Goal: Task Accomplishment & Management: Manage account settings

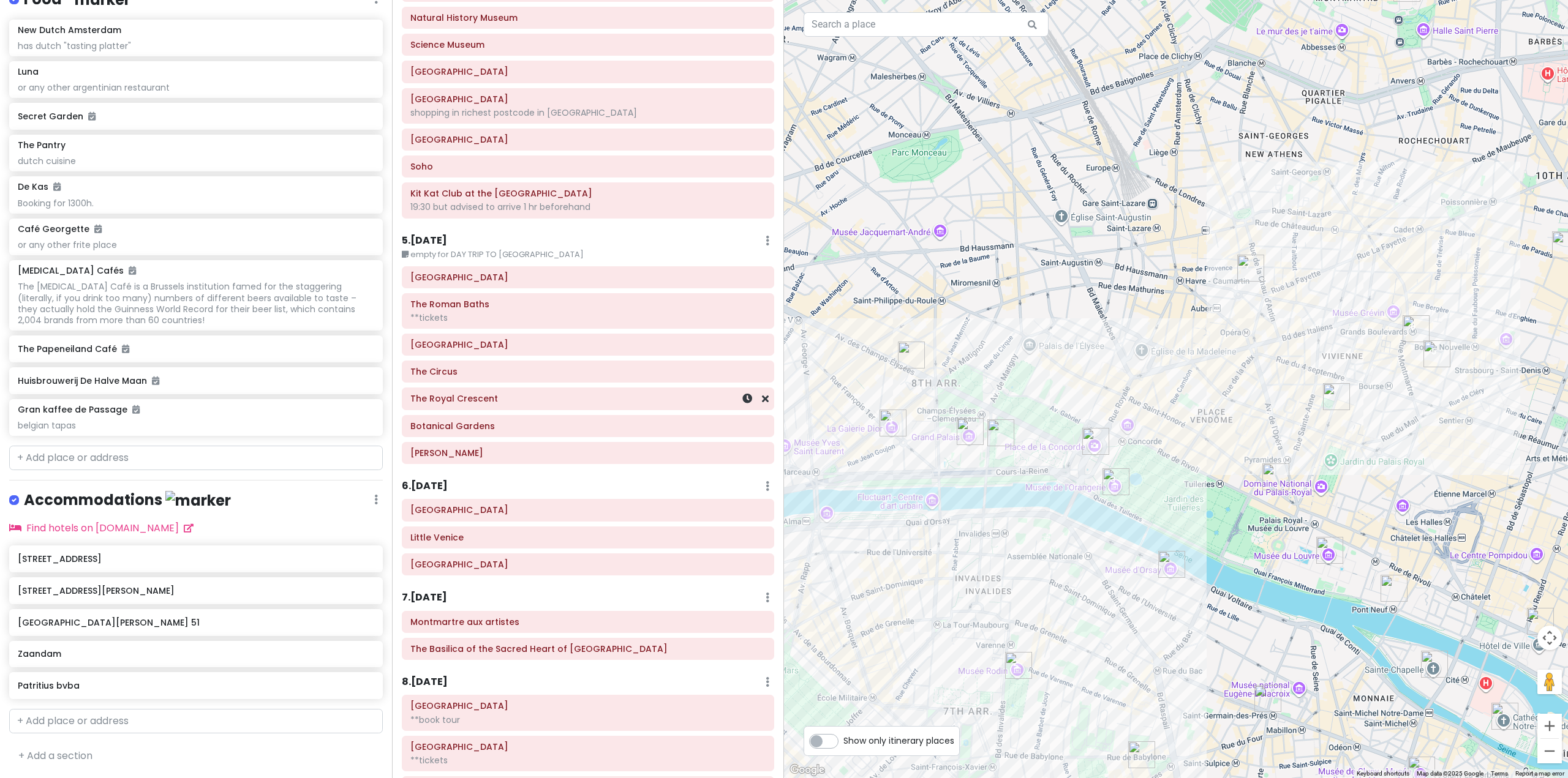
scroll to position [613, 0]
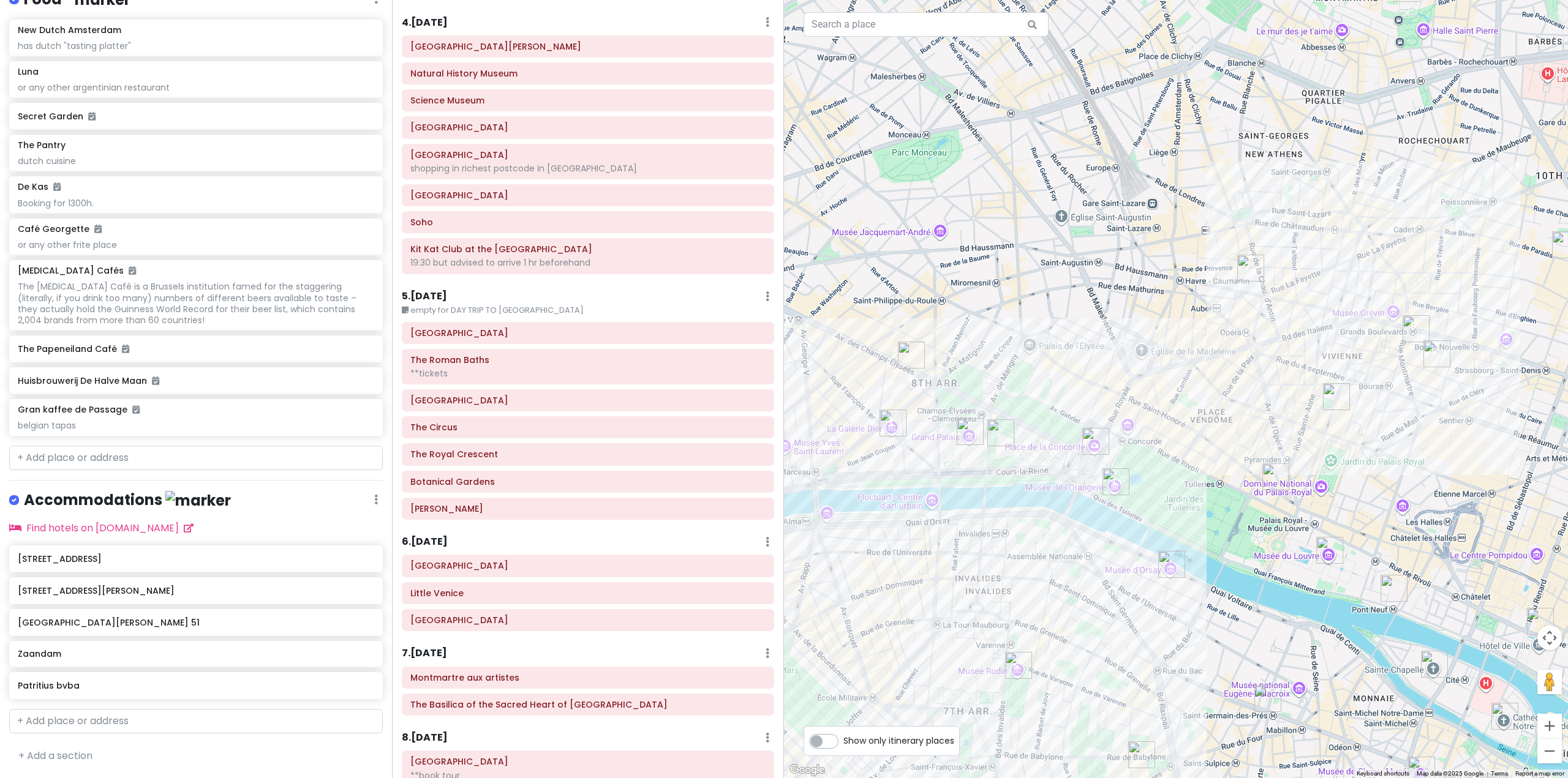
click at [533, 304] on div "5 . [DATE] Edit Day Notes Delete Day" at bounding box center [587, 299] width 373 height 21
click at [520, 310] on small "empty for DAY TRIP TO [GEOGRAPHIC_DATA]" at bounding box center [587, 310] width 373 height 12
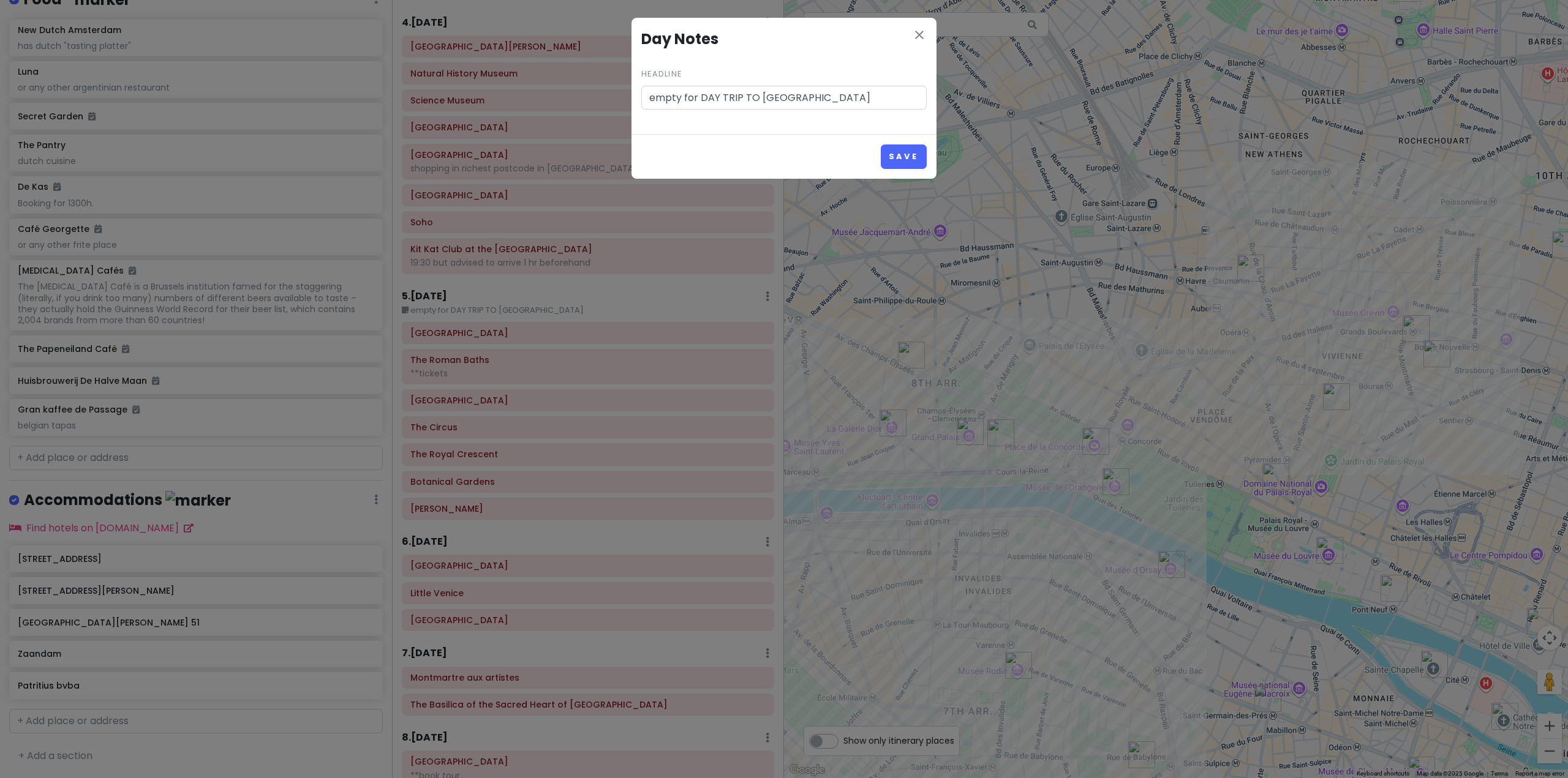
drag, startPoint x: 813, startPoint y: 89, endPoint x: 447, endPoint y: 103, distance: 366.3
click at [447, 104] on div "close Day Notes Headline empty for DAY TRIP TO [GEOGRAPHIC_DATA] Save" at bounding box center [784, 389] width 1568 height 778
type input "DAY TRIP TO [GEOGRAPHIC_DATA], [GEOGRAPHIC_DATA] 08:30, [GEOGRAPHIC_DATA] 19:43"
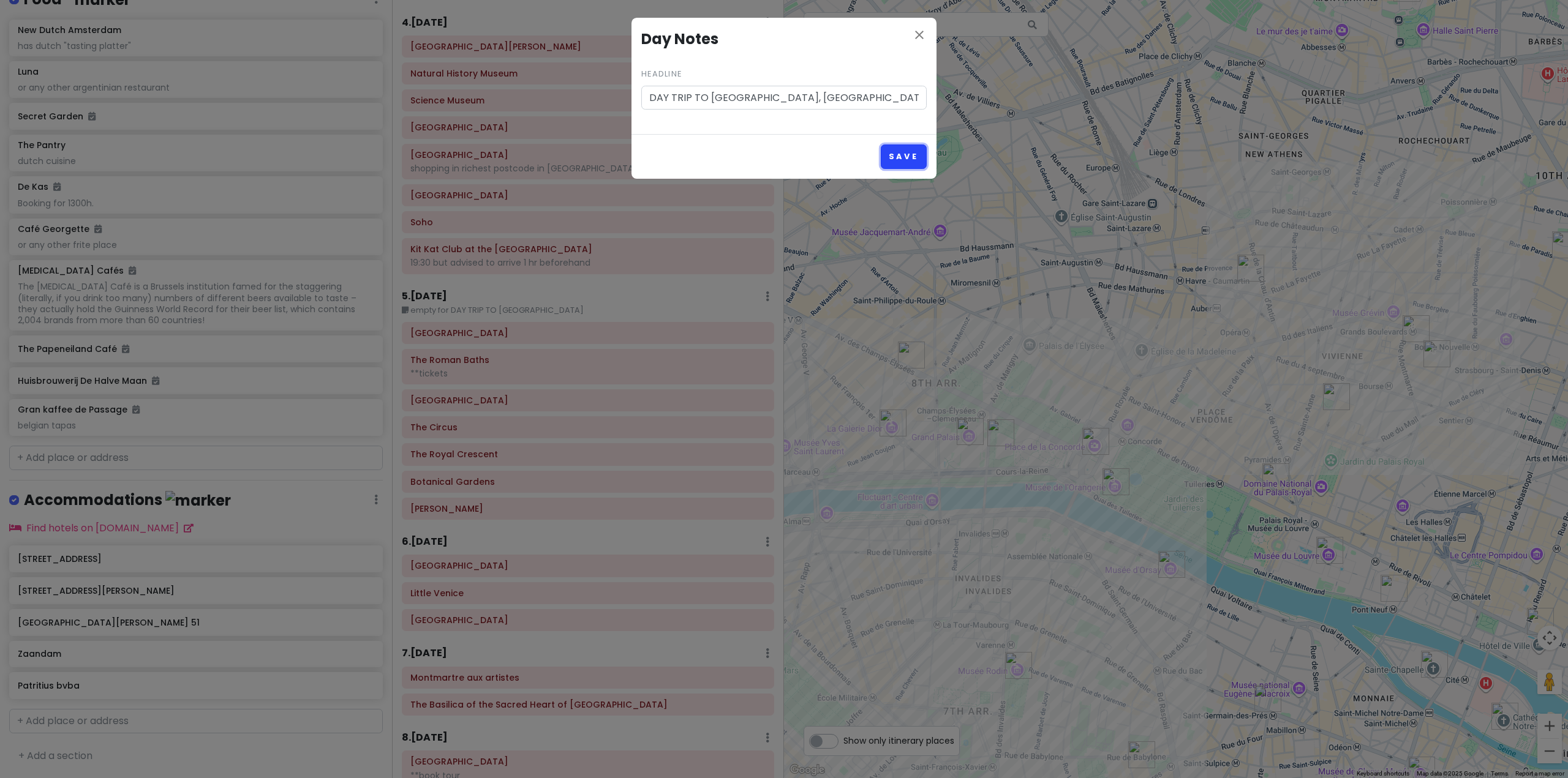
click at [903, 161] on button "Save" at bounding box center [903, 156] width 46 height 24
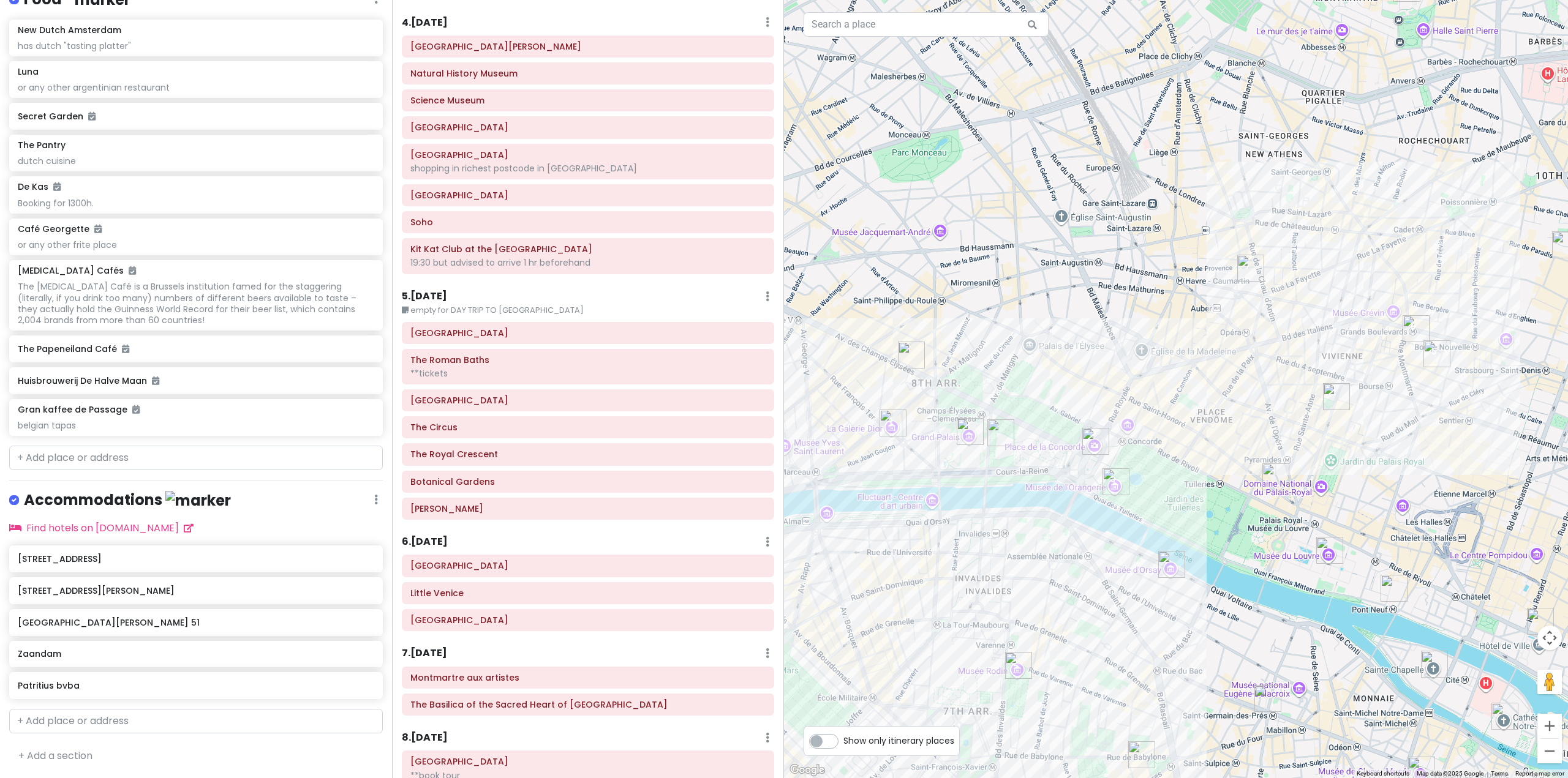
click at [589, 312] on small "empty for DAY TRIP TO [GEOGRAPHIC_DATA]" at bounding box center [587, 310] width 373 height 12
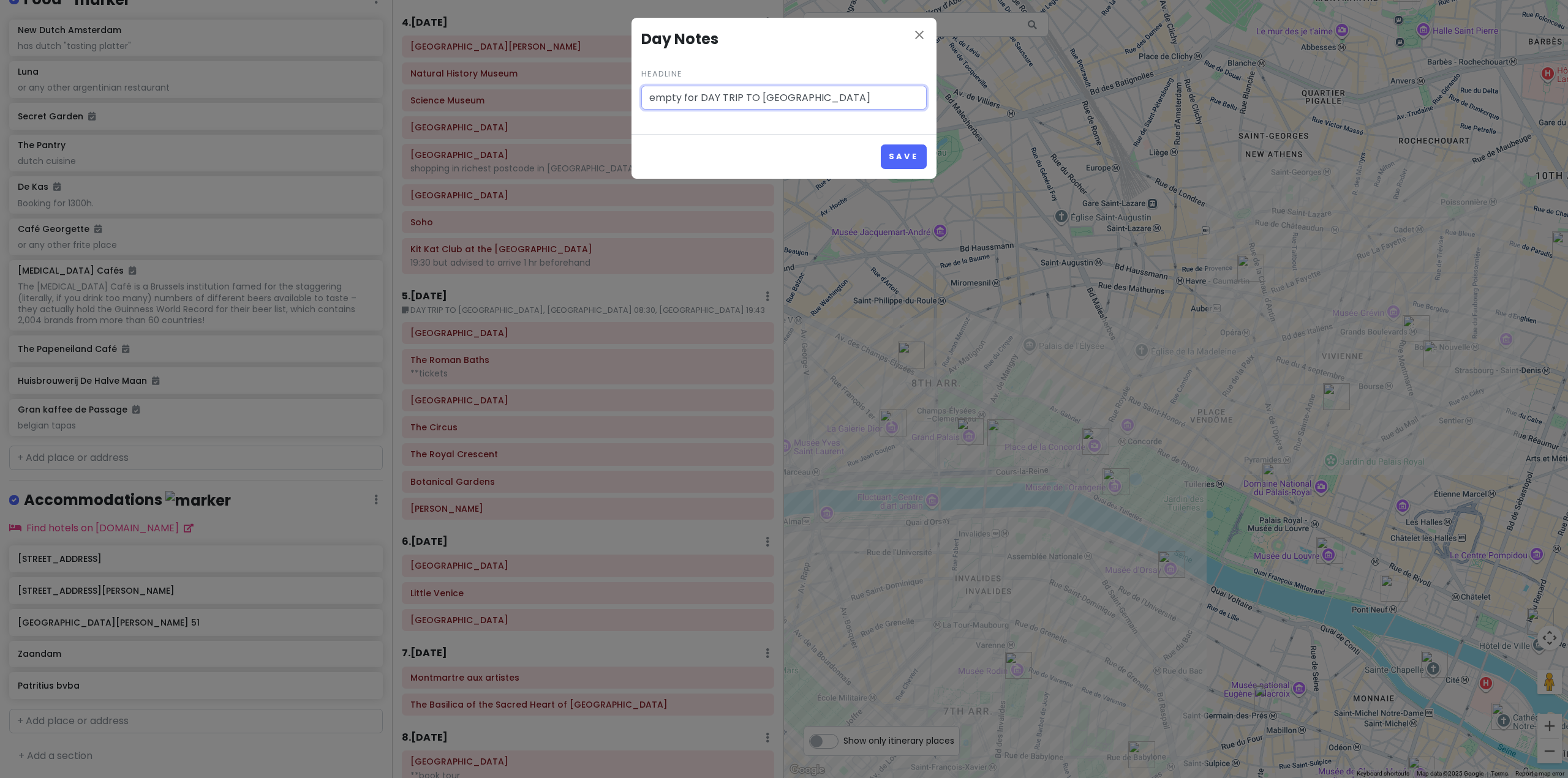
drag, startPoint x: 713, startPoint y: 91, endPoint x: 395, endPoint y: 79, distance: 318.2
click at [392, 79] on div "close Day Notes Headline empty for DAY TRIP TO [GEOGRAPHIC_DATA] Save" at bounding box center [784, 389] width 1568 height 778
type input "DAY TRIP TO [GEOGRAPHIC_DATA], [GEOGRAPHIC_DATA] 08:30, [GEOGRAPHIC_DATA] 19:43"
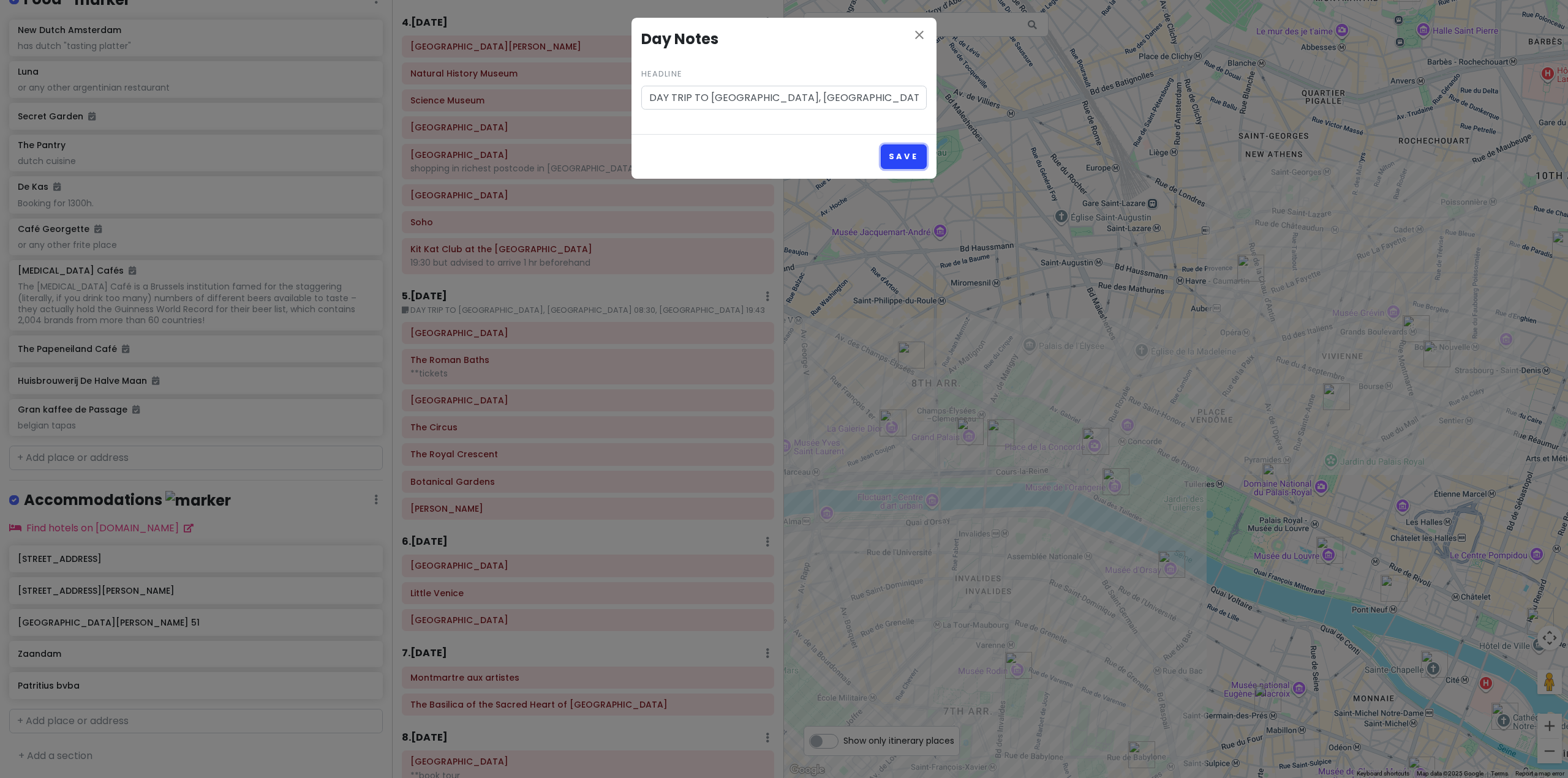
click at [899, 155] on button "Save" at bounding box center [903, 156] width 46 height 24
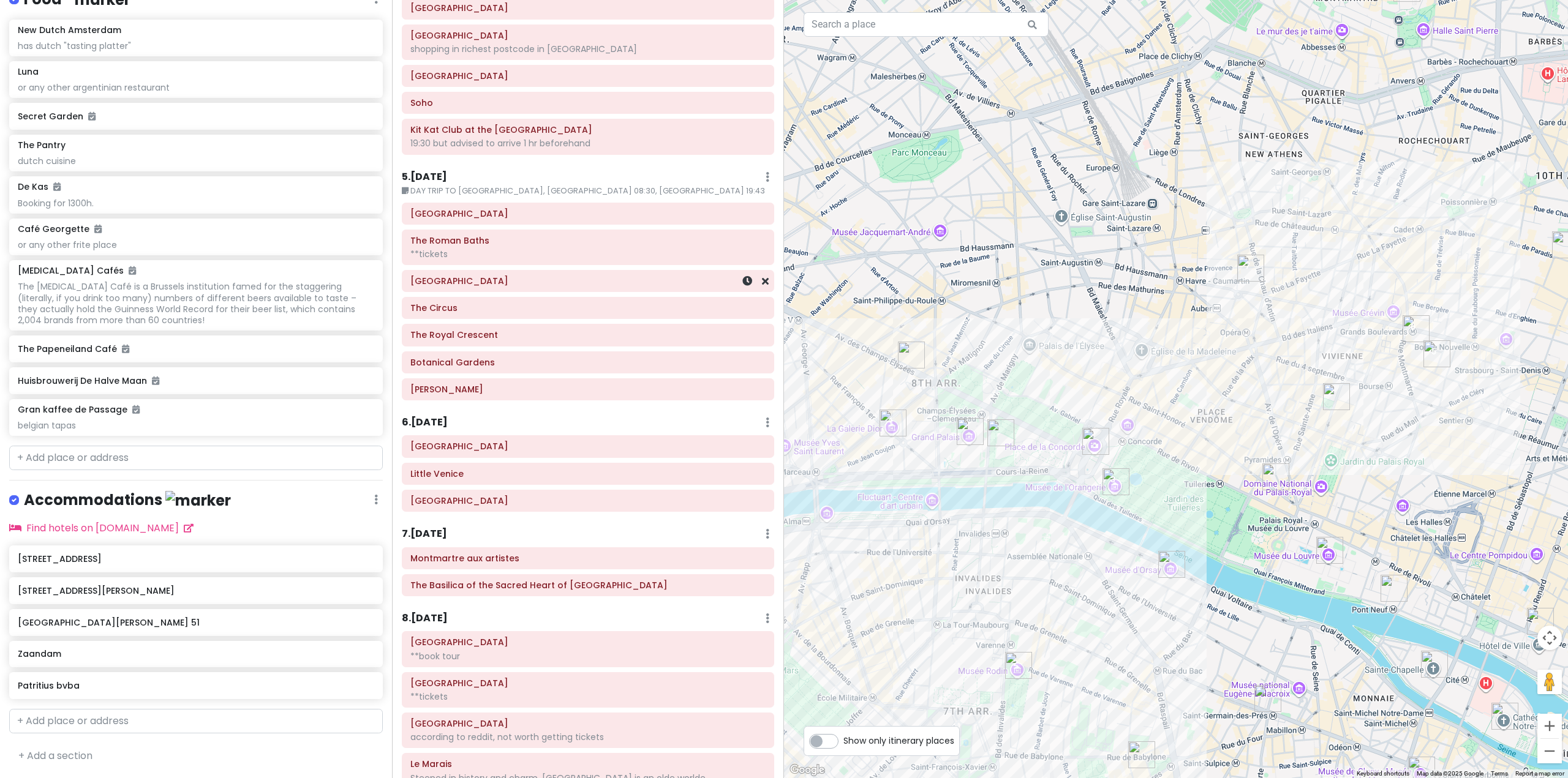
scroll to position [735, 0]
click at [438, 173] on h6 "5 . [DATE]" at bounding box center [424, 174] width 45 height 13
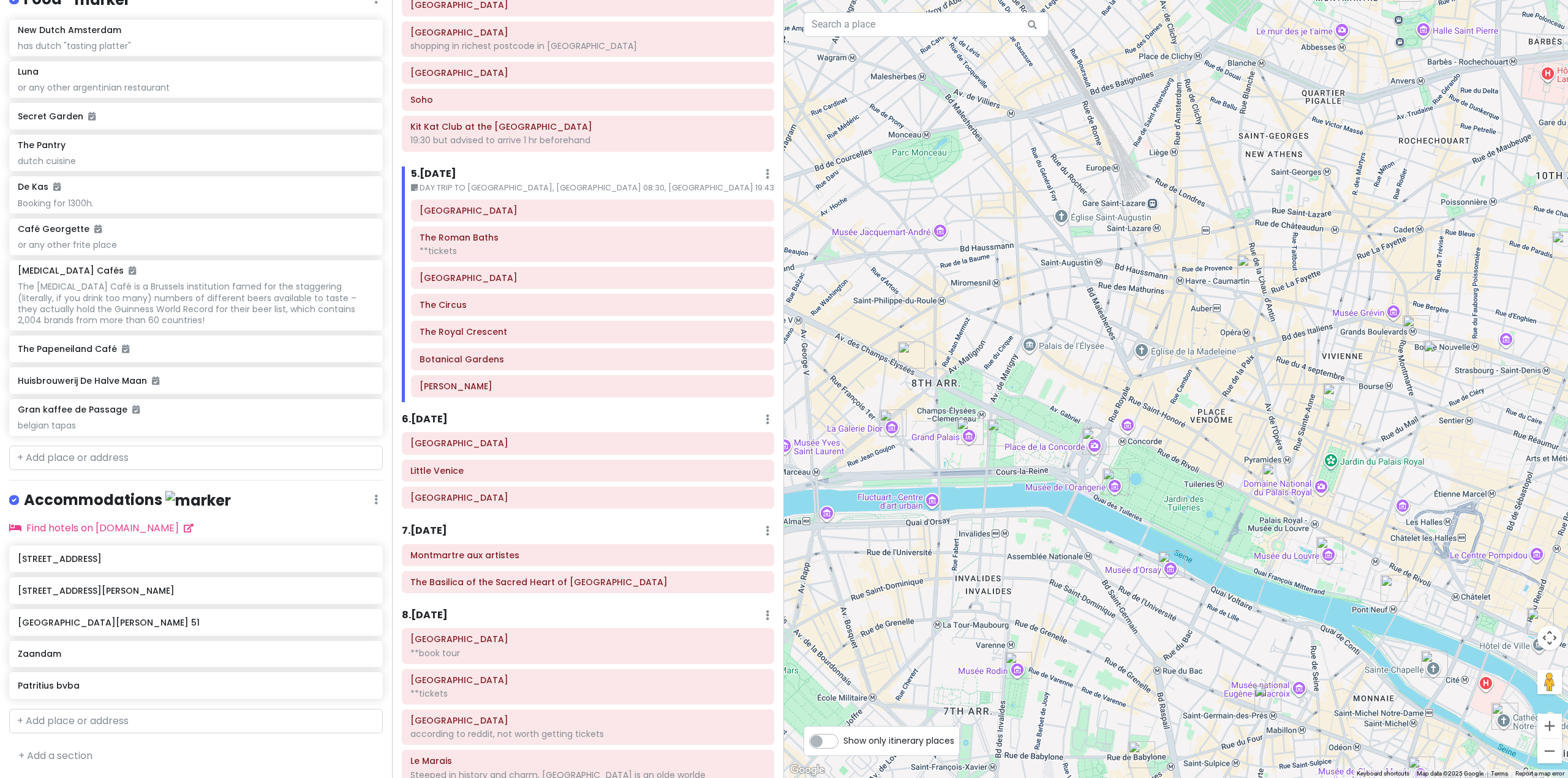
click at [441, 165] on div "Itinerary × 1 . [DATE] Edit Day Notes Delete Day Fly from [GEOGRAPHIC_DATA] Dra…" at bounding box center [587, 389] width 392 height 778
click at [444, 173] on h6 "5 . [DATE]" at bounding box center [434, 174] width 45 height 13
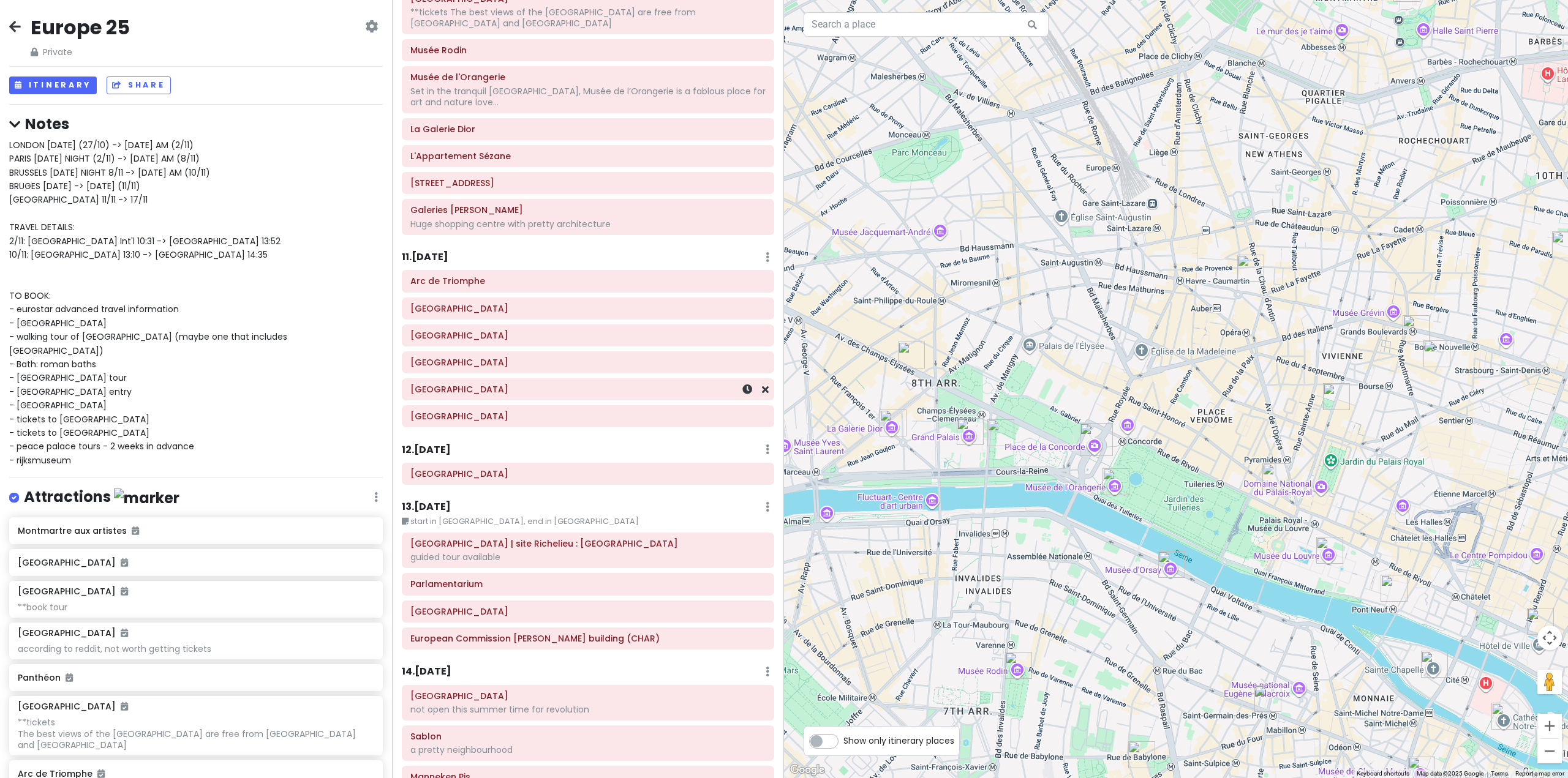
scroll to position [2020, 0]
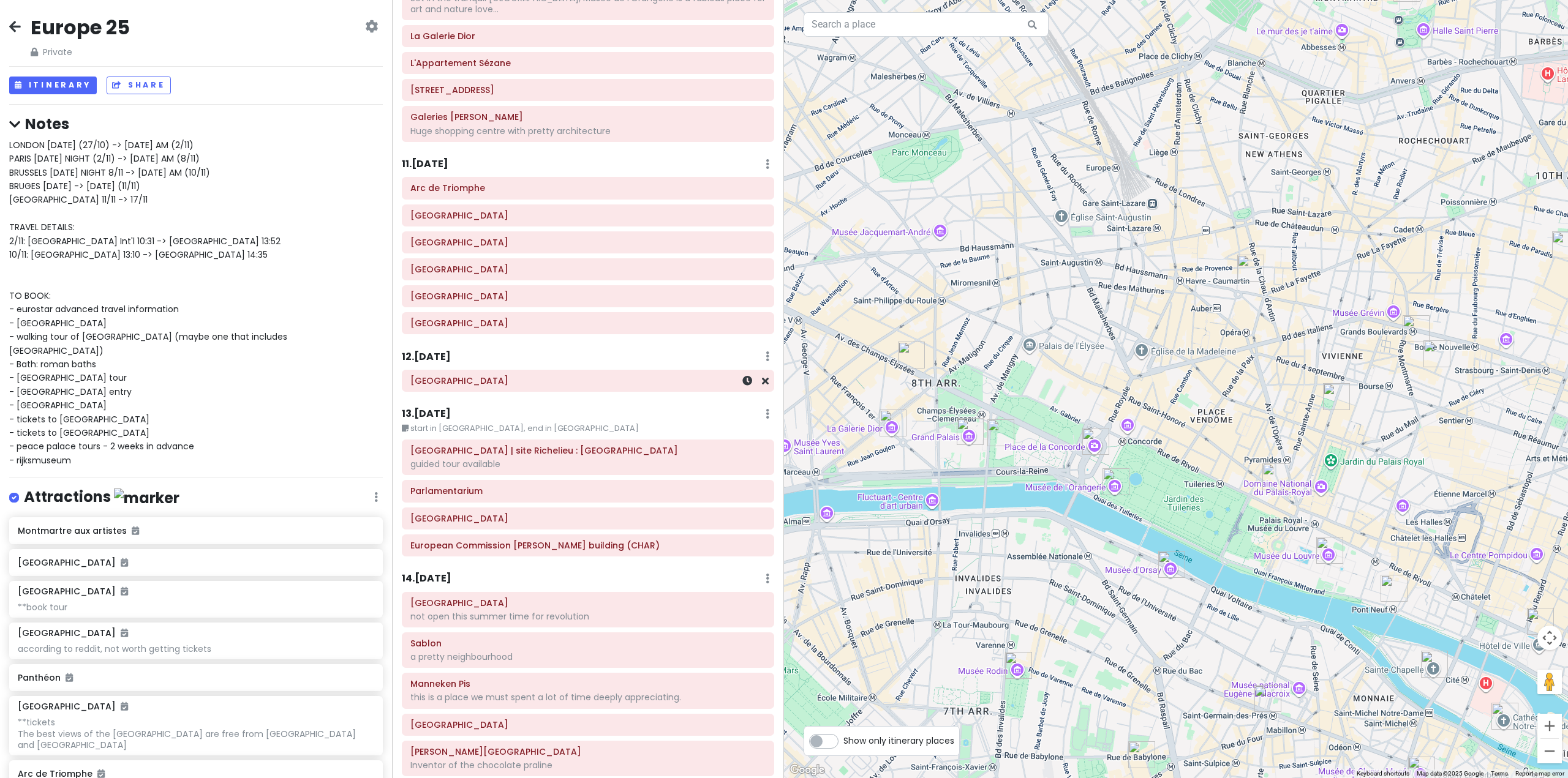
click at [518, 375] on h6 "[GEOGRAPHIC_DATA]" at bounding box center [587, 381] width 355 height 11
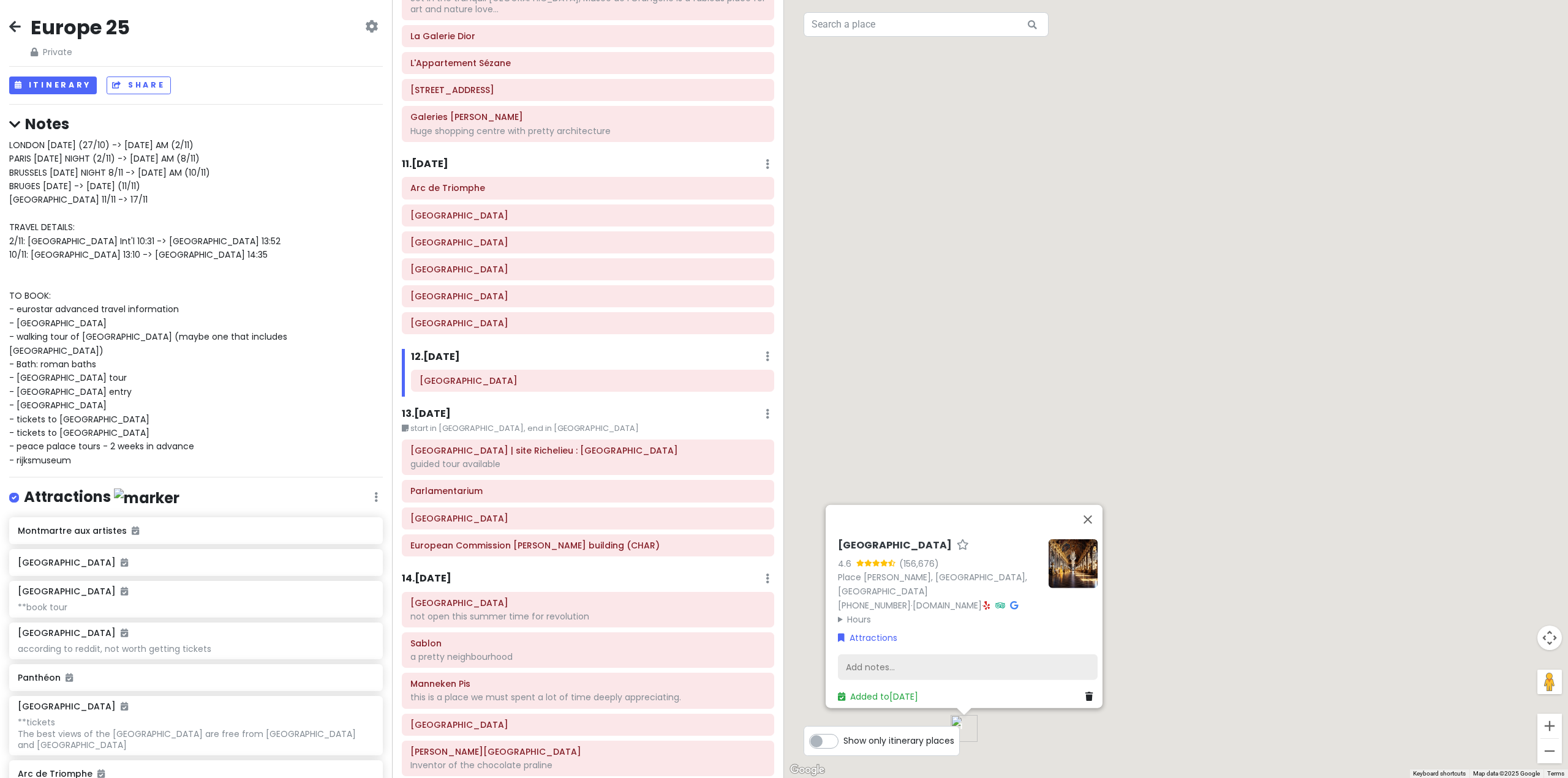
click at [900, 657] on div "Add notes..." at bounding box center [968, 667] width 260 height 26
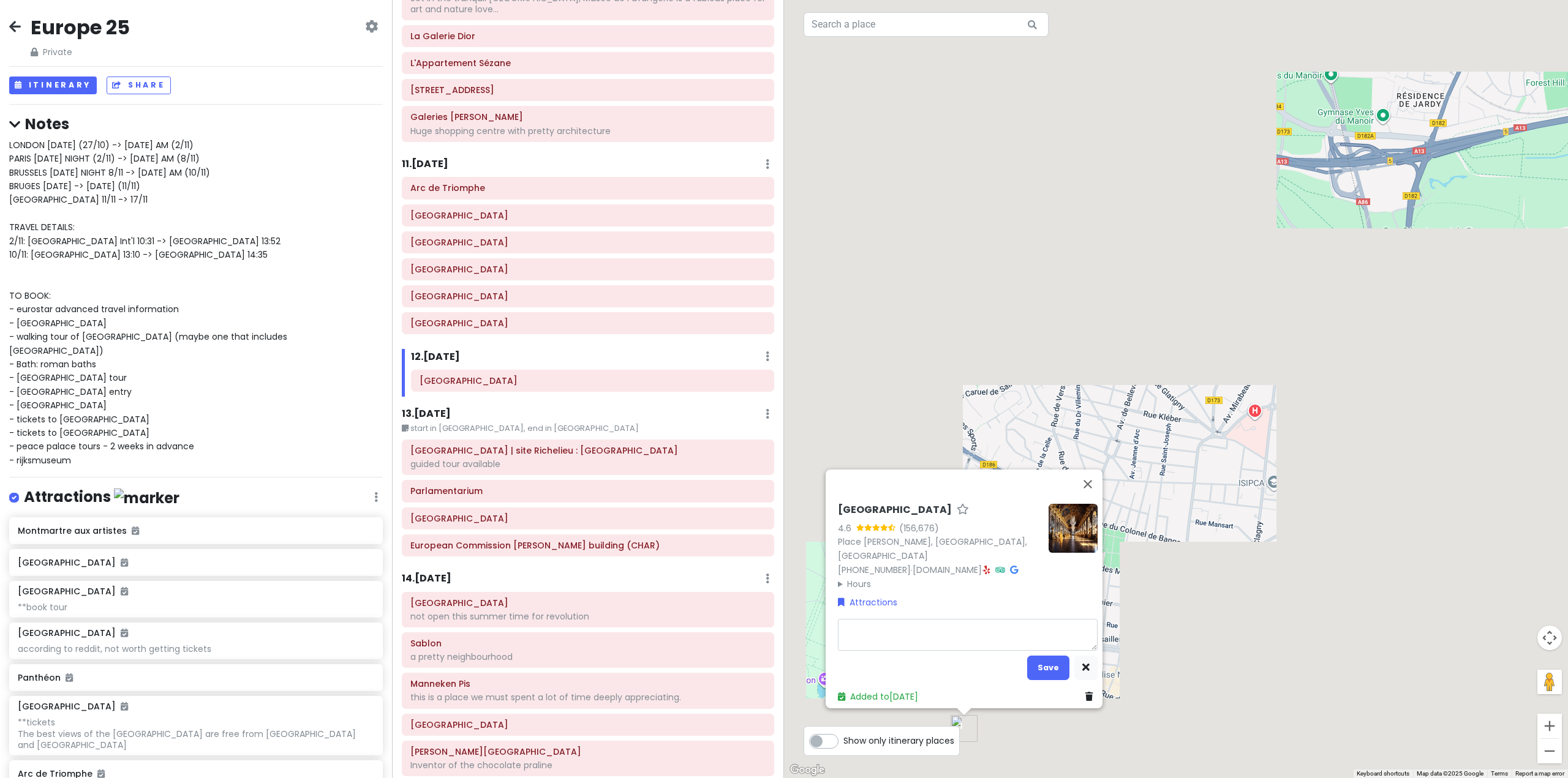
type textarea "x"
type textarea "n"
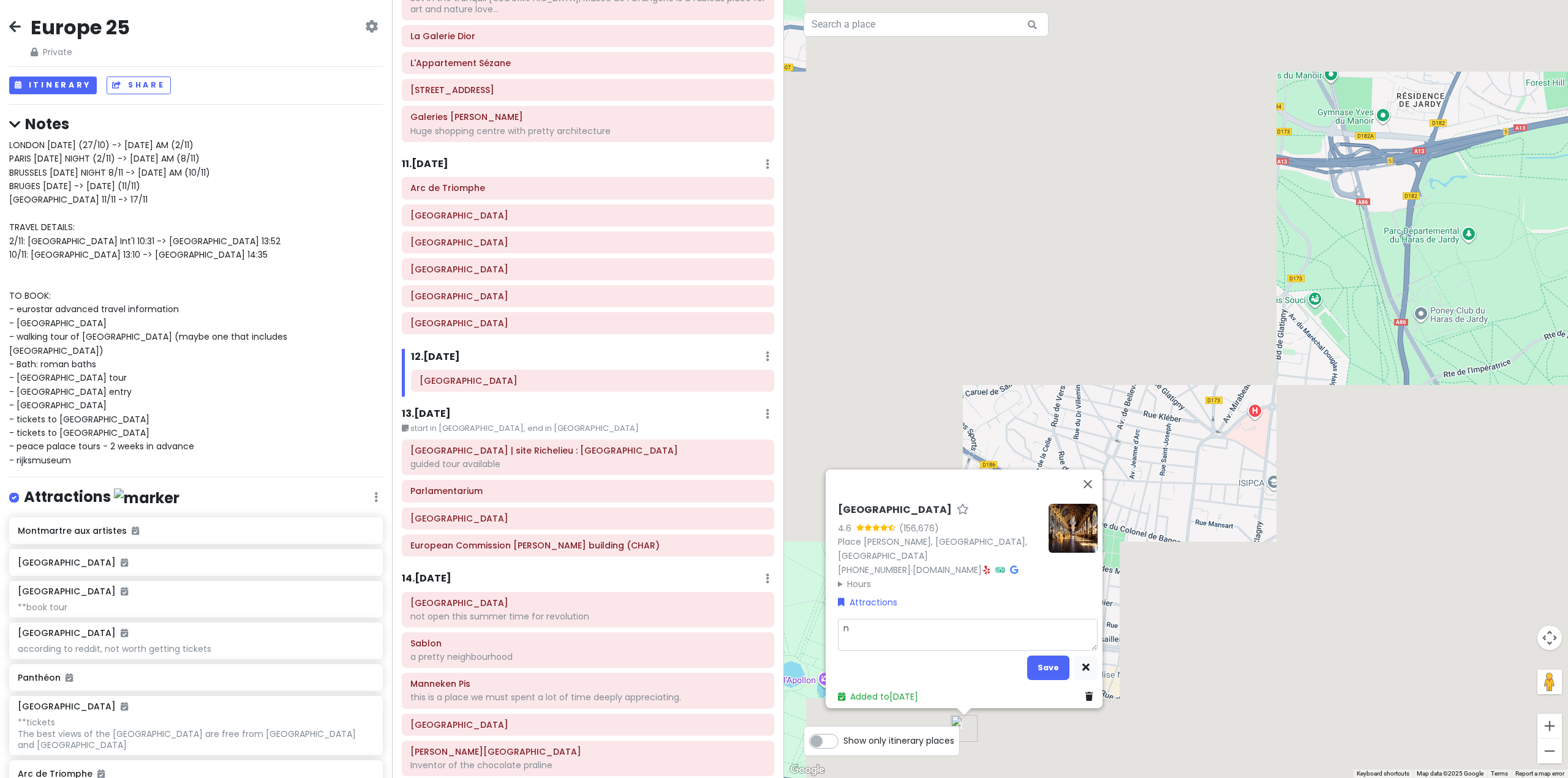
type textarea "x"
type textarea "no"
type textarea "x"
type textarea "no"
type textarea "x"
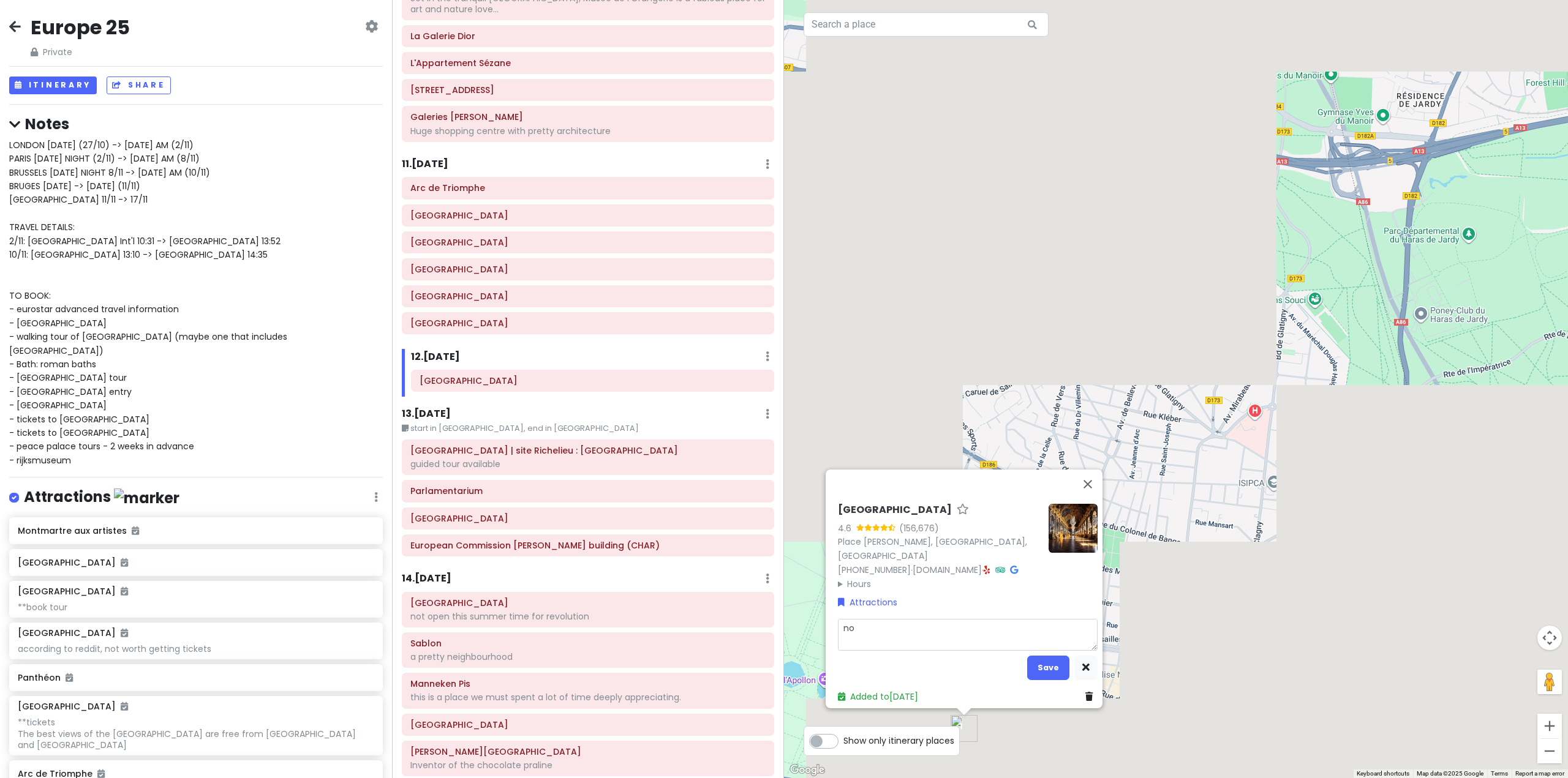
type textarea "no n"
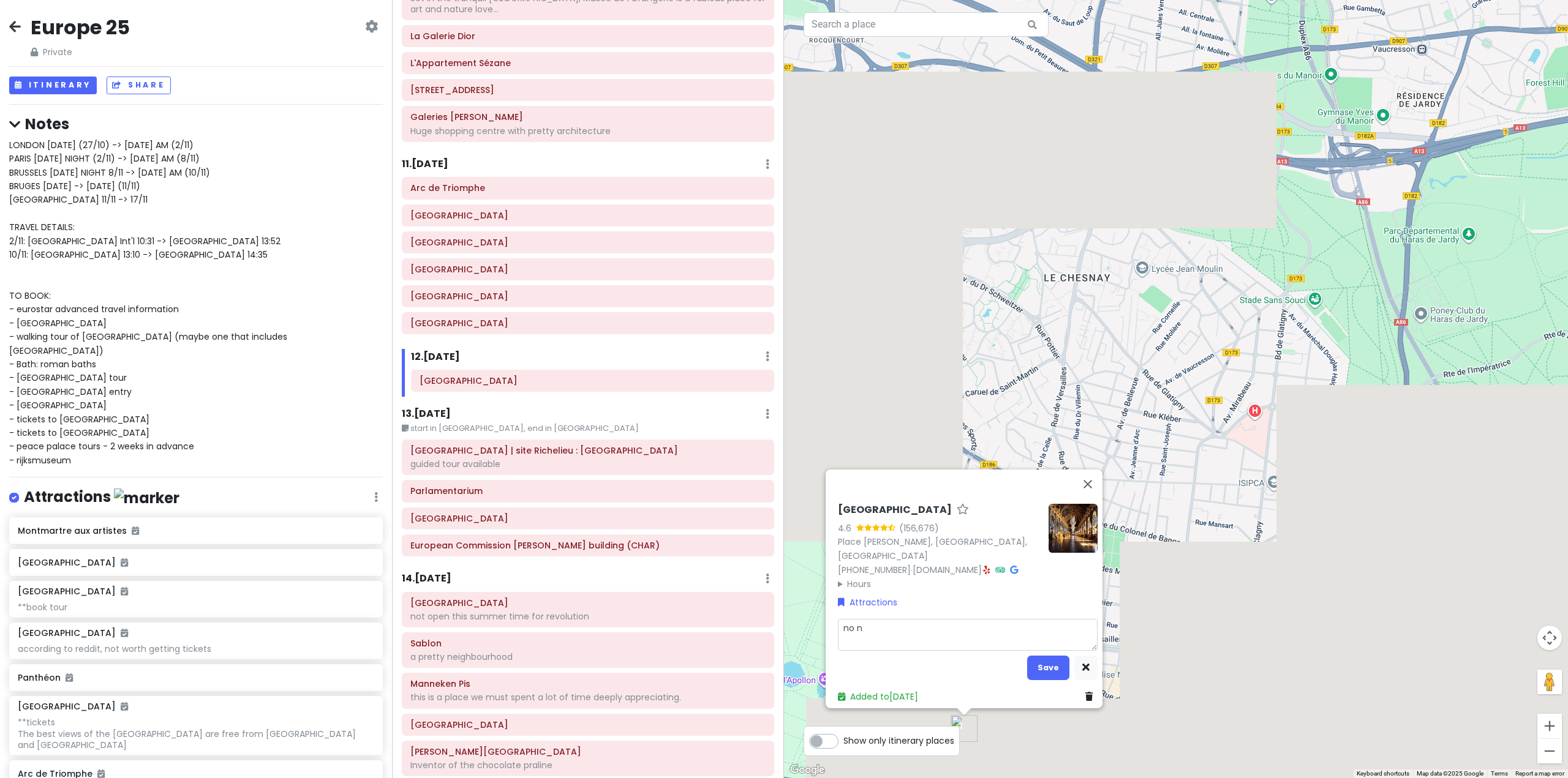
type textarea "x"
type textarea "no ne"
type textarea "x"
type textarea "no nee"
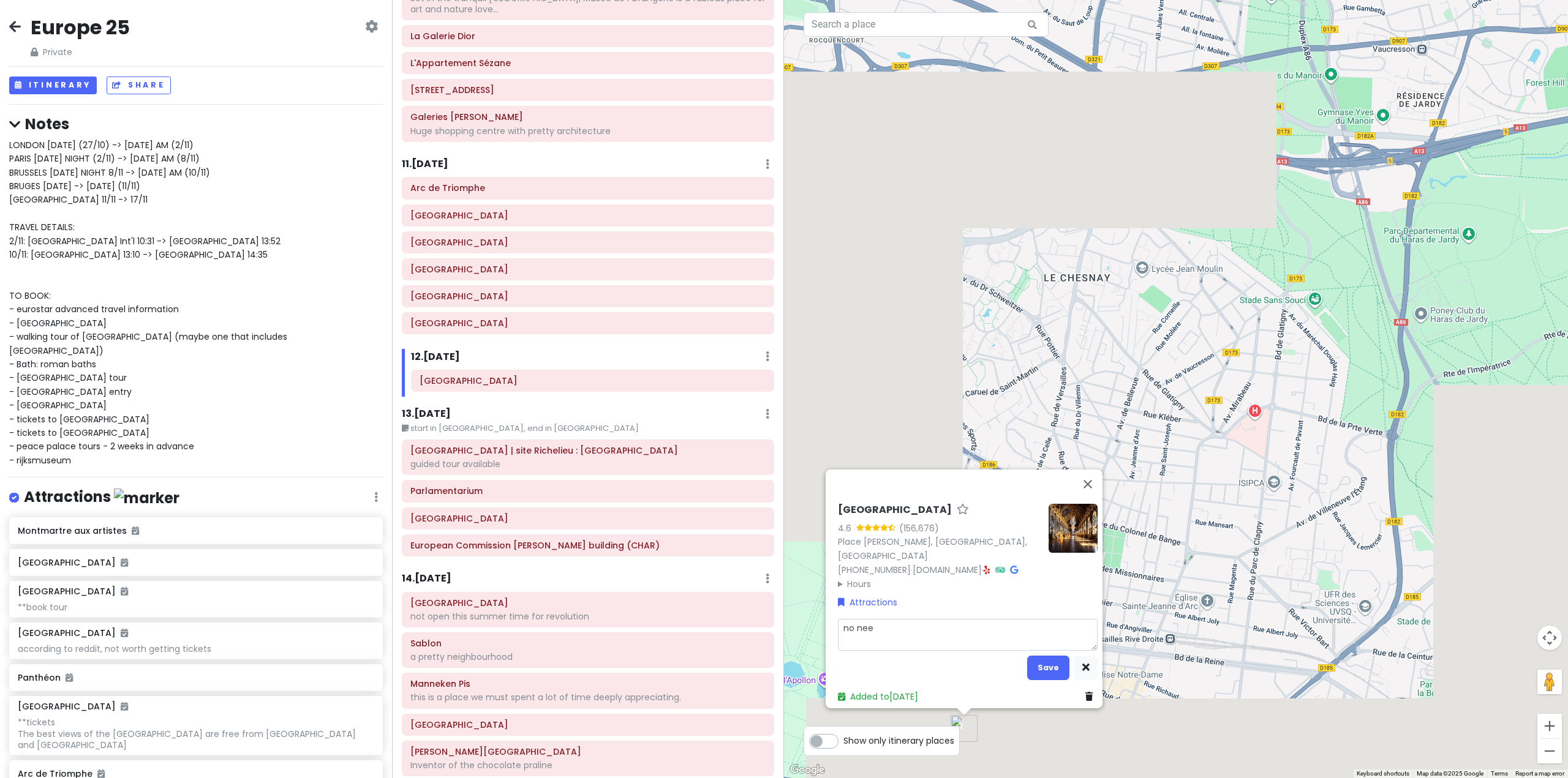
type textarea "x"
type textarea "no need"
type textarea "x"
type textarea "no need"
type textarea "x"
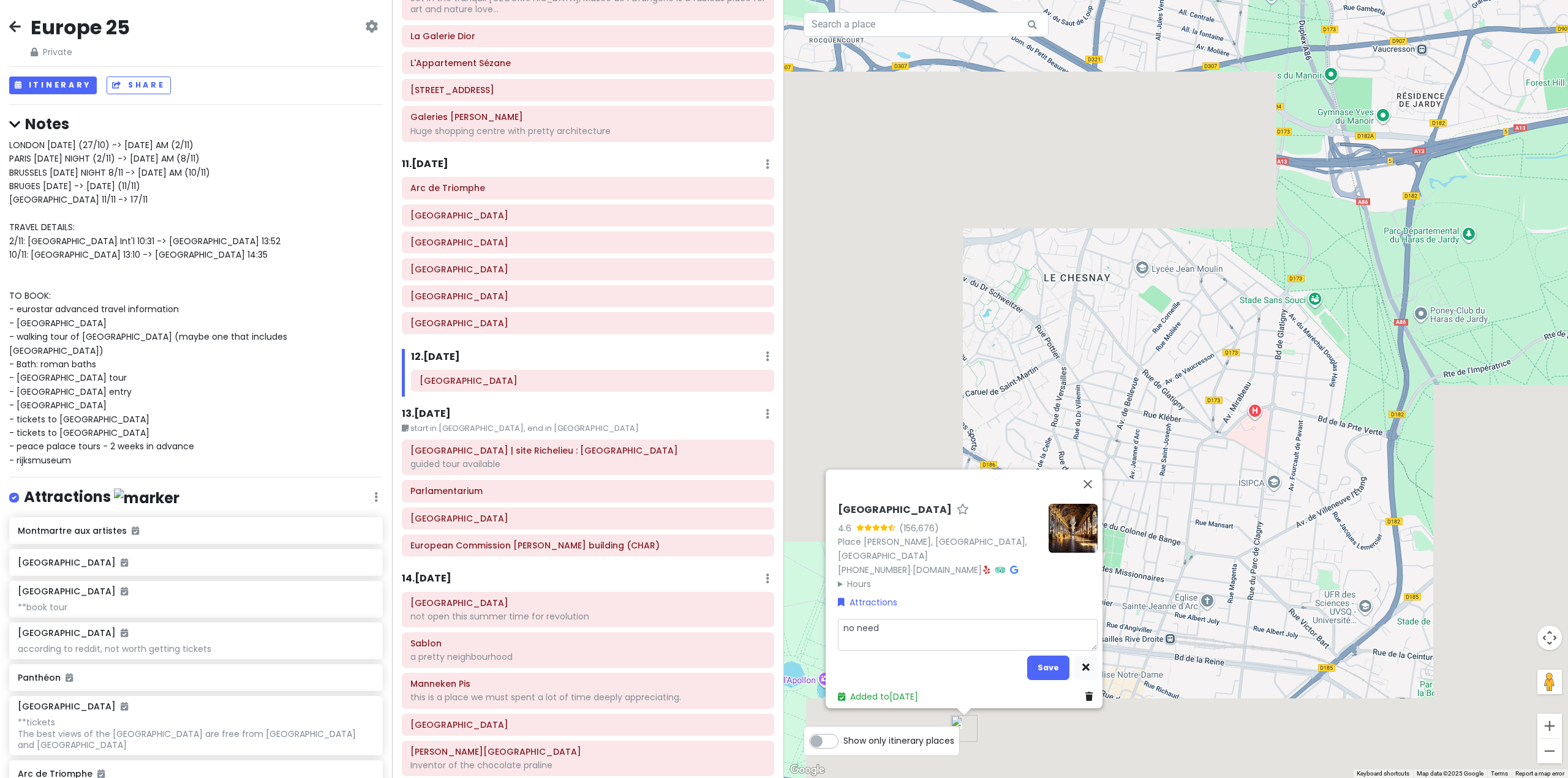
type textarea "no need t"
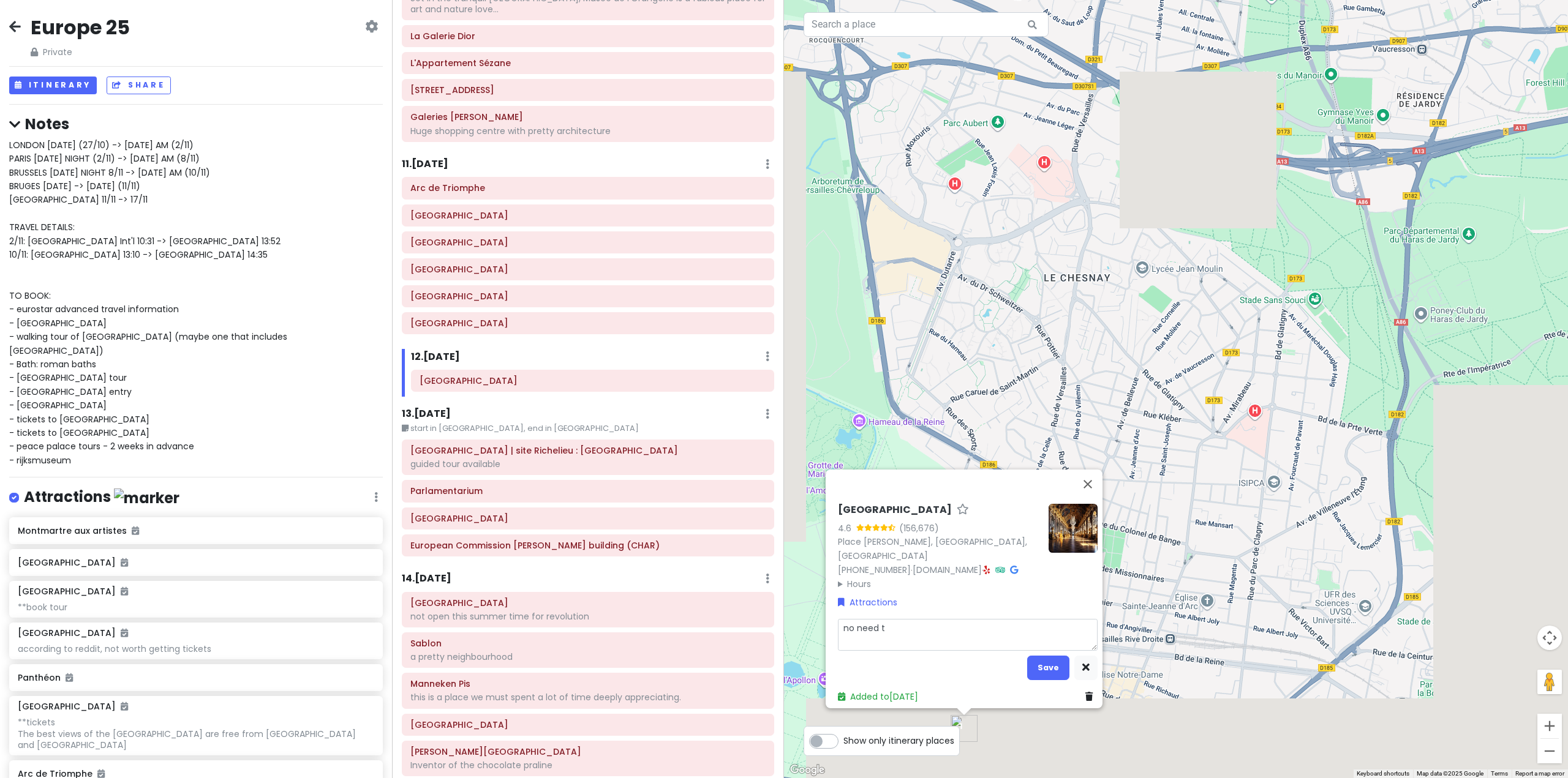
type textarea "x"
type textarea "no need to"
type textarea "x"
type textarea "no need to"
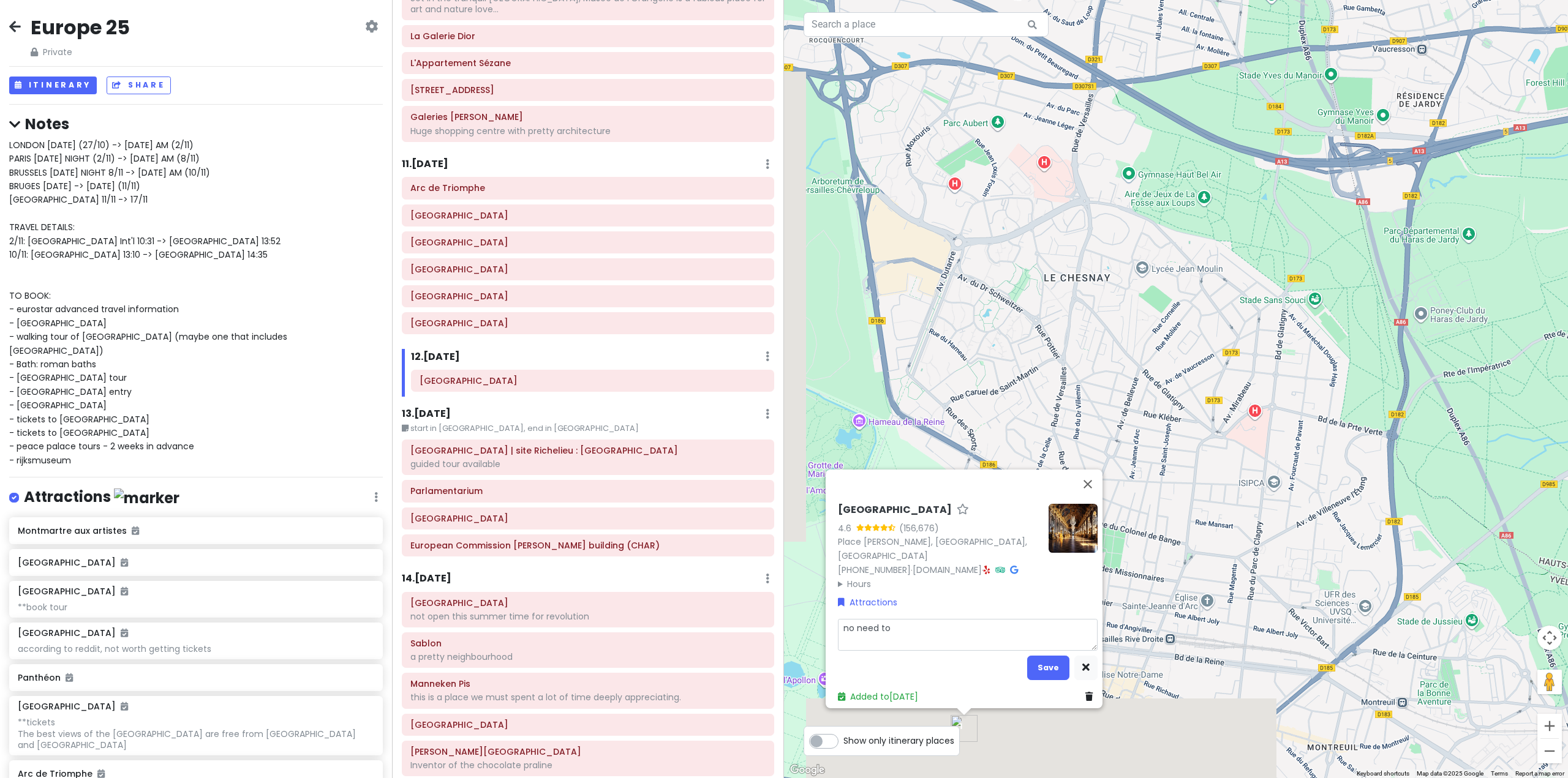
type textarea "x"
type textarea "no need to b"
type textarea "x"
type textarea "no need to bu"
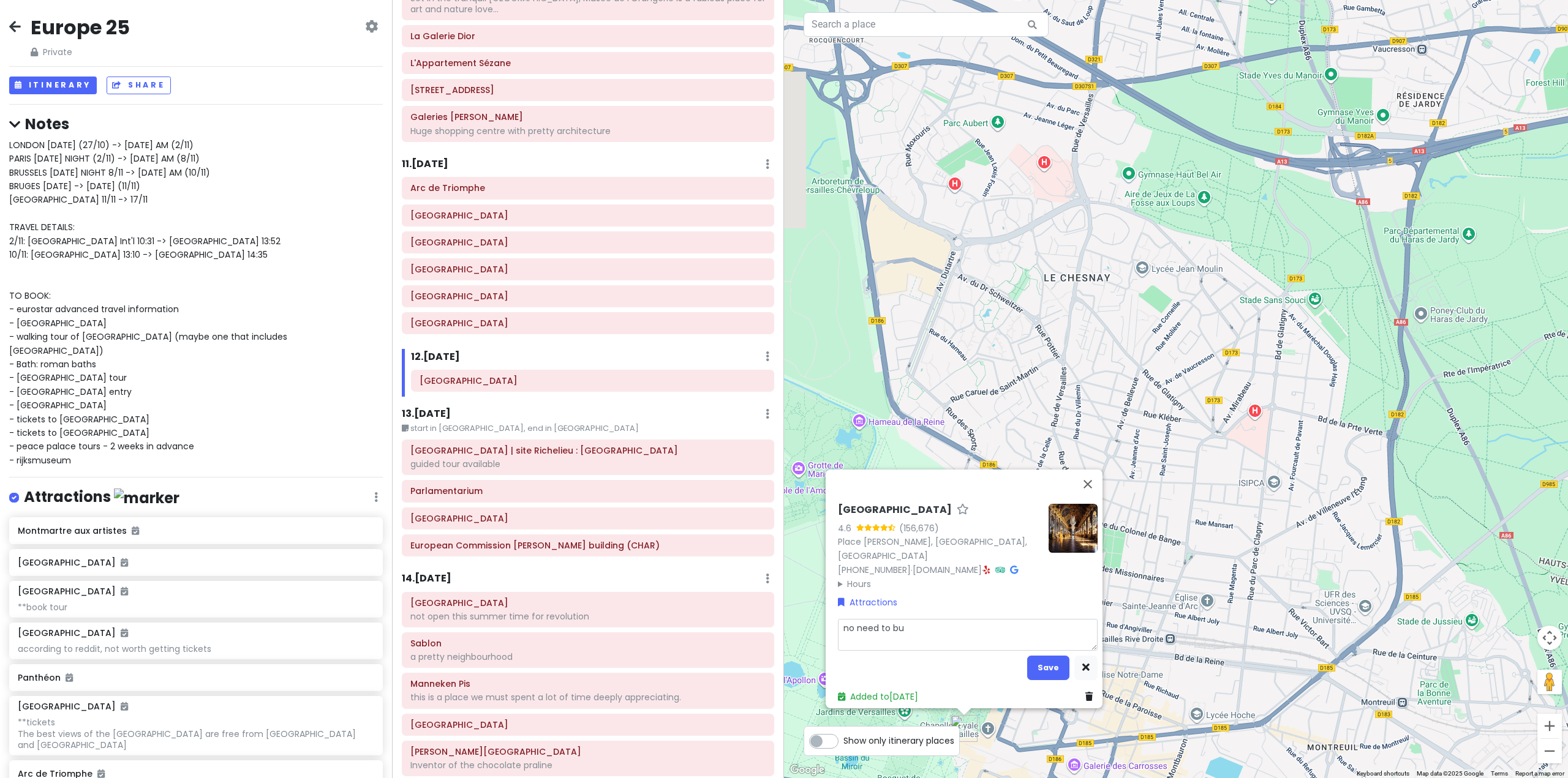
type textarea "x"
type textarea "no need to buy"
type textarea "x"
type textarea "no need to buy"
type textarea "x"
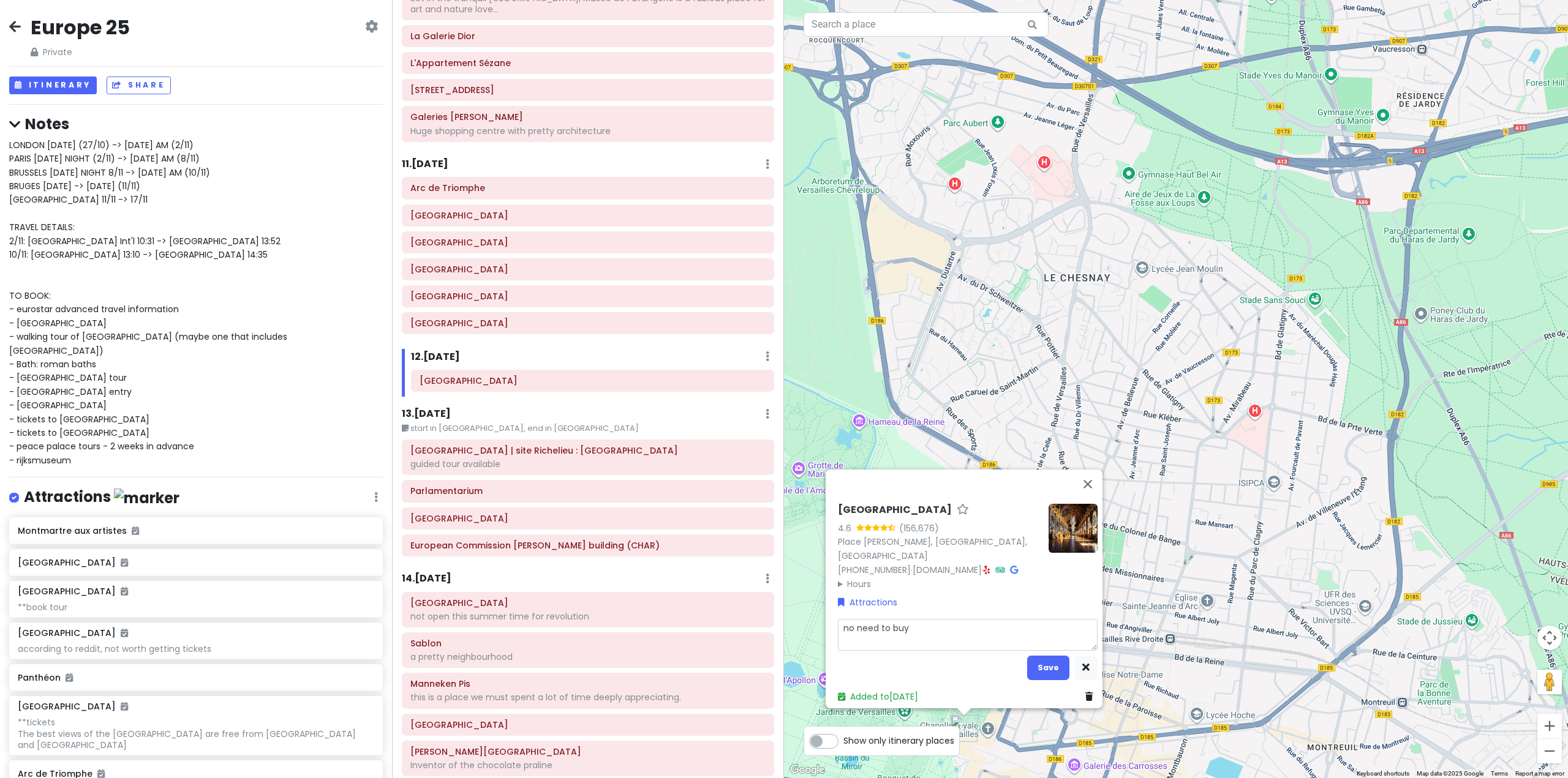
type textarea "no need to buy t"
type textarea "x"
type textarea "no need to buy tr"
type textarea "x"
type textarea "no need to buy tra"
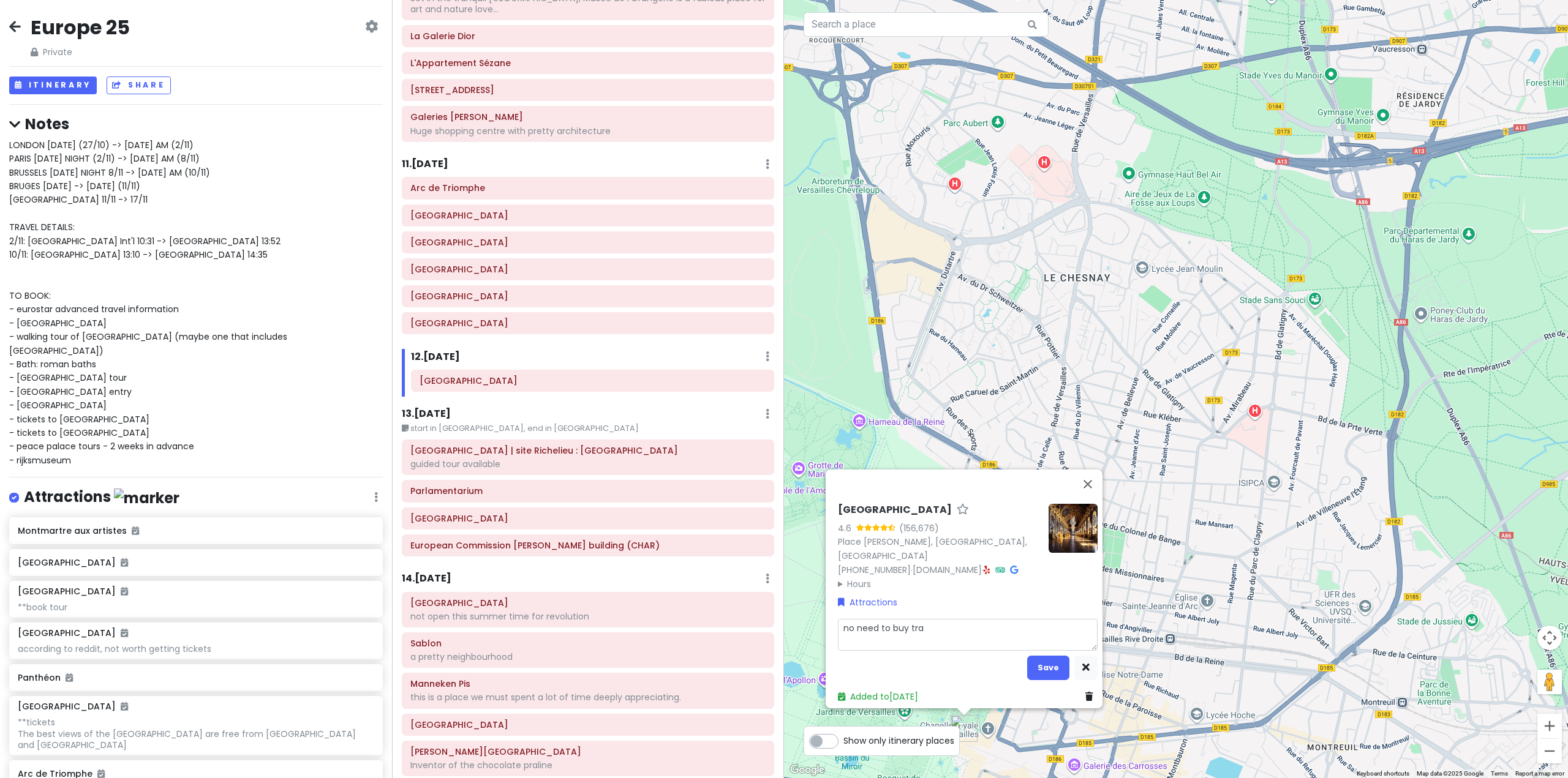
type textarea "x"
type textarea "no need to buy trai"
type textarea "x"
type textarea "no need to buy train"
type textarea "x"
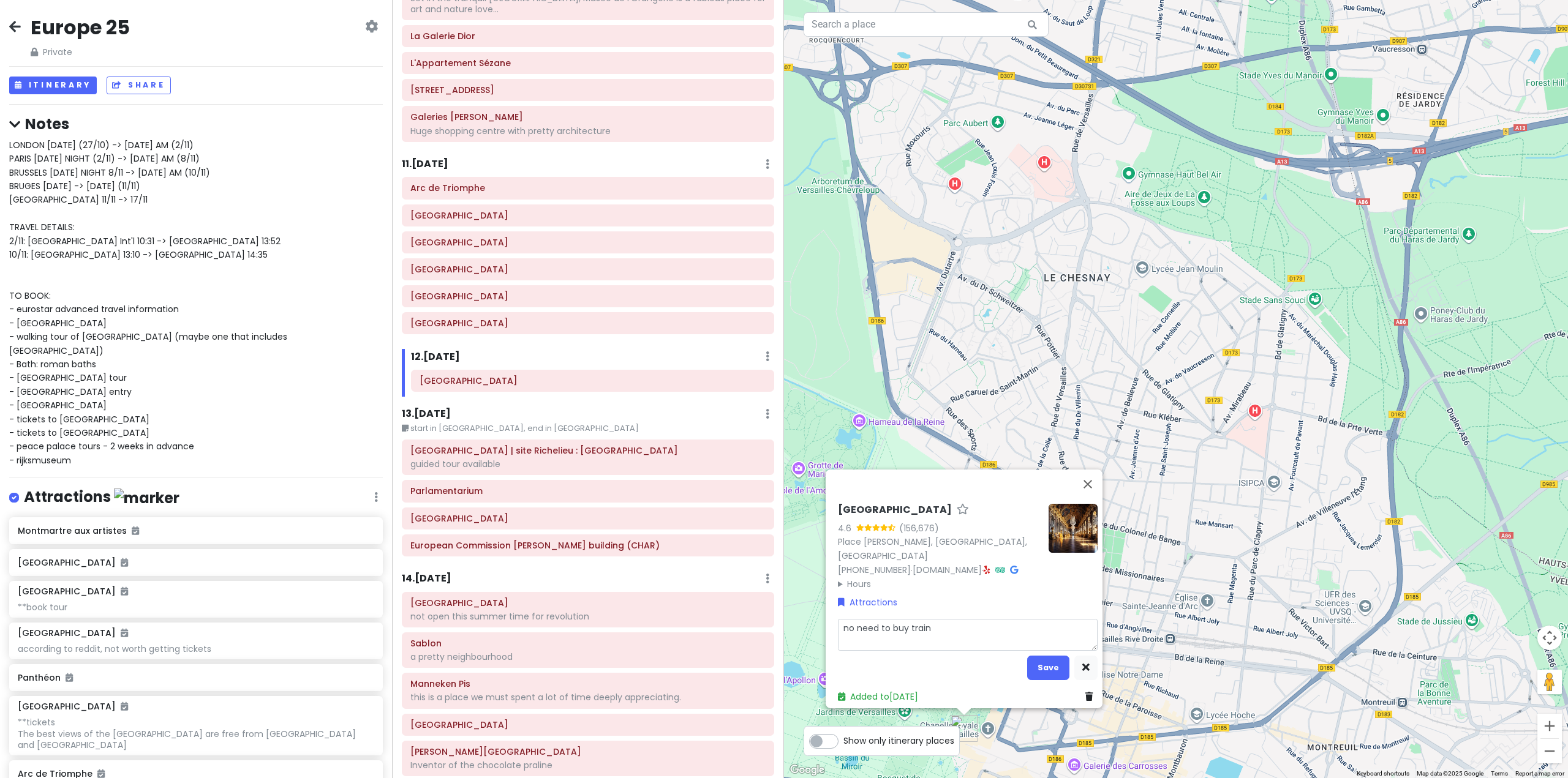
type textarea "no need to buy train"
type textarea "x"
type textarea "no need to buy train t"
type textarea "x"
type textarea "no need to buy train ti"
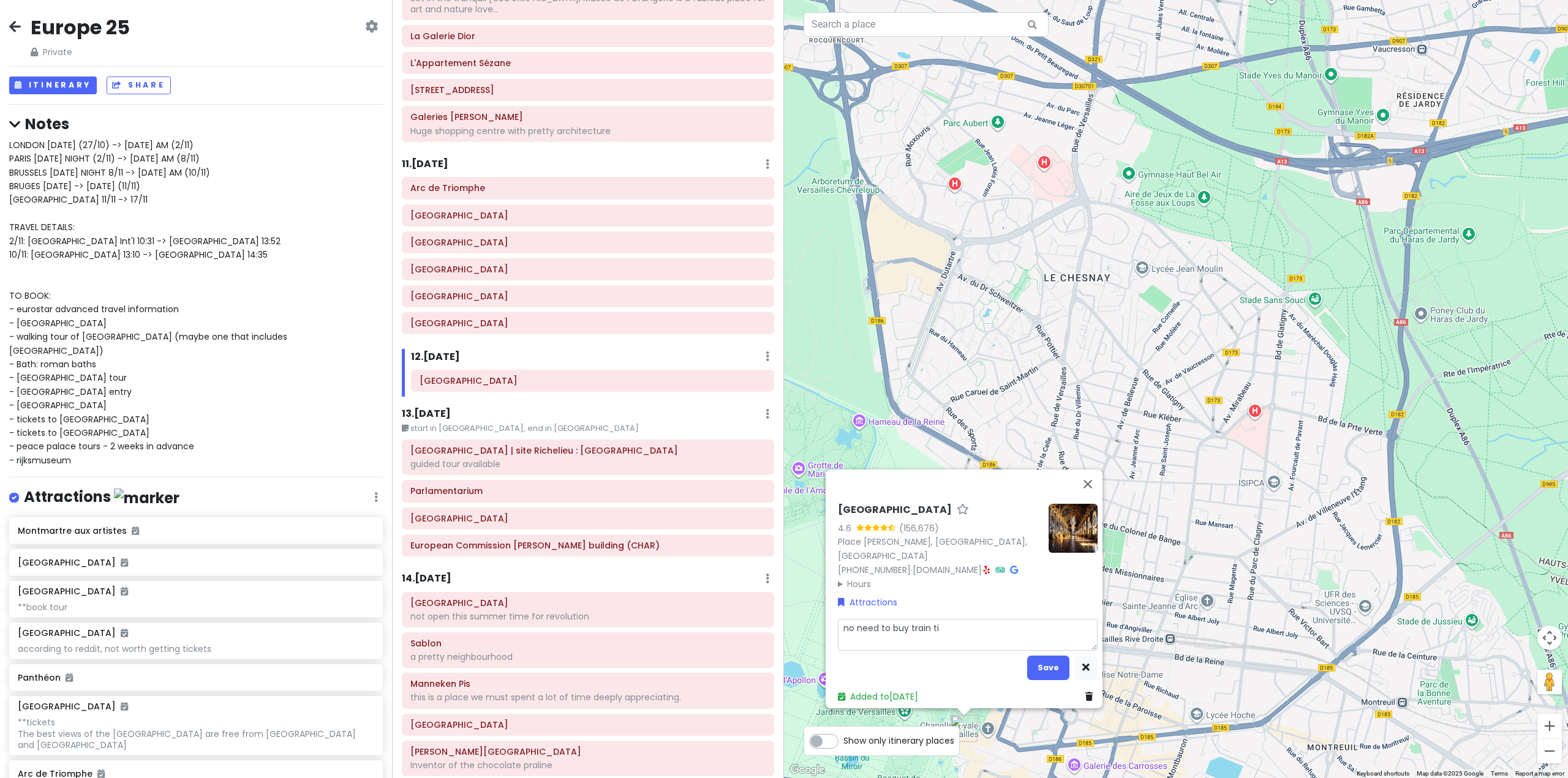
type textarea "x"
type textarea "no need to buy train [MEDICAL_DATA]"
type textarea "x"
type textarea "no need to buy train tick"
type textarea "x"
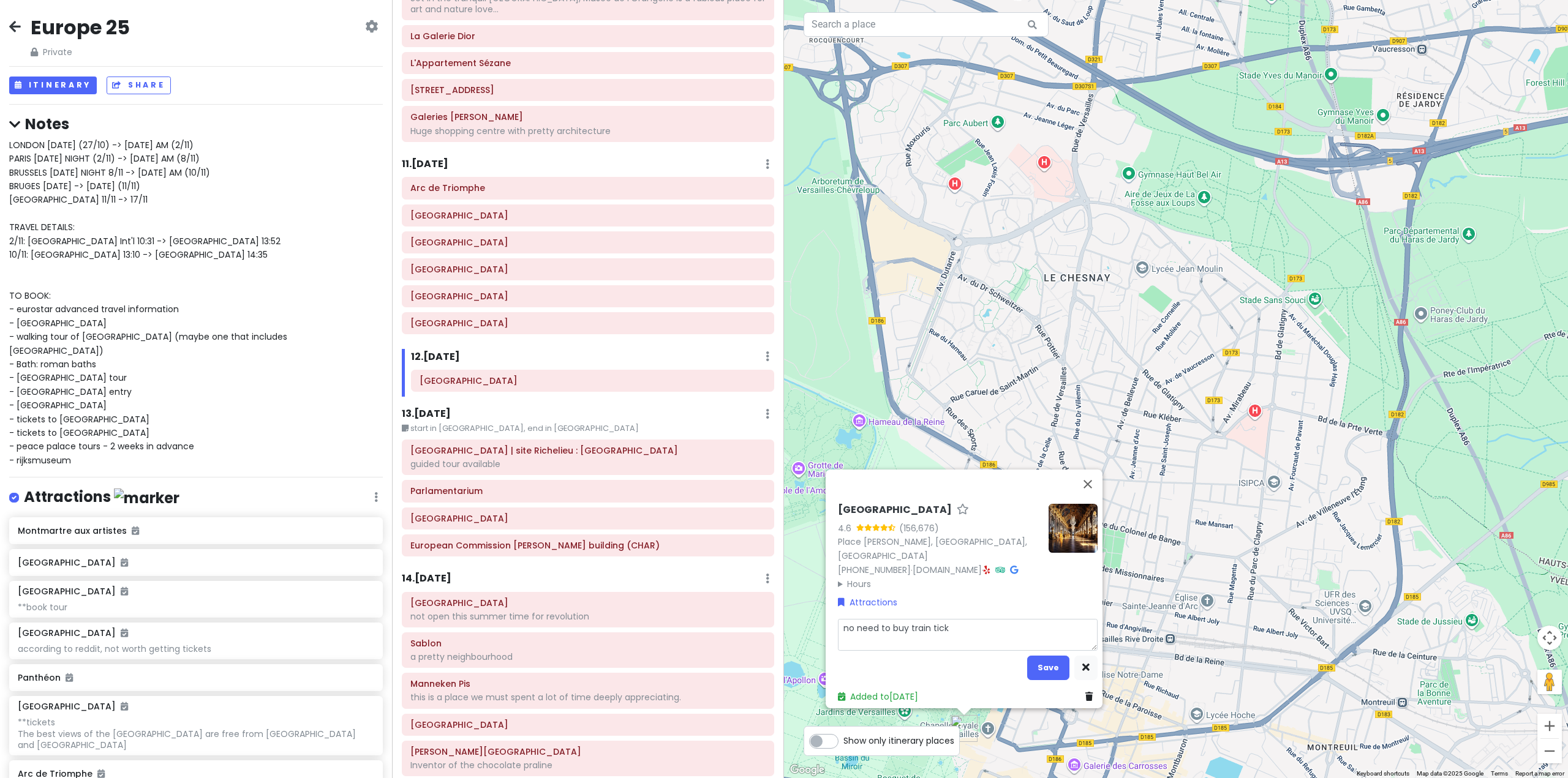
type textarea "no need to buy train ticke"
type textarea "x"
type textarea "no need to buy train ticket"
type textarea "x"
type textarea "no need to buy train tickets"
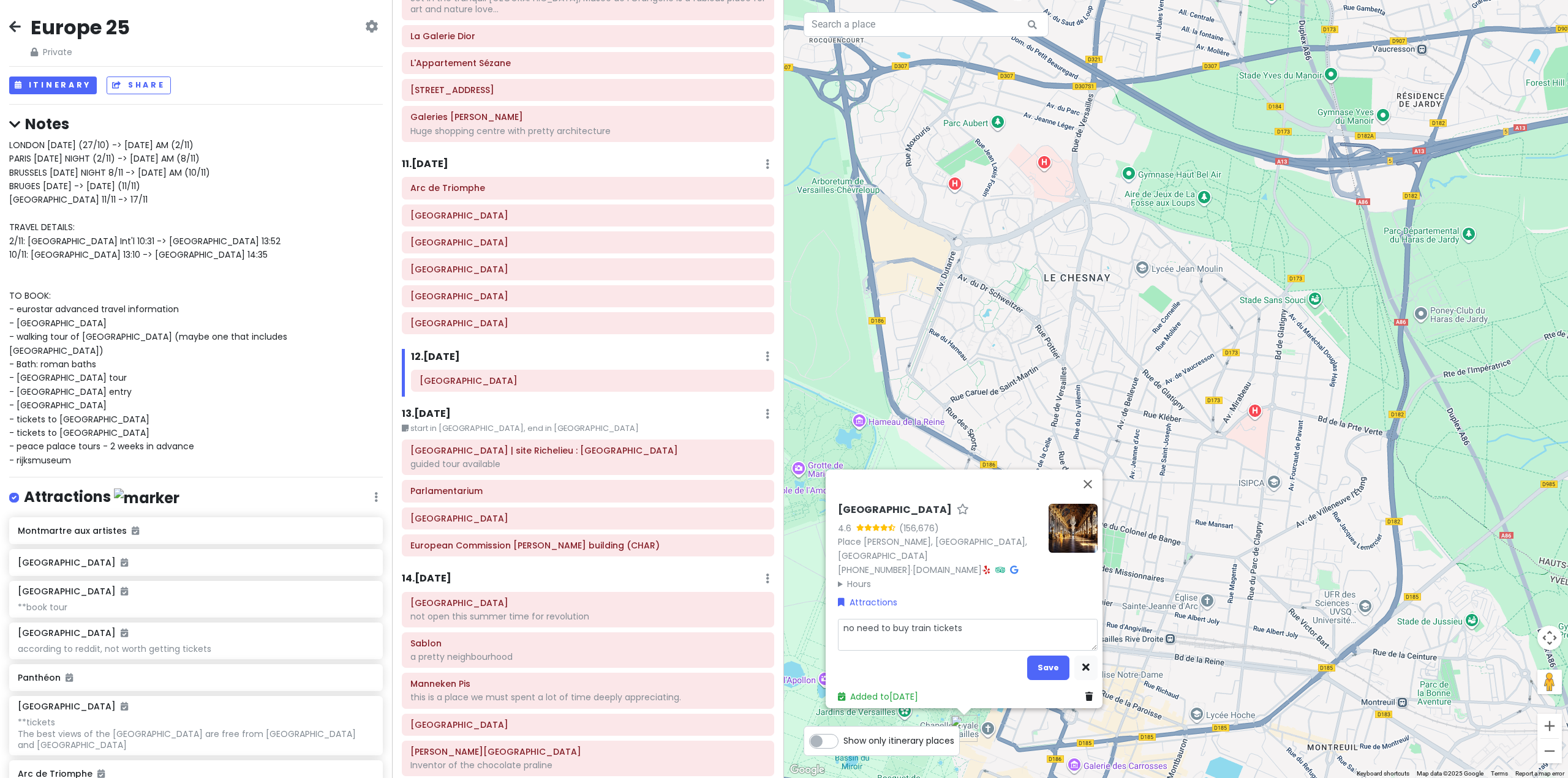
type textarea "x"
type textarea "no need to buy train tickets"
type textarea "x"
type textarea "no need to buy train tickets i"
type textarea "x"
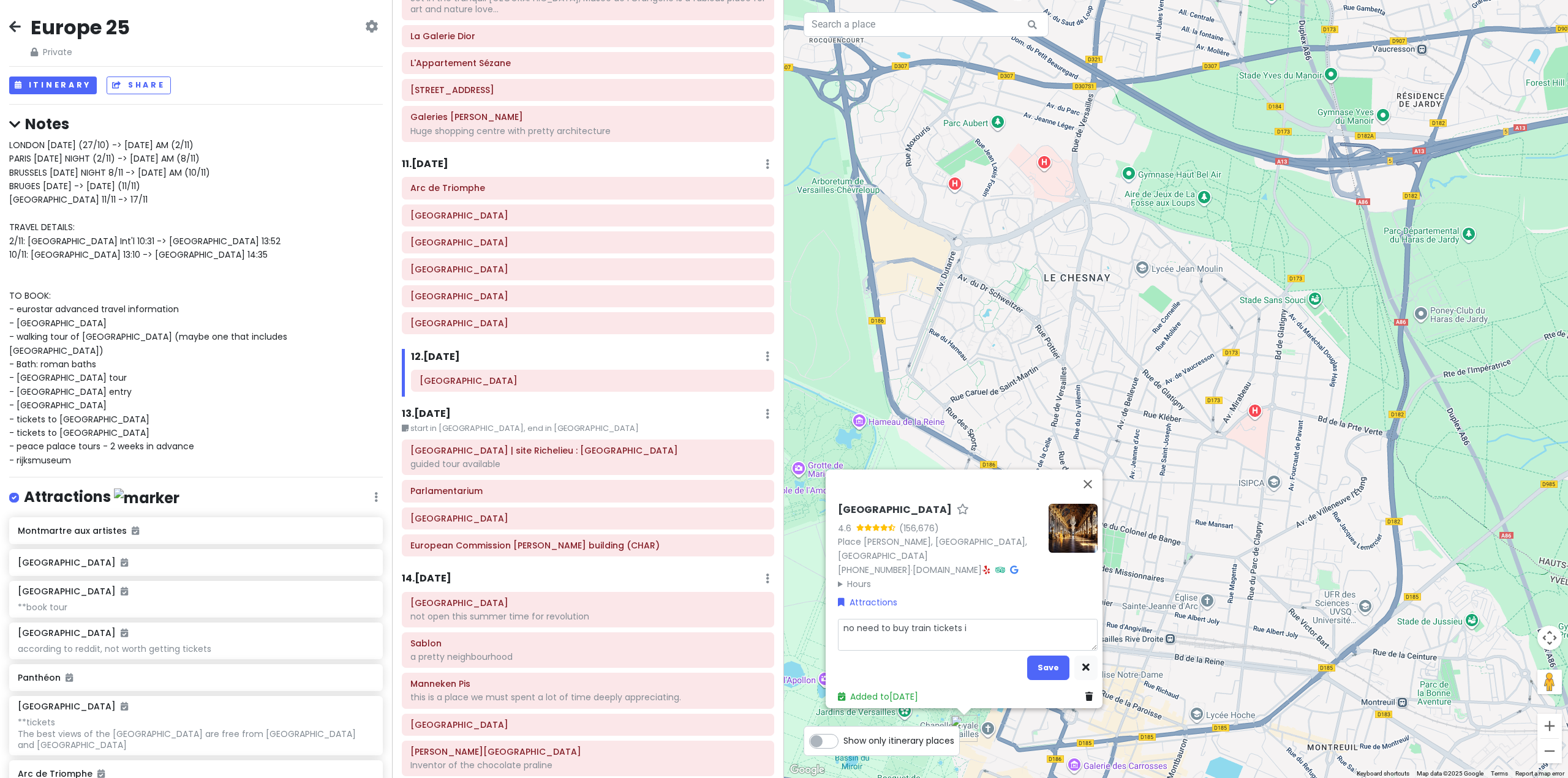
type textarea "no need to buy train tickets in"
type textarea "x"
type textarea "no need to buy train tickets in"
type textarea "x"
type textarea "no need to buy train tickets in a"
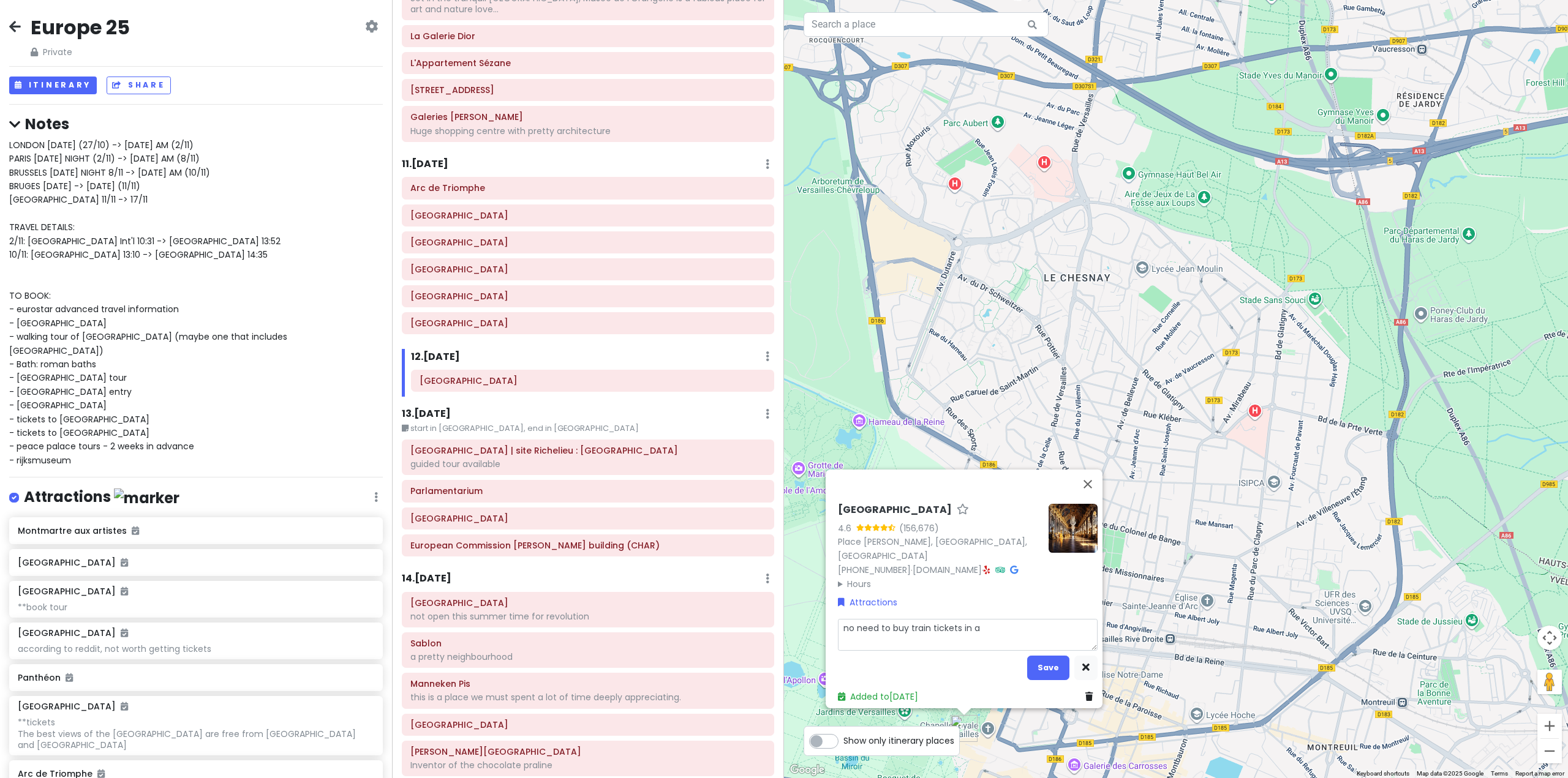
type textarea "x"
type textarea "no need to buy train tickets in ad"
type textarea "x"
type textarea "no need to buy train tickets in adv"
type textarea "x"
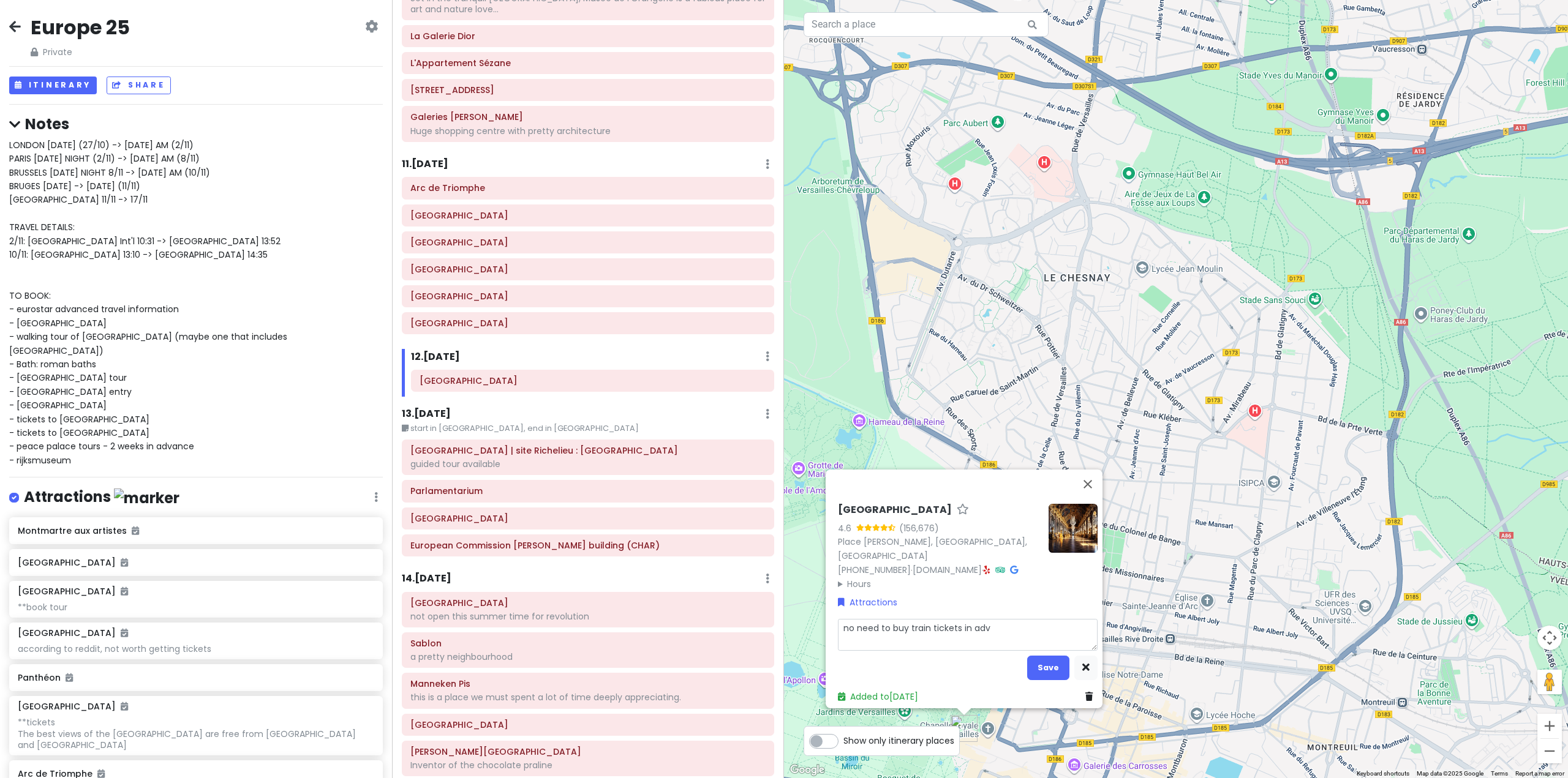
type textarea "no need to buy train tickets in adva"
type textarea "x"
type textarea "no need to buy train tickets in advan"
type textarea "x"
type textarea "no need to buy train tickets in advanc"
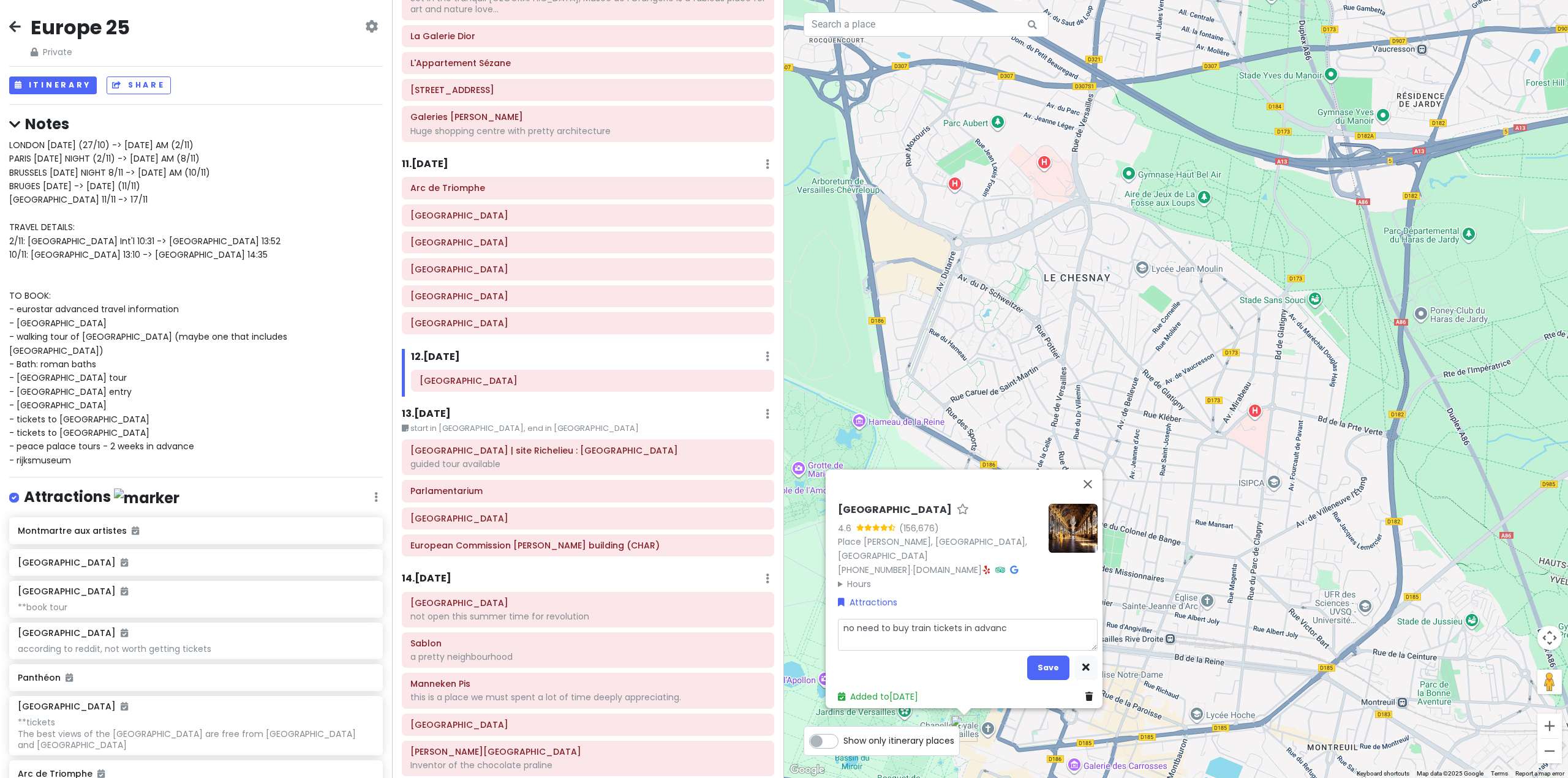
type textarea "x"
type textarea "no need to buy train tickets in advance"
click at [1033, 656] on button "Save" at bounding box center [1048, 667] width 42 height 24
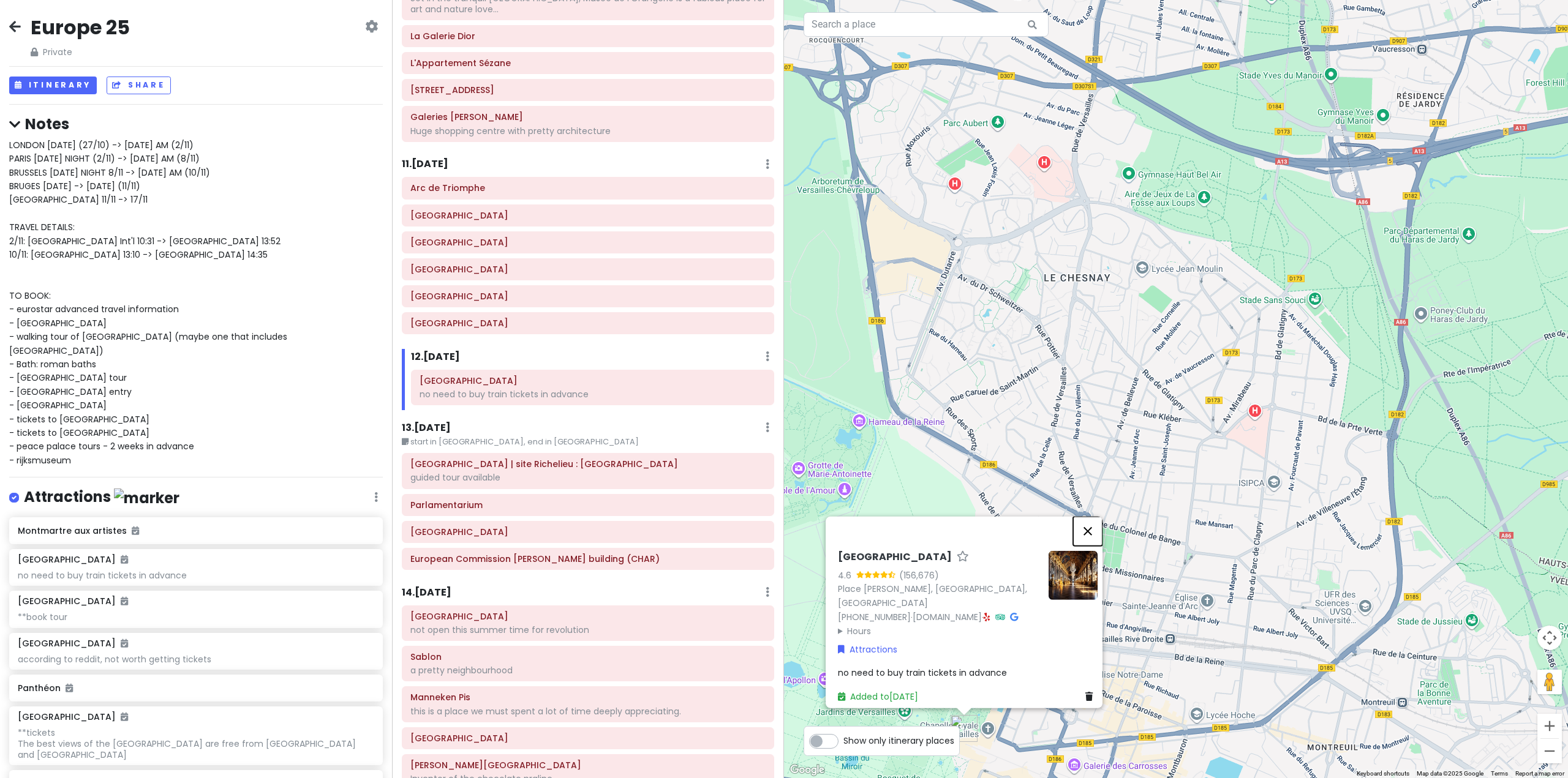
click at [1095, 520] on button "Close" at bounding box center [1087, 531] width 29 height 29
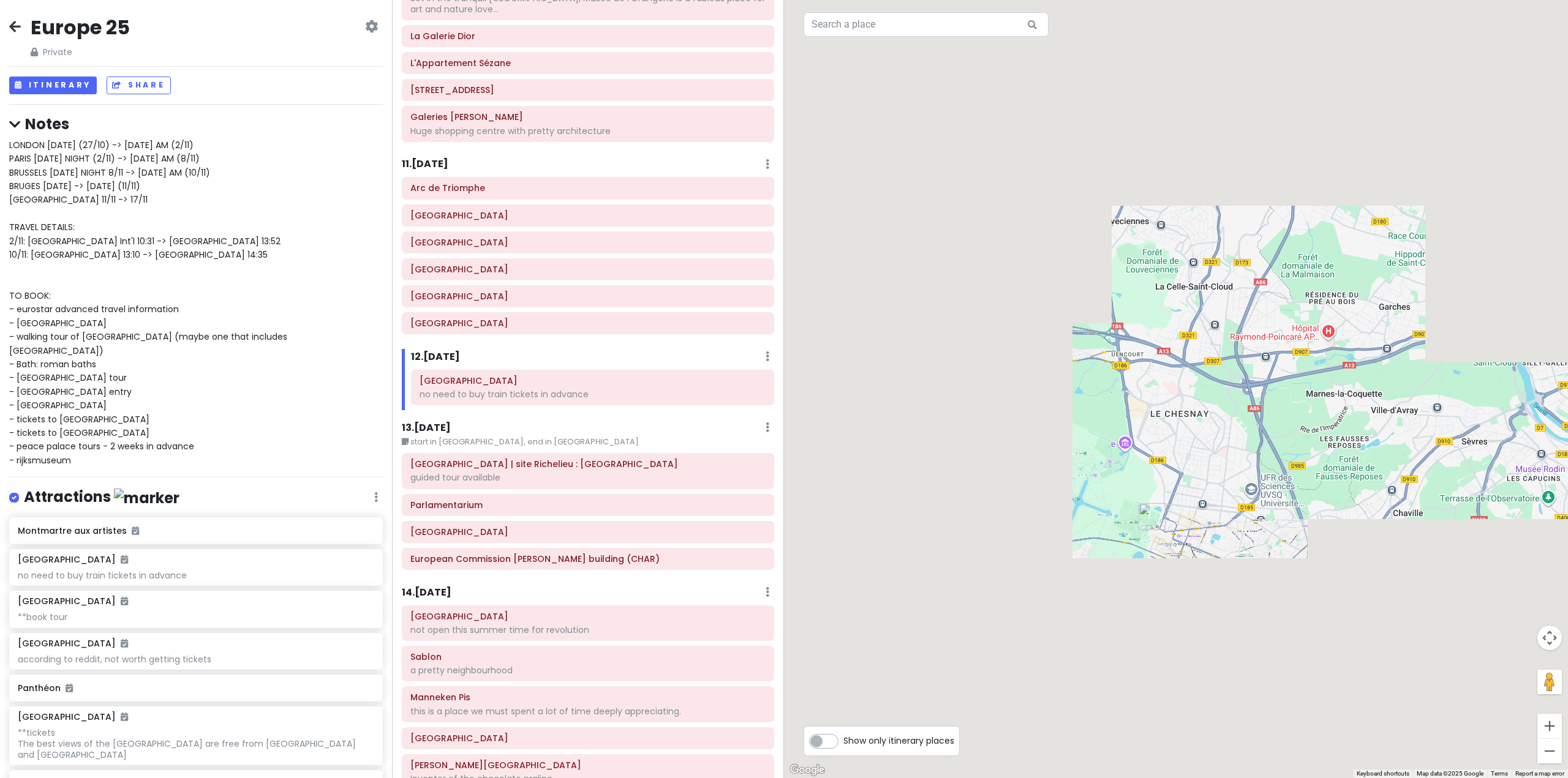
drag, startPoint x: 1204, startPoint y: 594, endPoint x: 1222, endPoint y: 523, distance: 73.2
click at [1222, 523] on div at bounding box center [1175, 389] width 784 height 778
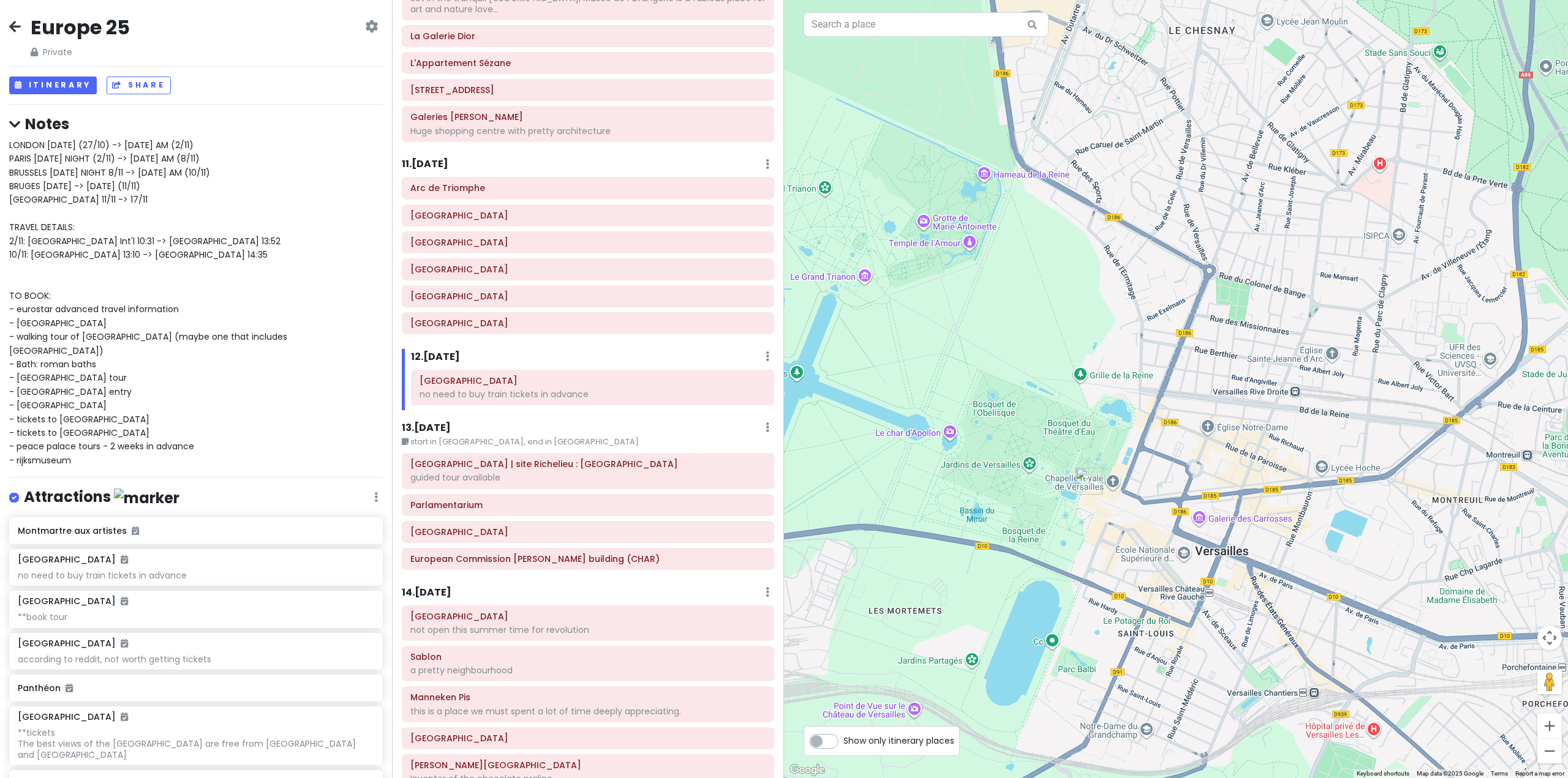
drag, startPoint x: 1141, startPoint y: 582, endPoint x: 1358, endPoint y: 638, distance: 224.1
click at [1358, 639] on div at bounding box center [1175, 389] width 784 height 778
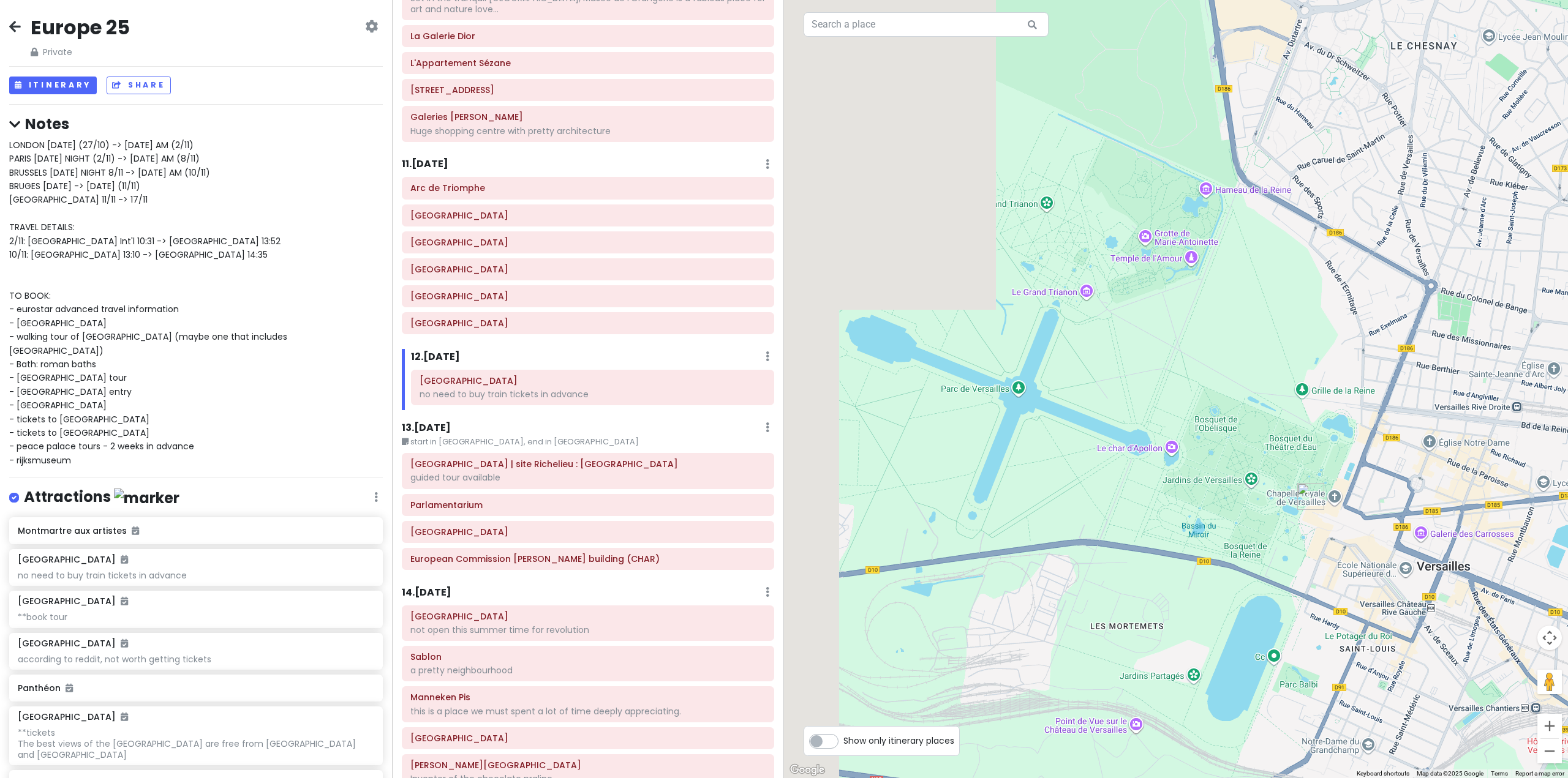
drag, startPoint x: 1160, startPoint y: 583, endPoint x: 1232, endPoint y: 561, distance: 75.3
click at [1232, 561] on div at bounding box center [1175, 389] width 784 height 778
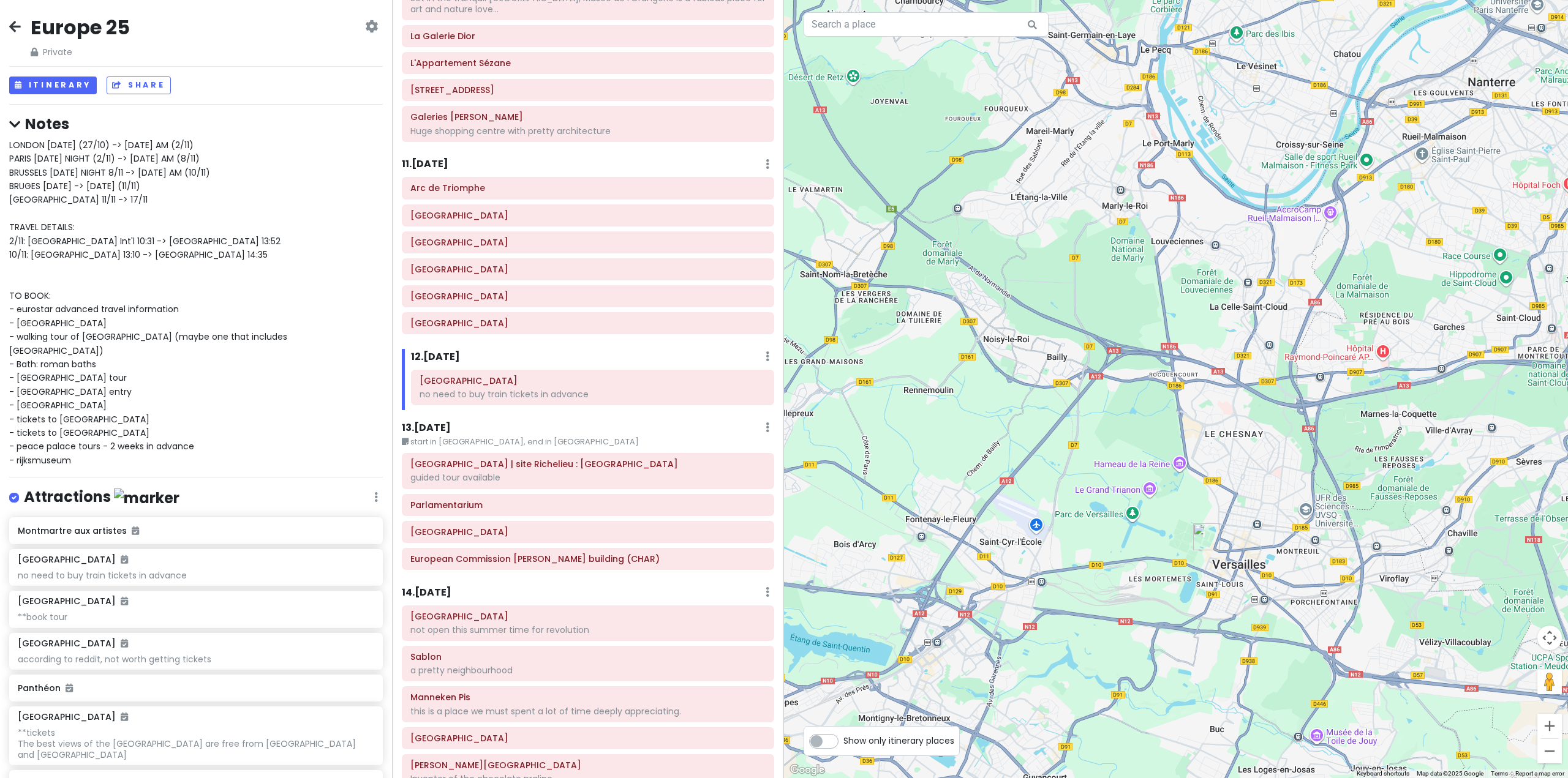
drag, startPoint x: 1230, startPoint y: 561, endPoint x: 1099, endPoint y: 562, distance: 131.0
click at [1100, 566] on div at bounding box center [1175, 389] width 784 height 778
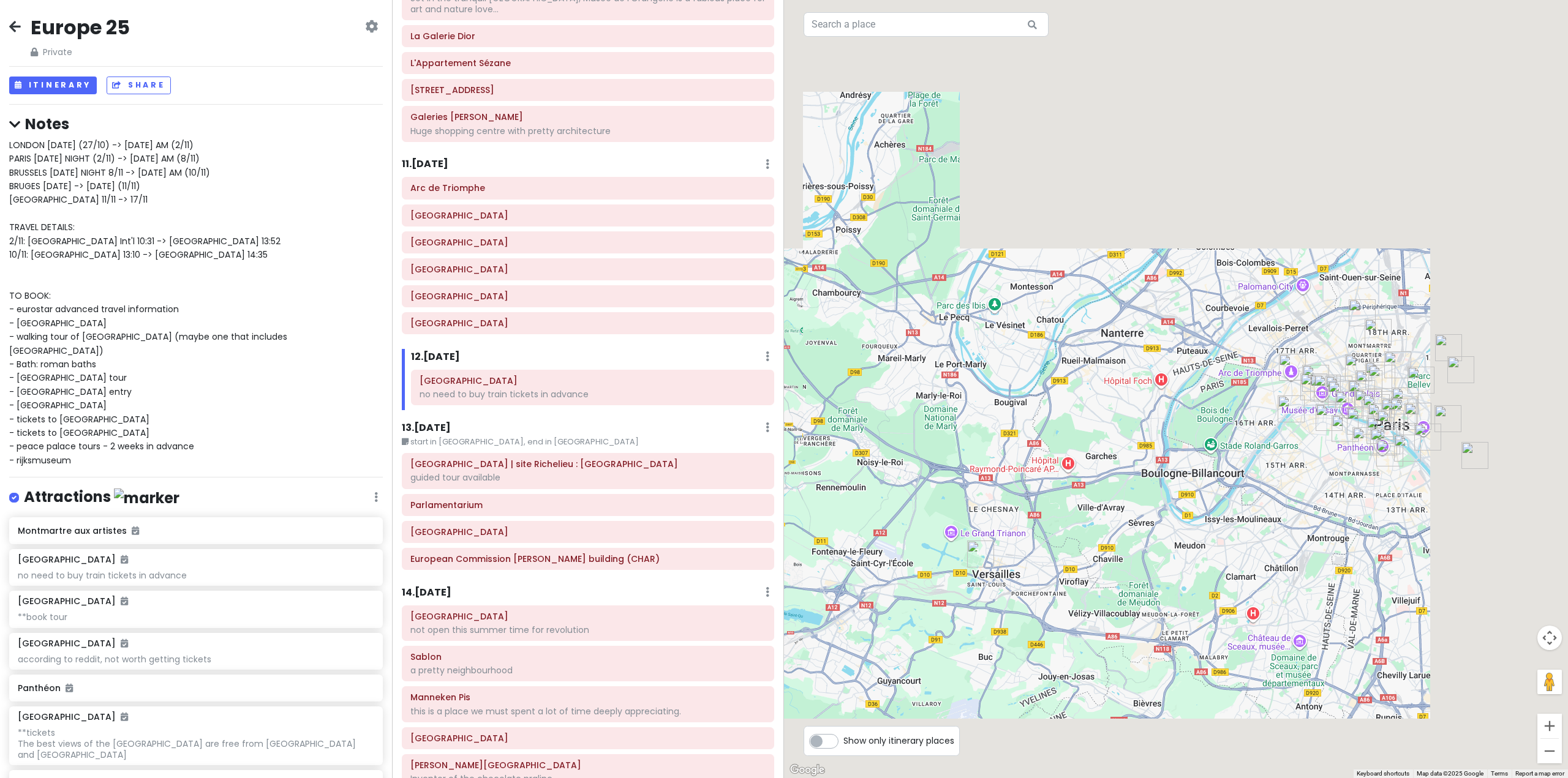
drag, startPoint x: 1192, startPoint y: 548, endPoint x: 1106, endPoint y: 569, distance: 88.5
click at [1106, 569] on div at bounding box center [1175, 389] width 784 height 778
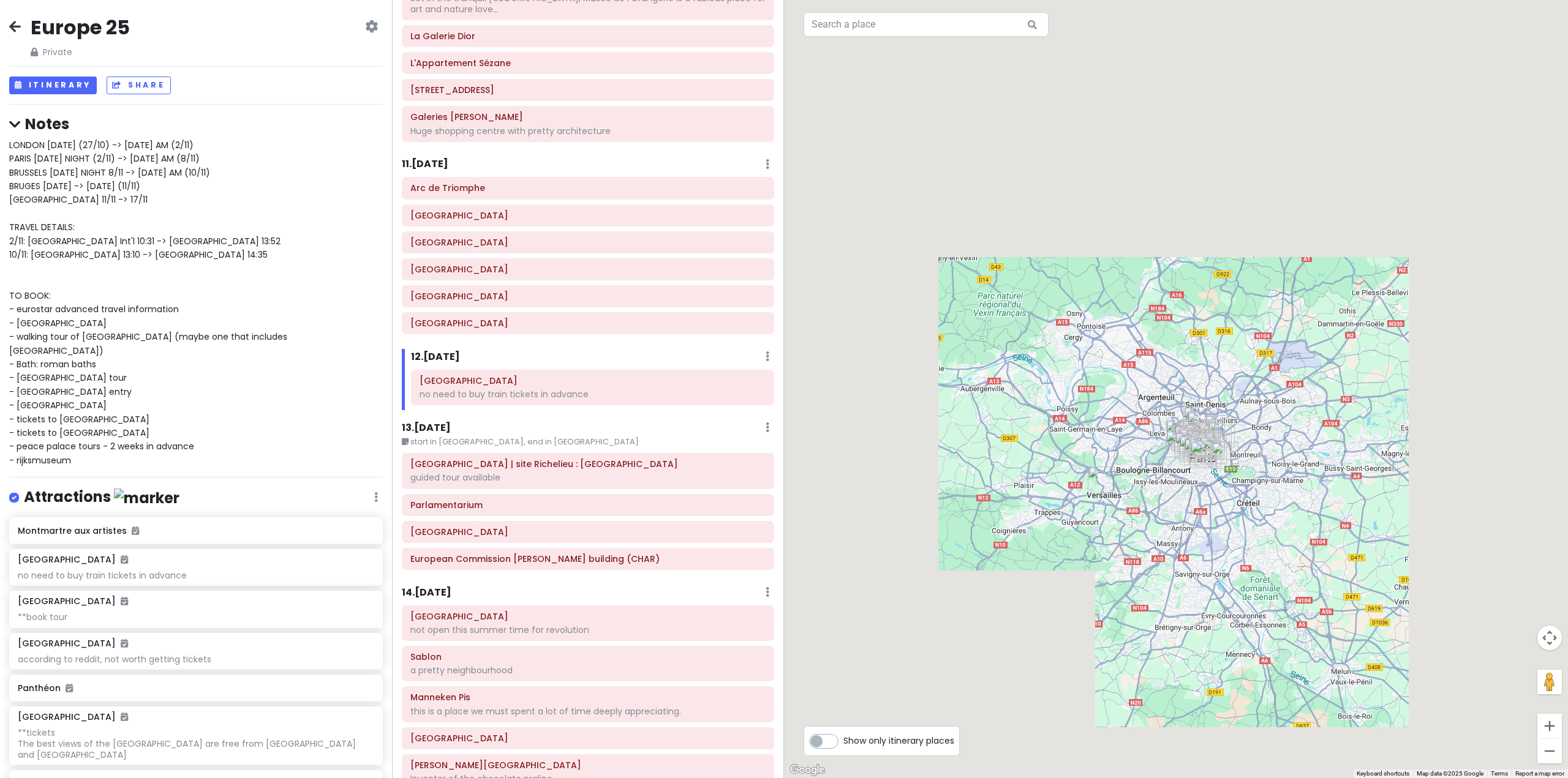
drag, startPoint x: 1234, startPoint y: 492, endPoint x: 1195, endPoint y: 473, distance: 43.4
click at [1195, 473] on div at bounding box center [1175, 389] width 784 height 778
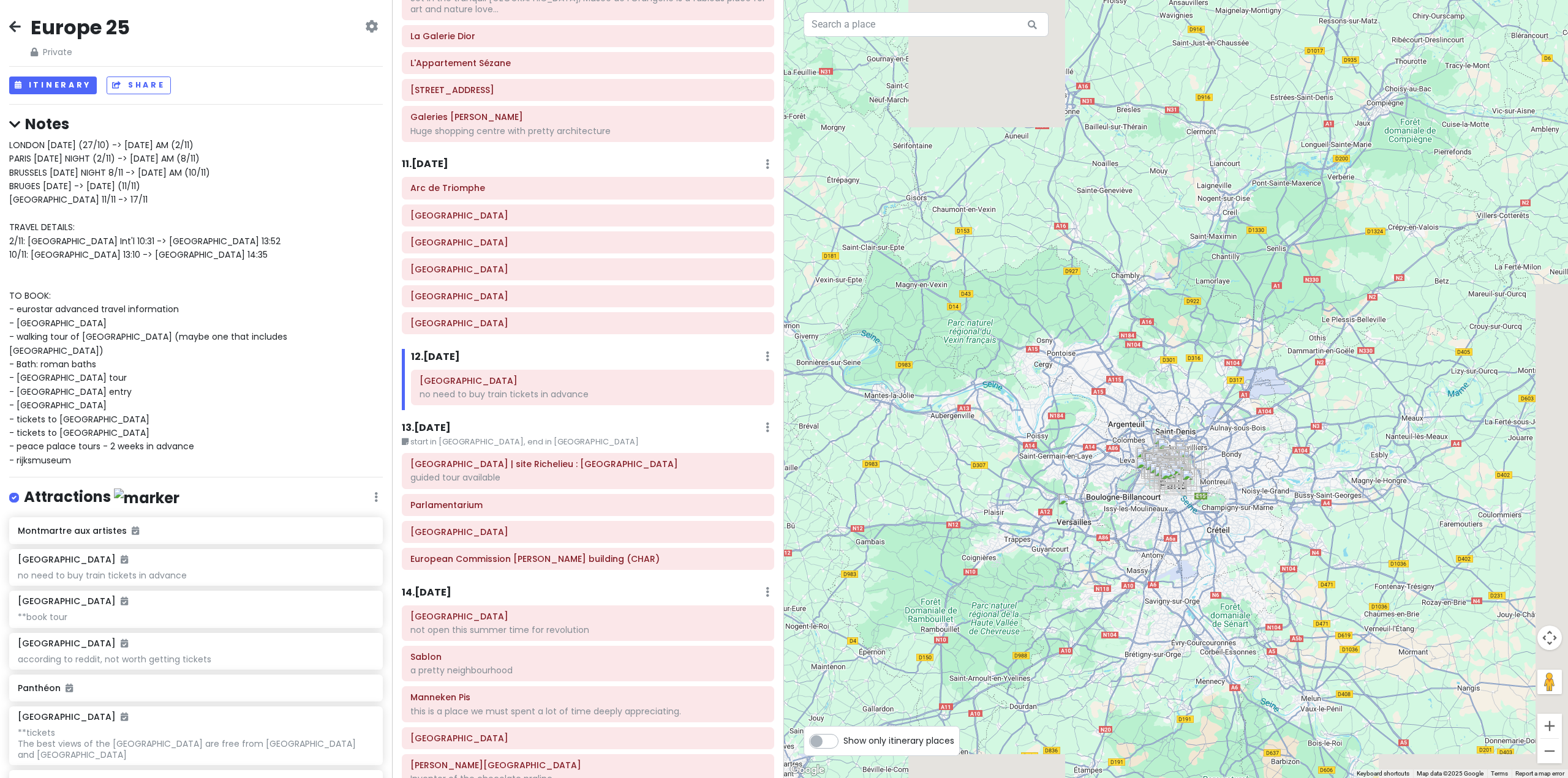
drag, startPoint x: 1153, startPoint y: 501, endPoint x: 1130, endPoint y: 519, distance: 29.2
click at [1133, 519] on div at bounding box center [1175, 389] width 784 height 778
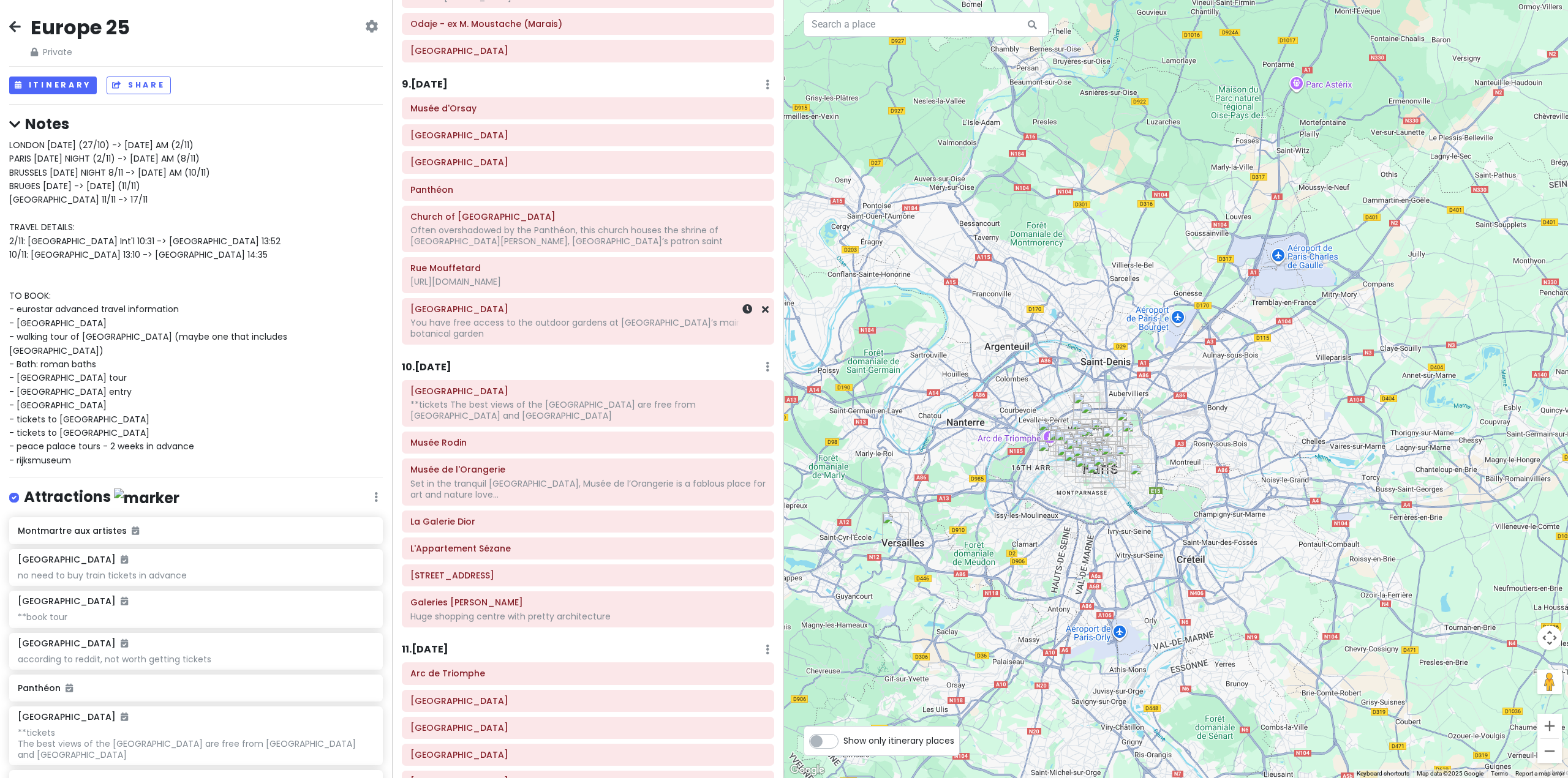
scroll to position [1531, 0]
drag, startPoint x: 603, startPoint y: 454, endPoint x: 594, endPoint y: 453, distance: 9.1
click at [602, 468] on h6 "Musée de l'Orangerie" at bounding box center [587, 474] width 355 height 11
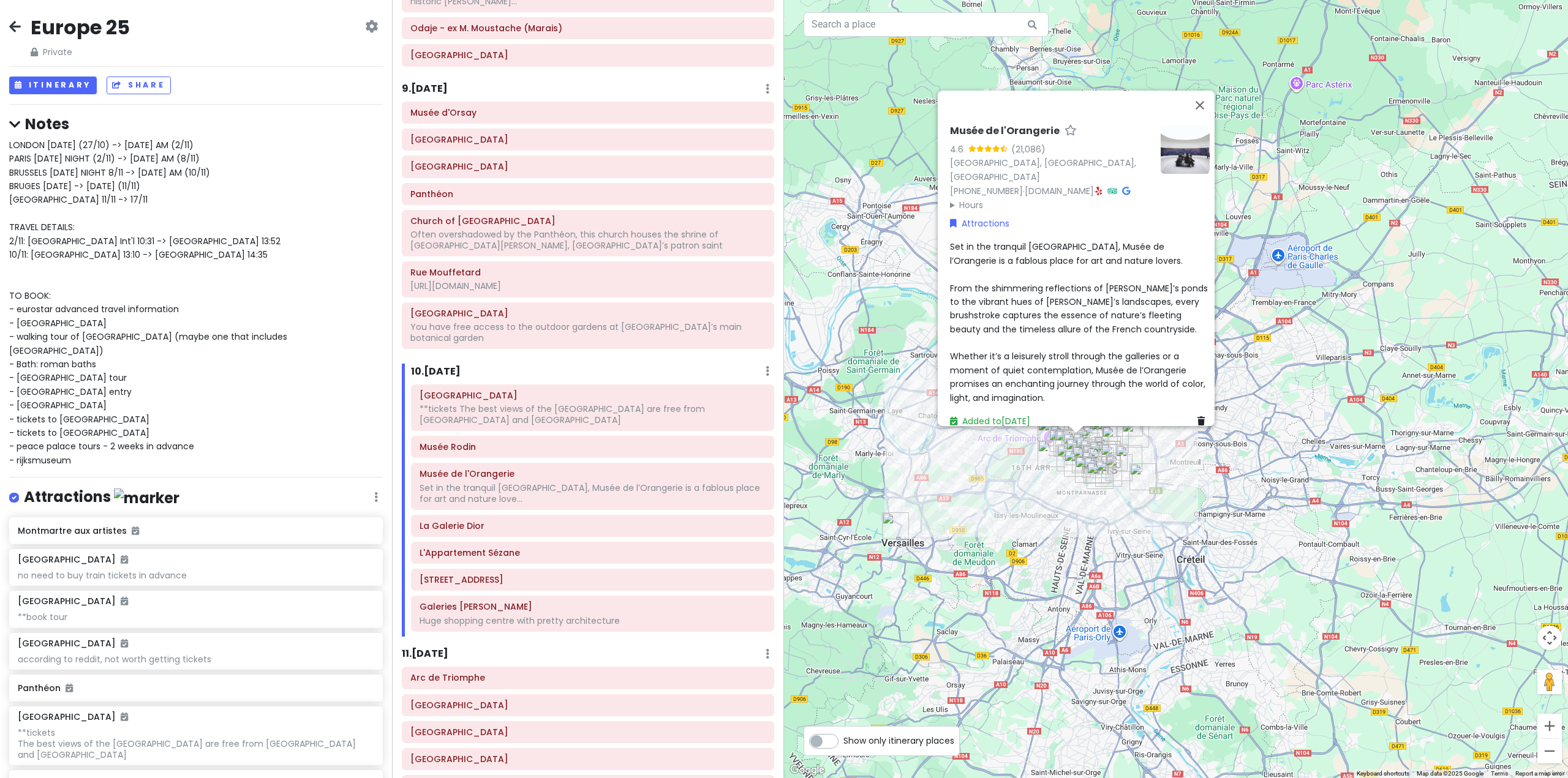
click at [953, 241] on span "Set in the tranquil [GEOGRAPHIC_DATA], Musée de l’Orangerie is a fablous place …" at bounding box center [1080, 322] width 261 height 163
type textarea "x"
type textarea "*Set in the tranquil [GEOGRAPHIC_DATA], Musée de l’Orangerie is a fablous place…"
type textarea "x"
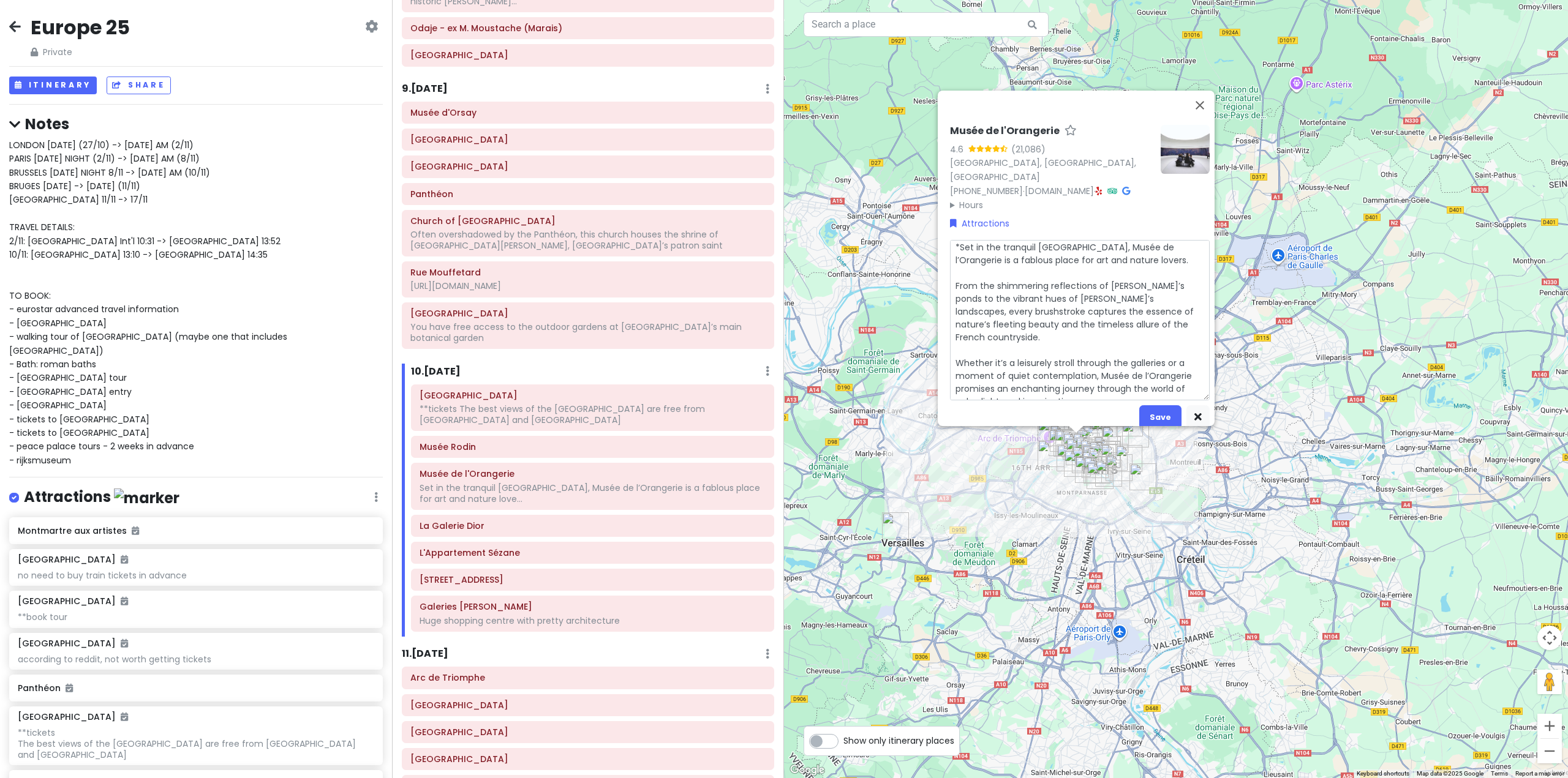
type textarea "**Set in the tranquil [GEOGRAPHIC_DATA], [GEOGRAPHIC_DATA] a fablous place for …"
type textarea "x"
type textarea "***Set in the tranquil [GEOGRAPHIC_DATA], [GEOGRAPHIC_DATA] a fablous place for…"
type textarea "x"
type textarea "***nSet in the tranquil [GEOGRAPHIC_DATA], [GEOGRAPHIC_DATA] a fablous place fo…"
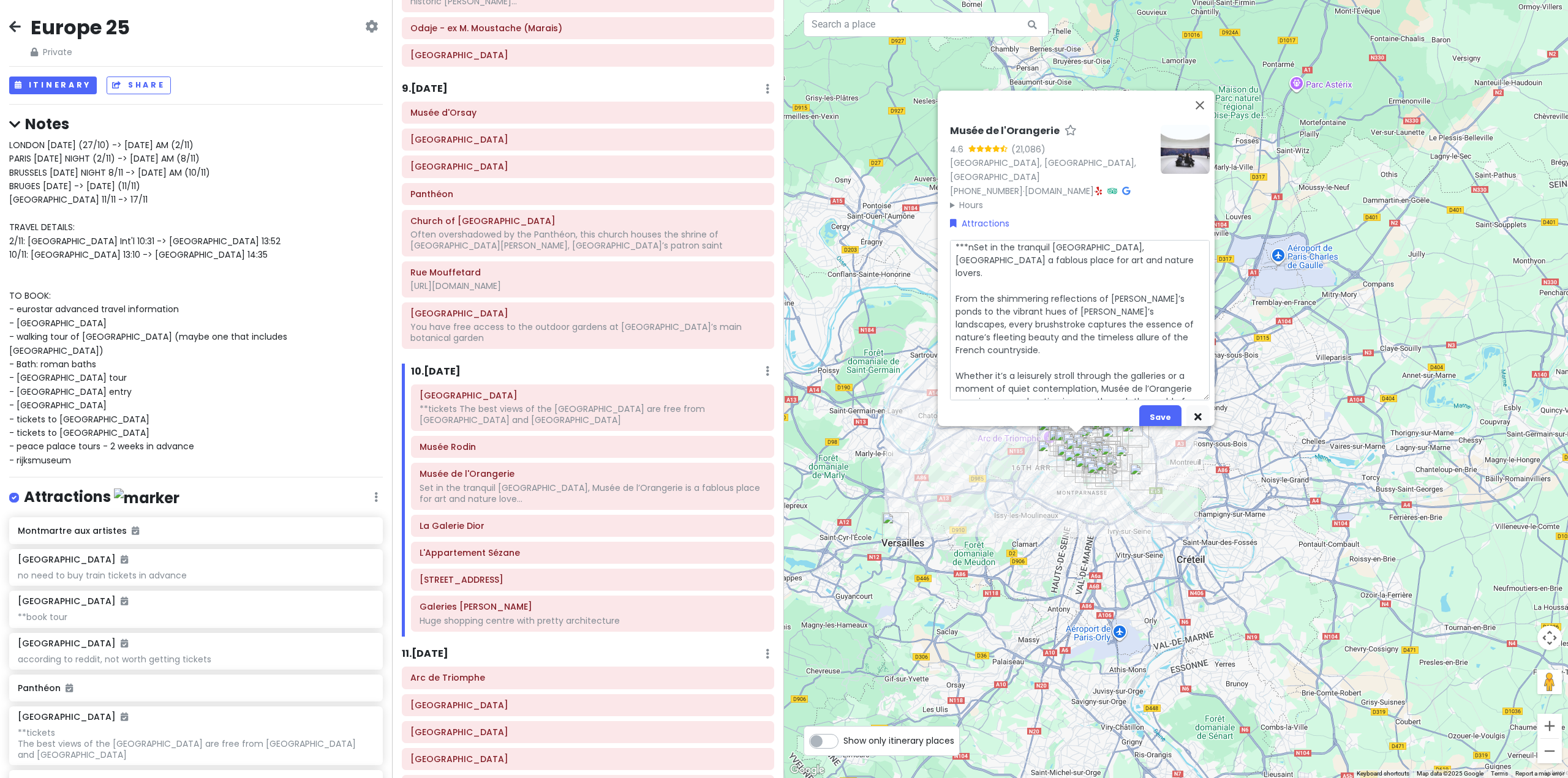
type textarea "x"
type textarea "***neSet in the tranquil [GEOGRAPHIC_DATA], [GEOGRAPHIC_DATA] a fablous place f…"
type textarea "x"
type textarea "***neeSet in the tranquil [GEOGRAPHIC_DATA], [GEOGRAPHIC_DATA] a fablous place …"
type textarea "x"
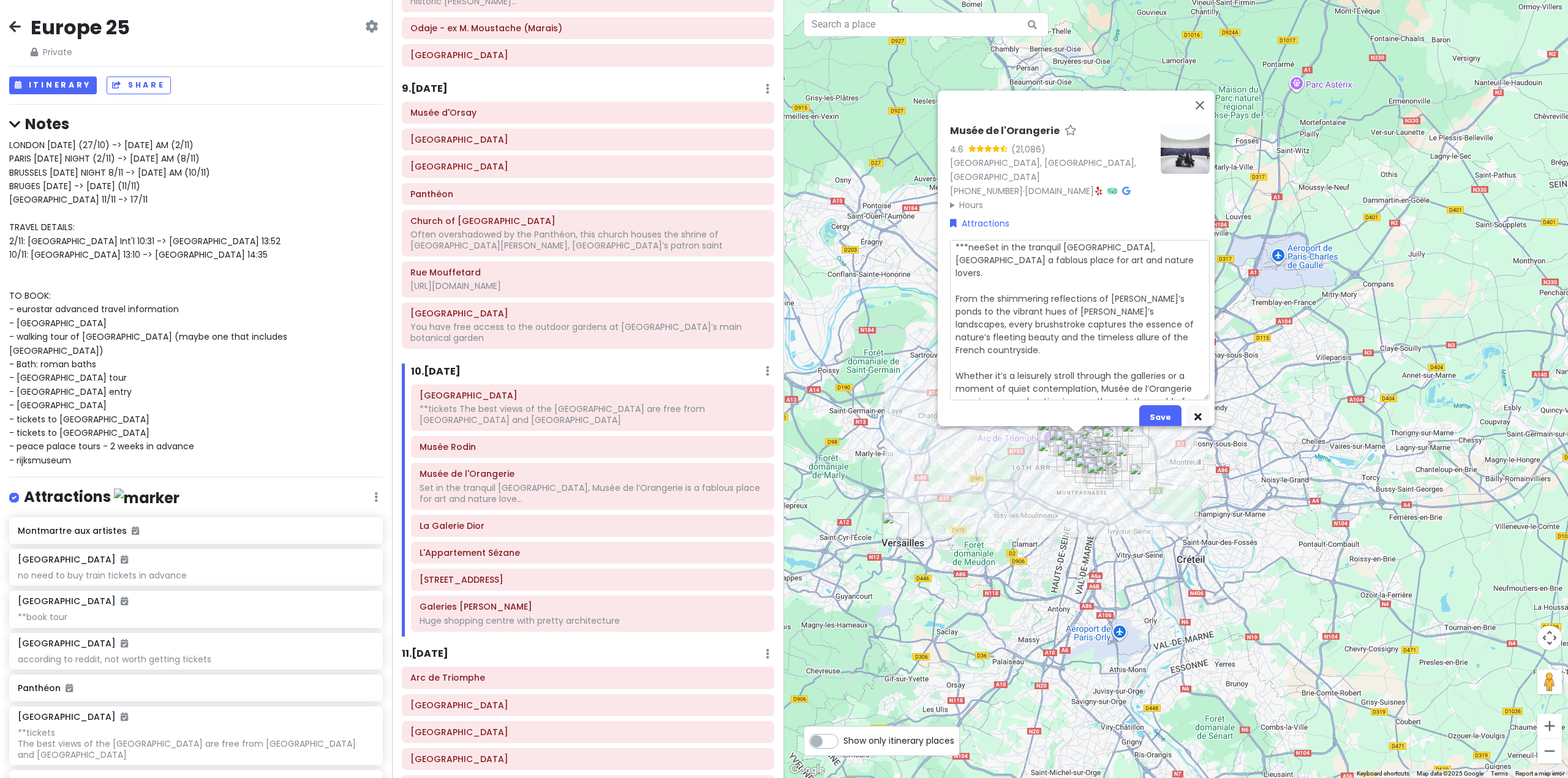
type textarea "***needSet in the tranquil [GEOGRAPHIC_DATA], [GEOGRAPHIC_DATA] a fablous place…"
type textarea "x"
type textarea "***needsSet in the tranquil [GEOGRAPHIC_DATA], [GEOGRAPHIC_DATA] a fablous plac…"
type textarea "x"
type textarea "***needs Set in the tranquil [GEOGRAPHIC_DATA], [GEOGRAPHIC_DATA] a fablous pla…"
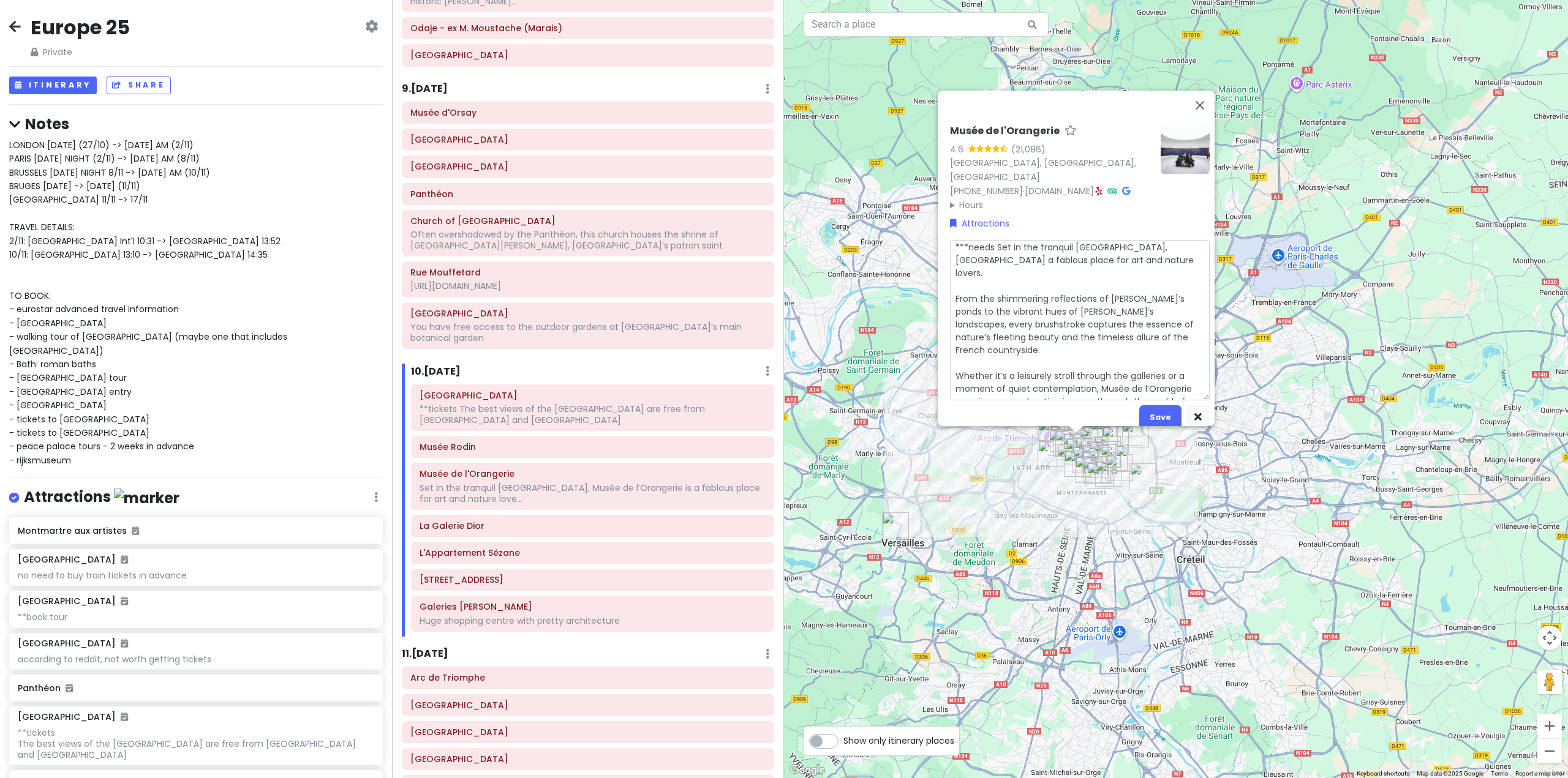
type textarea "x"
type textarea "***needs rSet in the tranquil [GEOGRAPHIC_DATA], Musée de l’Orangerie is a fabl…"
type textarea "x"
type textarea "***needs reSet in the tranquil [GEOGRAPHIC_DATA], Musée de l’Orangerie is a fab…"
type textarea "x"
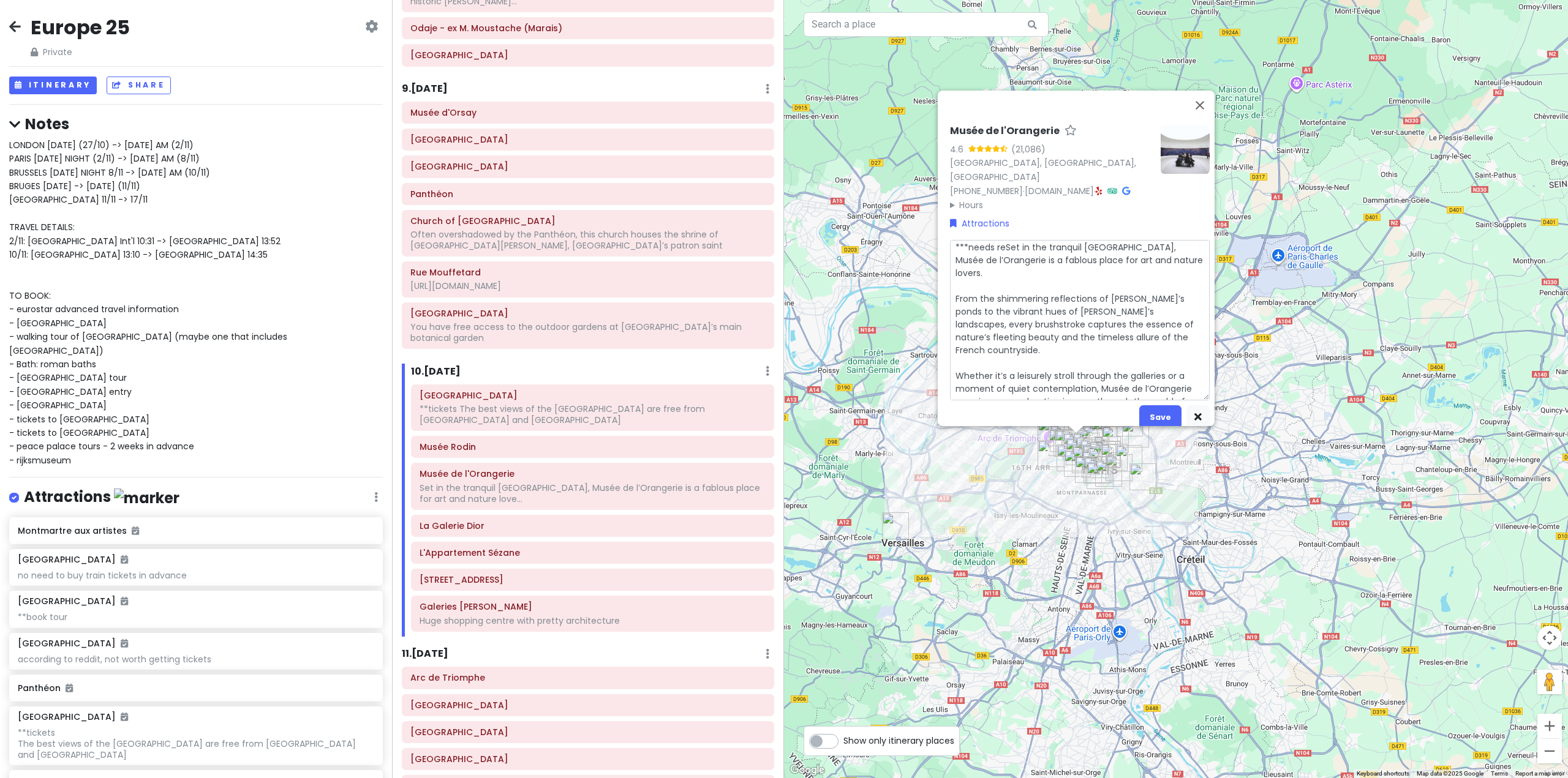
type textarea "***needs resSet in the tranquil [GEOGRAPHIC_DATA], Musée de l’Orangerie is a fa…"
type textarea "x"
type textarea "***needs reseSet in the tranquil [GEOGRAPHIC_DATA], Musée de l’Orangerie is a f…"
type textarea "x"
type textarea "***needs reserSet in the tranquil [GEOGRAPHIC_DATA], Musée de l’Orangerie is a …"
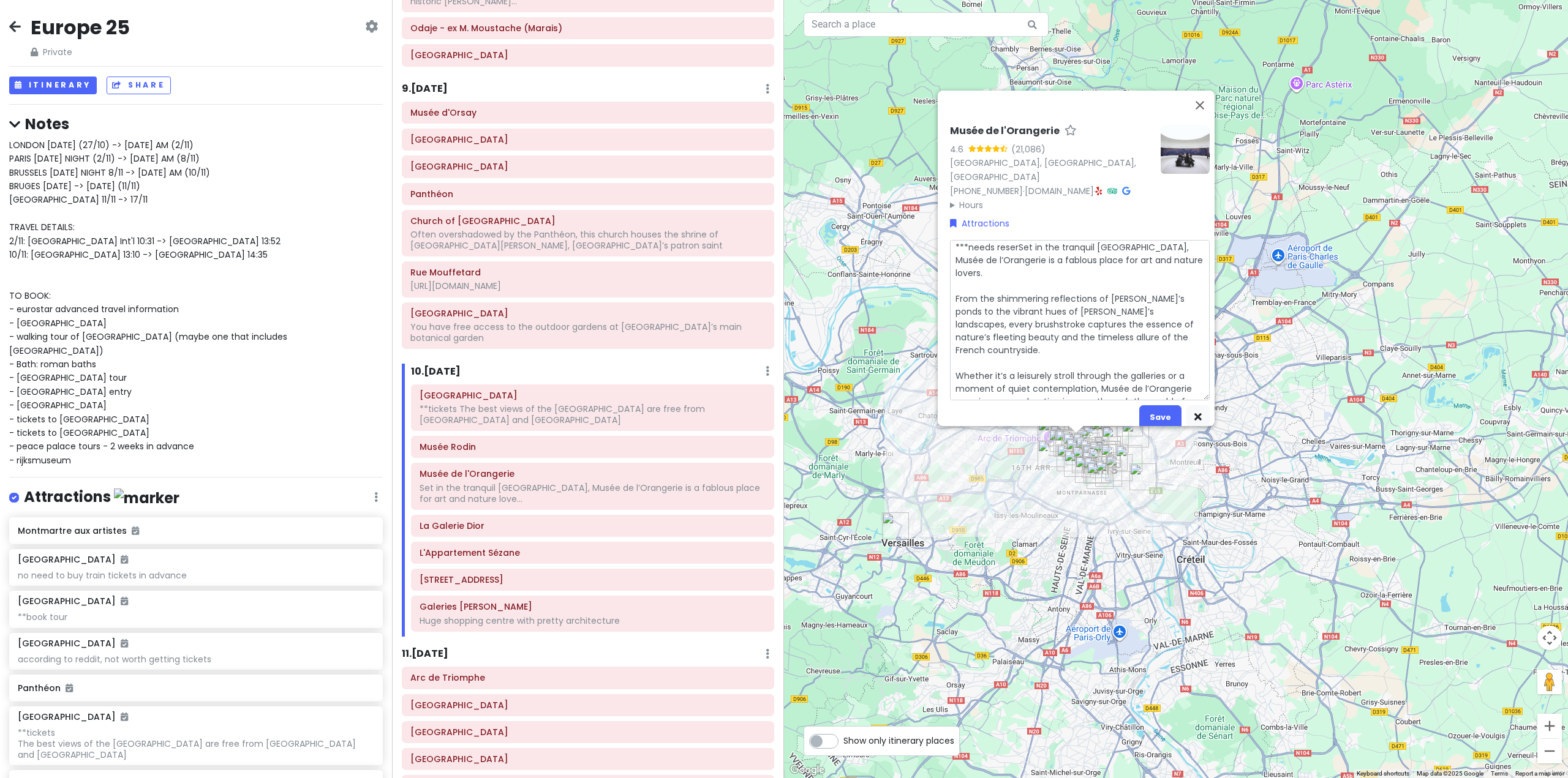
type textarea "x"
type textarea "***needs reservSet in the tranquil [GEOGRAPHIC_DATA], Musée de l’Orangerie is a…"
type textarea "x"
type textarea "***needs reservaSet in the tranquil [GEOGRAPHIC_DATA], [GEOGRAPHIC_DATA] a fabl…"
type textarea "x"
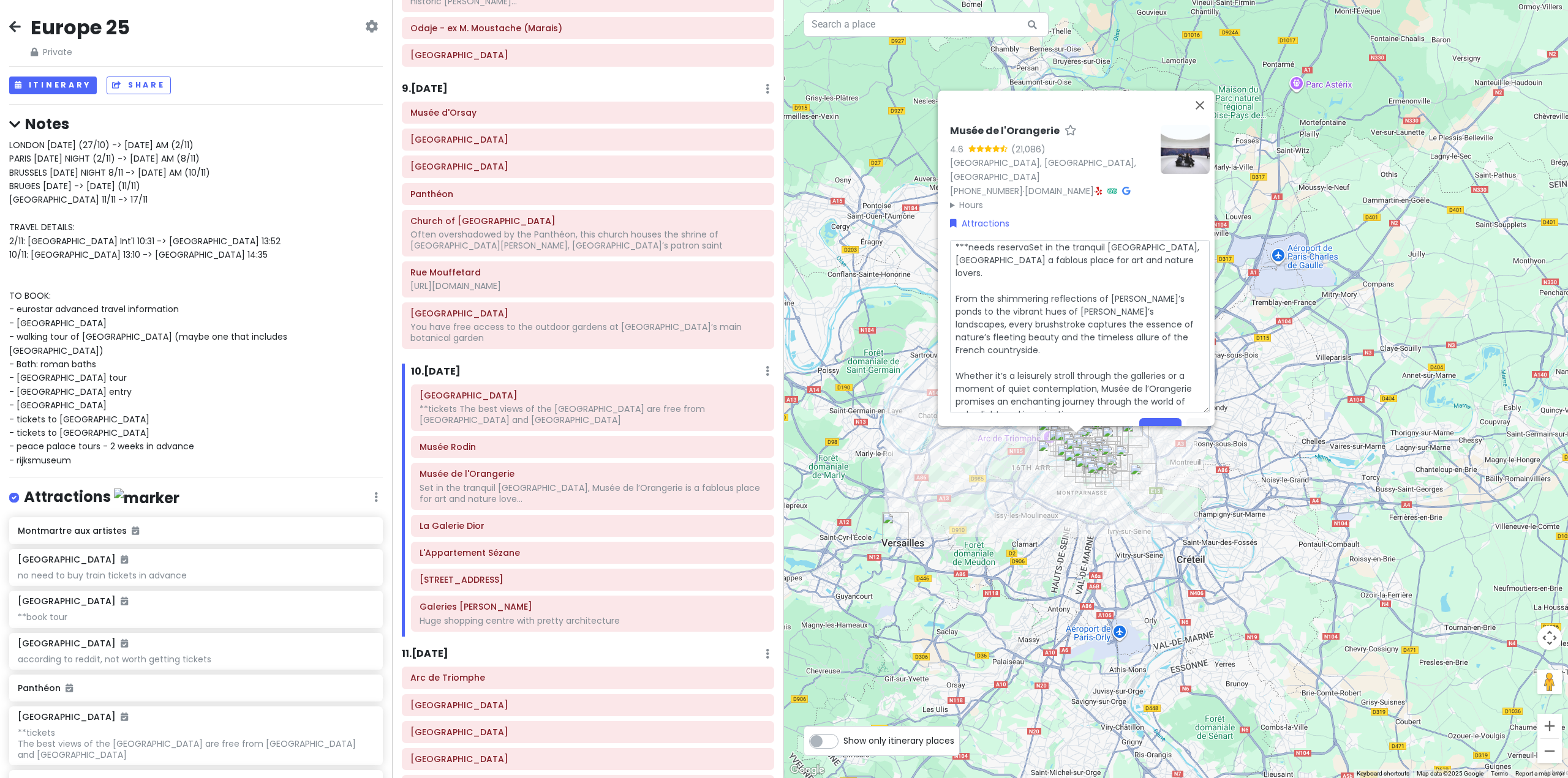
type textarea "***needs reservatSet in the tranquil [GEOGRAPHIC_DATA], [GEOGRAPHIC_DATA] is a …"
type textarea "x"
type textarea "***needs reservatiSet in the tranquil [GEOGRAPHIC_DATA], Musée de l’Orangerie i…"
type textarea "x"
type textarea "***needs reservatioSet in the tranquil [GEOGRAPHIC_DATA], Musée de l’Orangerie …"
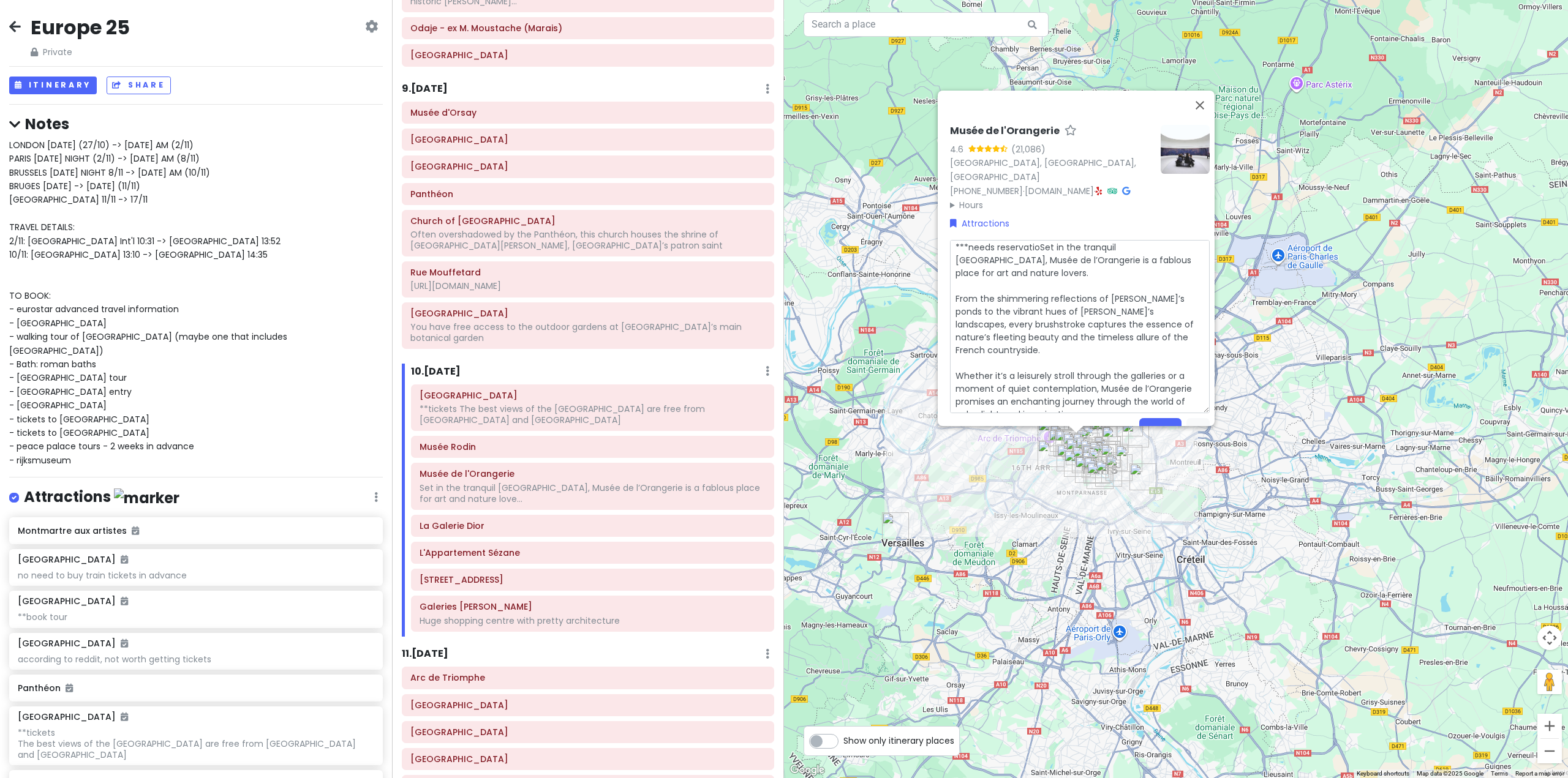
type textarea "x"
type textarea "***needs reservationSet in the tranquil [GEOGRAPHIC_DATA], [GEOGRAPHIC_DATA] a …"
type textarea "x"
type textarea "***needs reservation Set in the tranquil [GEOGRAPHIC_DATA], [GEOGRAPHIC_DATA] a…"
type textarea "x"
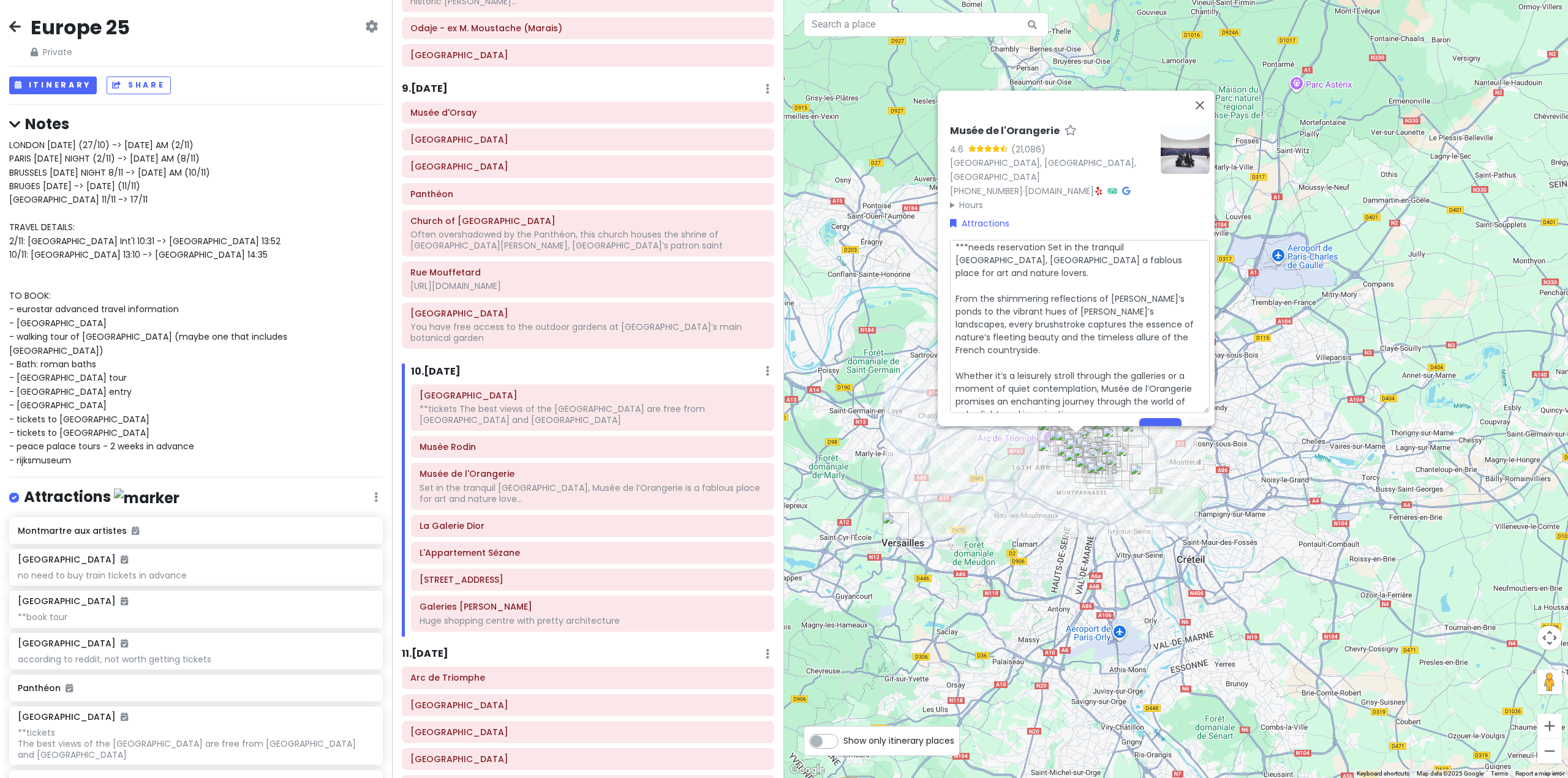
type textarea "***needs reservation eSet in the tranquil [GEOGRAPHIC_DATA], [GEOGRAPHIC_DATA] …"
type textarea "x"
type textarea "***needs reservation evSet in the tranquil [GEOGRAPHIC_DATA], Musée de l’Orange…"
type textarea "x"
type textarea "***needs reservation eveSet in the tranquil [GEOGRAPHIC_DATA], Musée de l’Orang…"
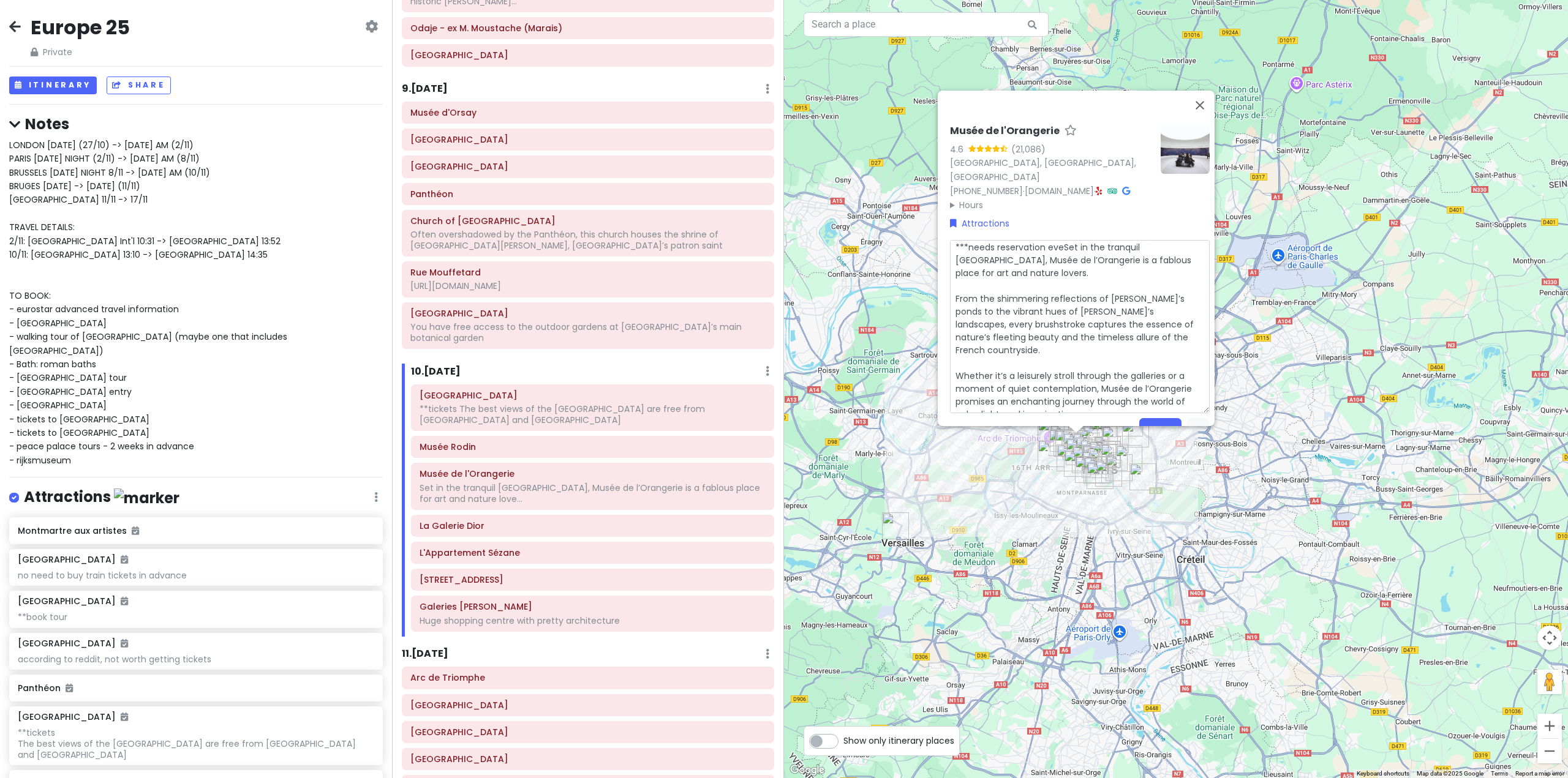
type textarea "x"
type textarea "***needs reservation [PERSON_NAME] in the tranquil [GEOGRAPHIC_DATA], Musée de …"
type textarea "x"
type textarea "***needs reservation even Set in the tranquil [GEOGRAPHIC_DATA], [GEOGRAPHIC_DA…"
type textarea "x"
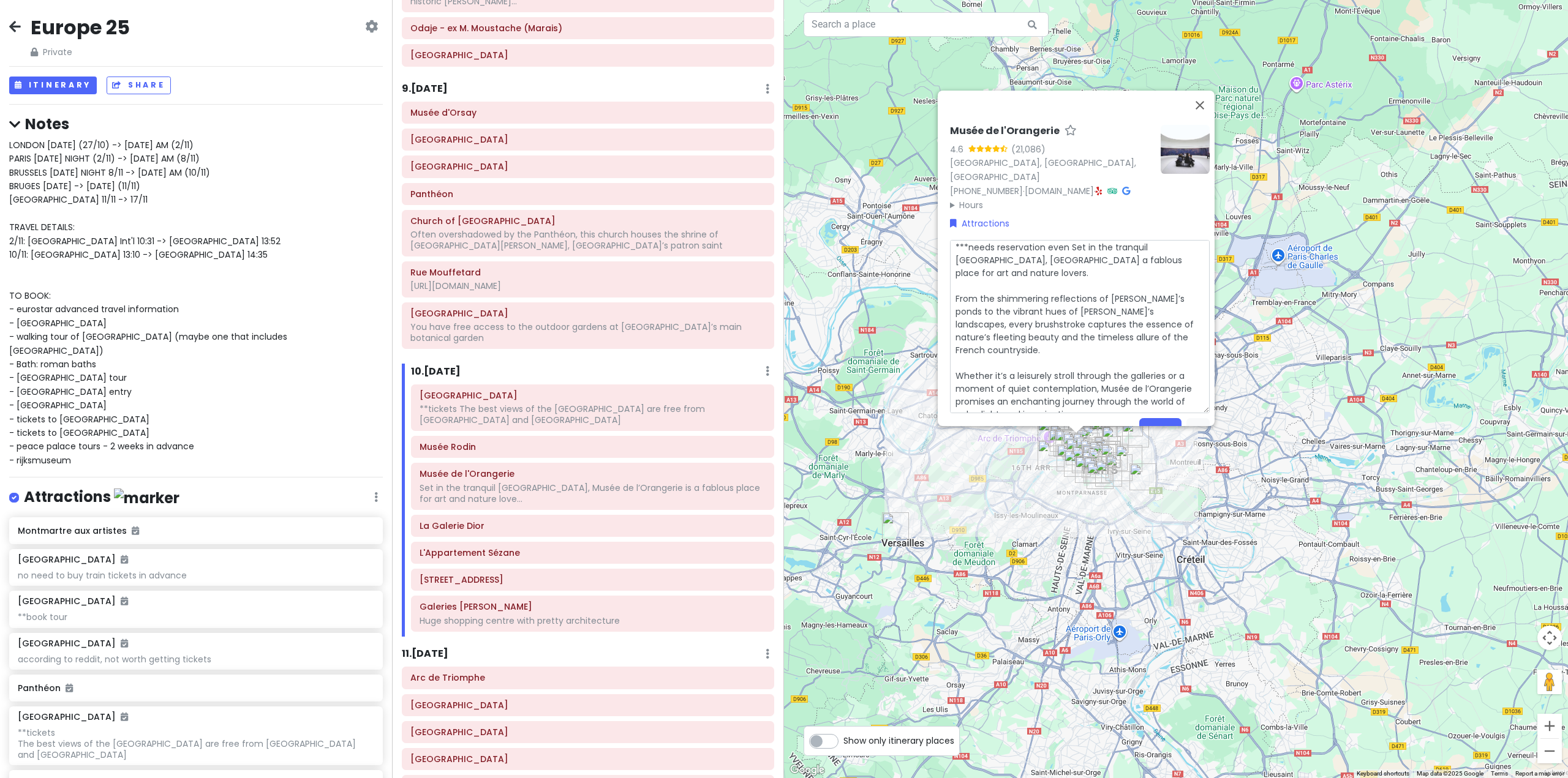
type textarea "***needs reservation even wSet in the tranquil [GEOGRAPHIC_DATA], [GEOGRAPHIC_D…"
type textarea "x"
type textarea "***needs reservation even wiSet in the tranquil [GEOGRAPHIC_DATA], [GEOGRAPHIC_…"
type textarea "x"
type textarea "***needs reservation even witSet in the tranquil [GEOGRAPHIC_DATA], [GEOGRAPHIC…"
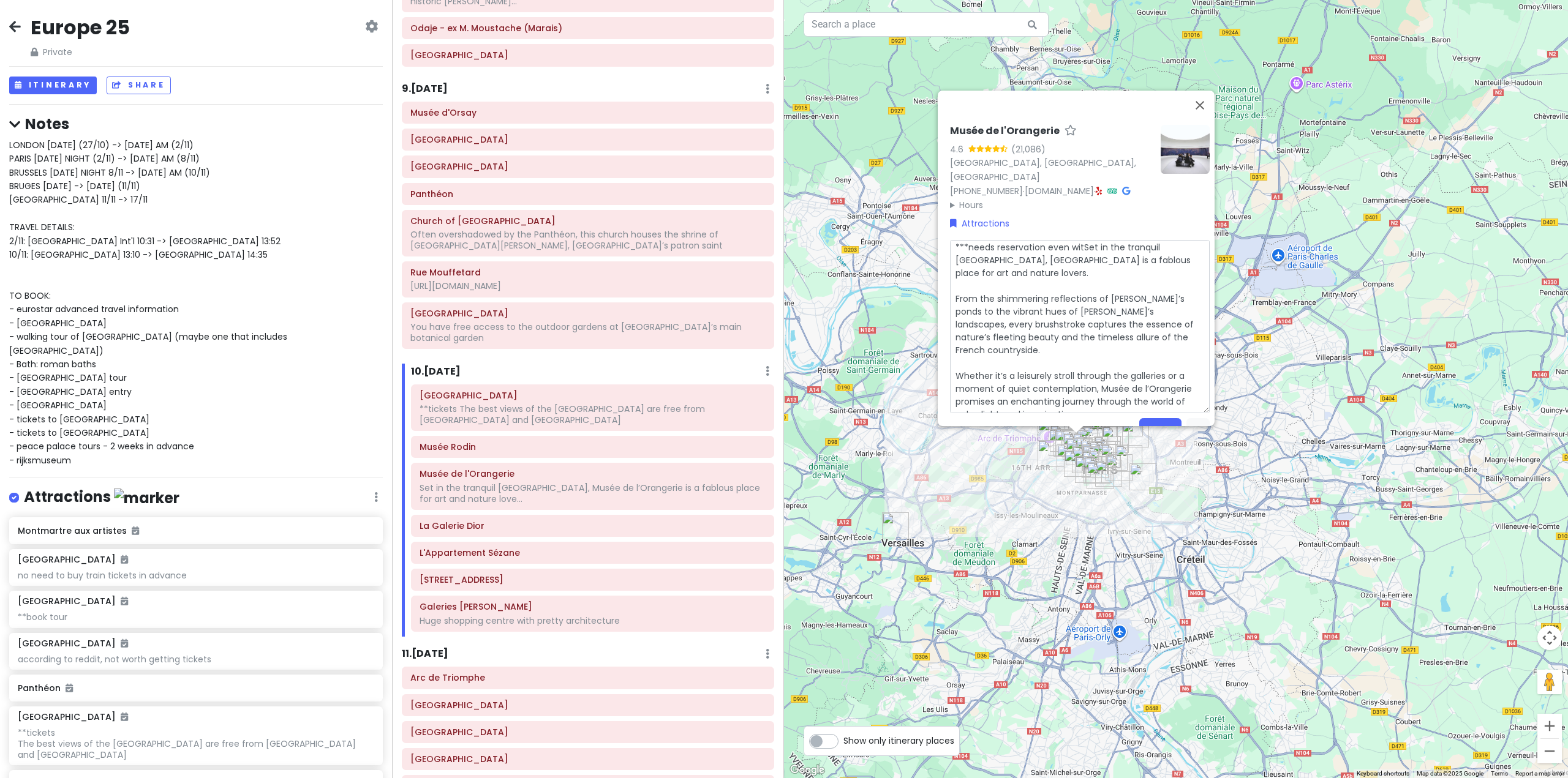
type textarea "x"
type textarea "***needs reservation even withSet in the tranquil [GEOGRAPHIC_DATA], Musée de l…"
type textarea "x"
type textarea "***needs reservation even with Set in the tranquil [GEOGRAPHIC_DATA], Musée de …"
type textarea "x"
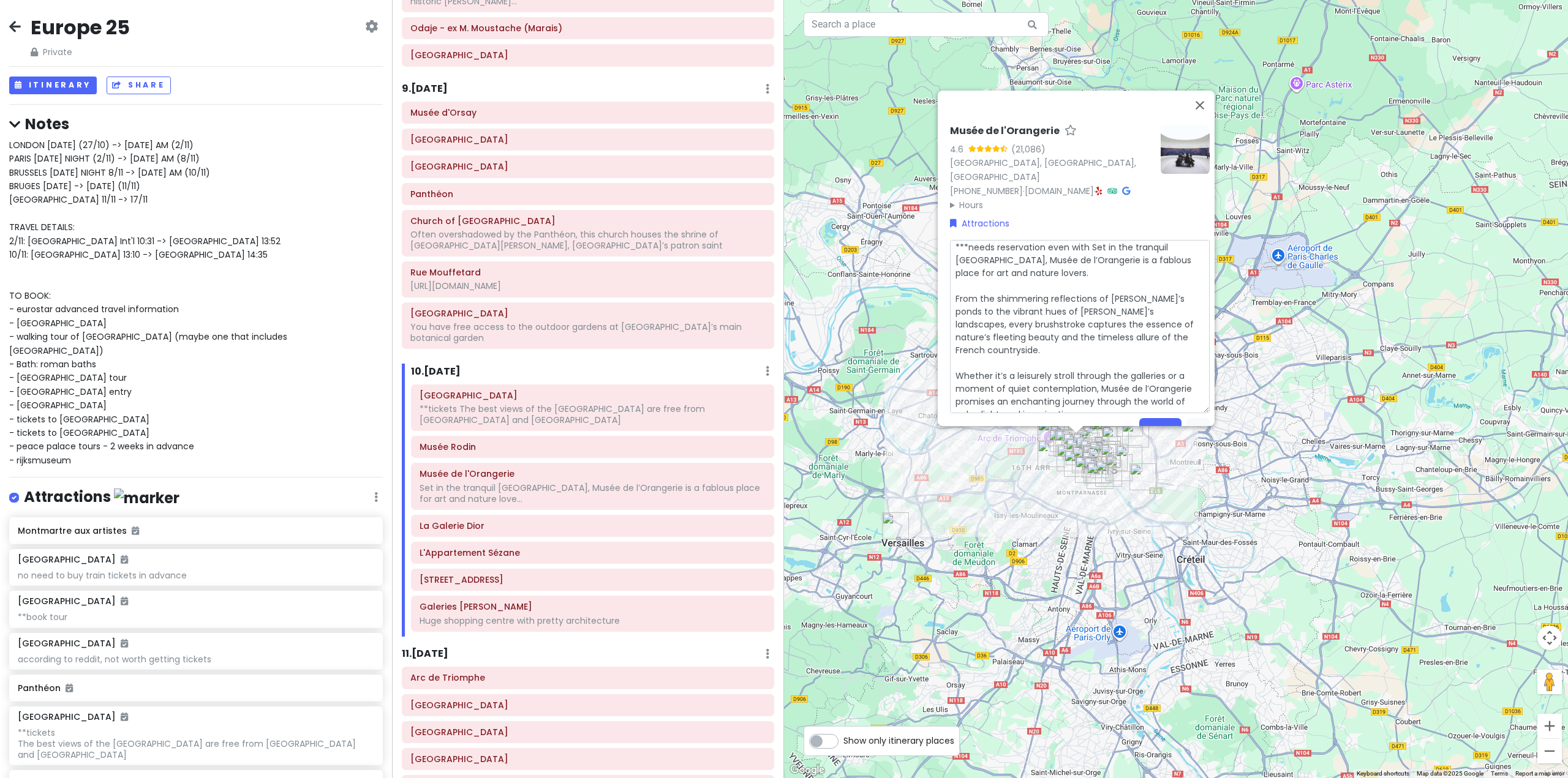
type textarea "***needs reservation even with mSet in the tranquil [GEOGRAPHIC_DATA], Musée de…"
type textarea "x"
type textarea "***needs reservation even with muSet in the tranquil [GEOGRAPHIC_DATA], Musée d…"
type textarea "x"
type textarea "***needs reservation even with musSet in the tranquil [GEOGRAPHIC_DATA], Musée …"
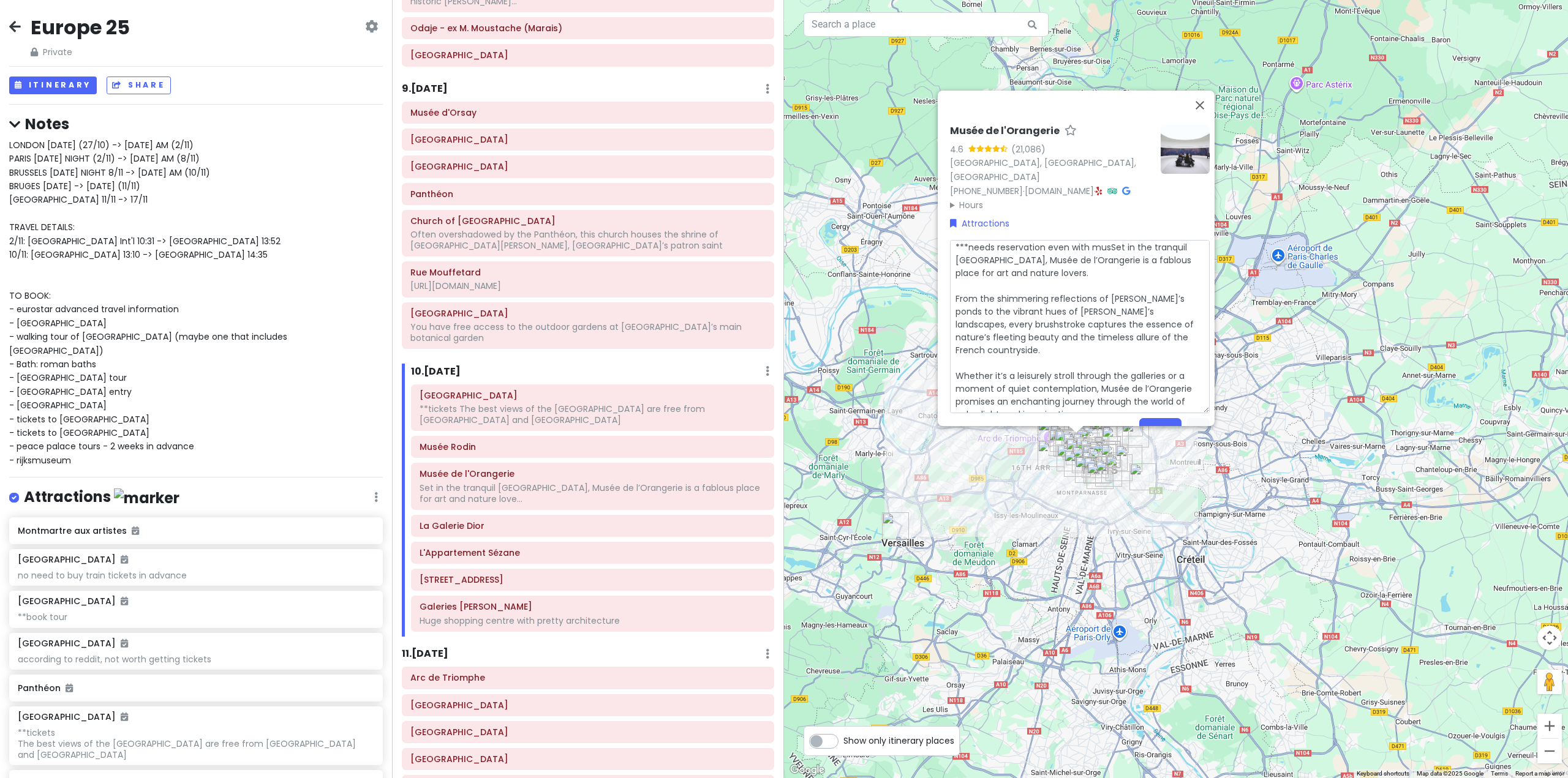
type textarea "x"
type textarea "***needs reservation even with museSet in the tranquil [GEOGRAPHIC_DATA], Musée…"
type textarea "x"
type textarea "***needs reservation even with museuSet in the tranquil [GEOGRAPHIC_DATA], [GEO…"
type textarea "x"
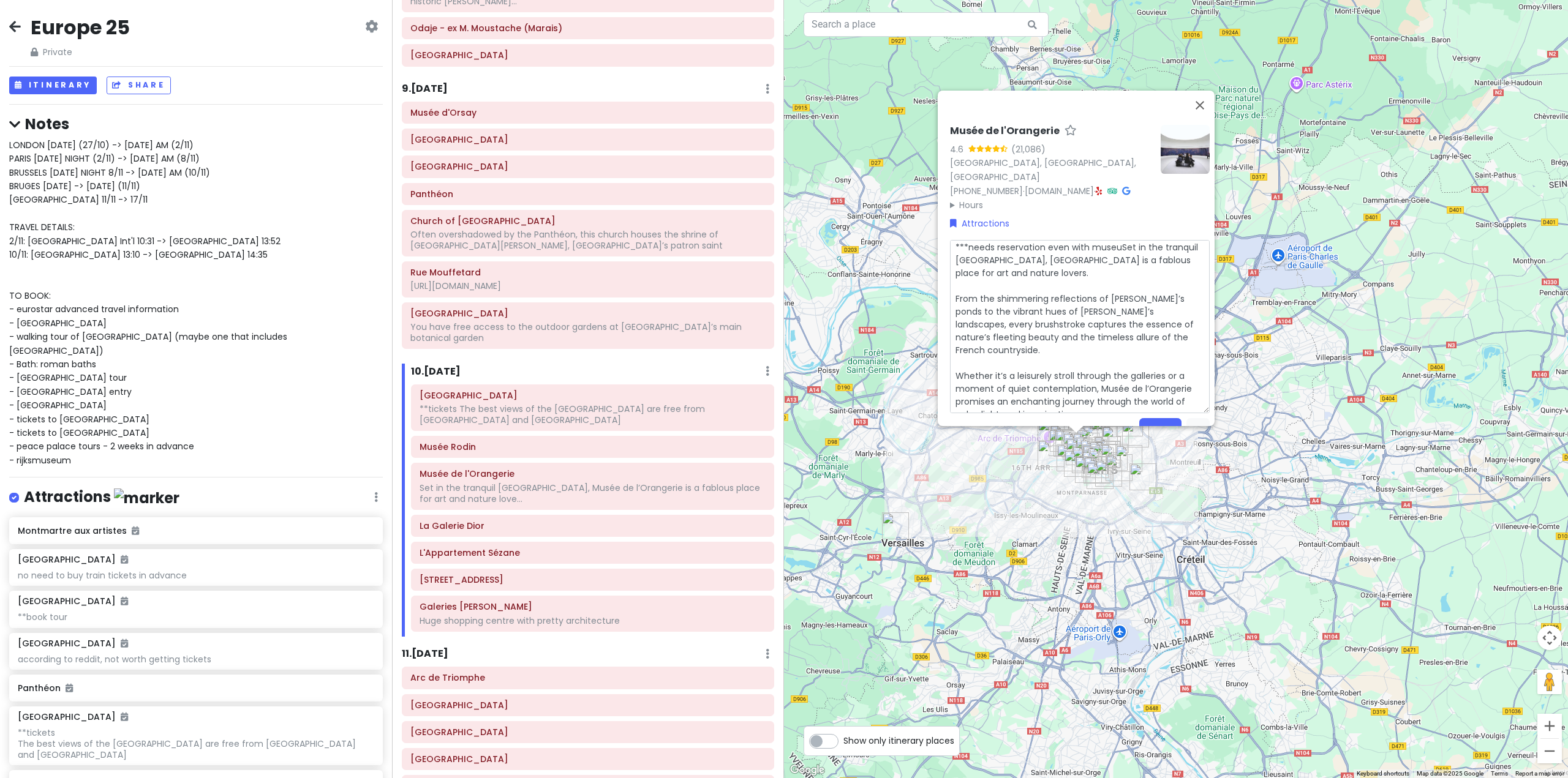
type textarea "***needs reservation even with museumSet in the tranquil [GEOGRAPHIC_DATA], [GE…"
type textarea "x"
type textarea "***needs reservation even with museum Set in the tranquil [GEOGRAPHIC_DATA], [G…"
type textarea "x"
type textarea "***needs reservation even with museum pSet in the tranquil [GEOGRAPHIC_DATA], […"
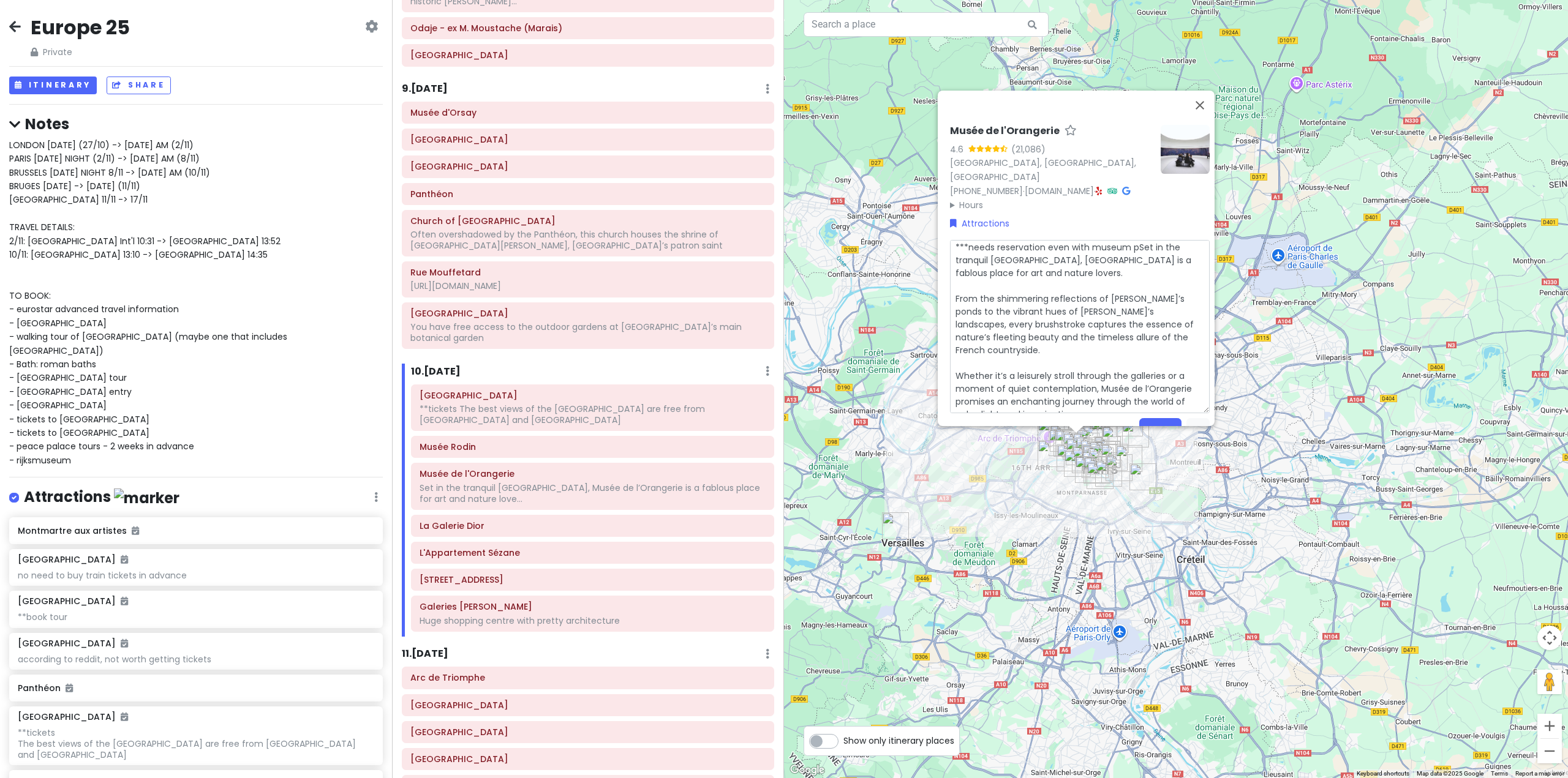
type textarea "x"
type textarea "***needs reservation even with museum paSet in the tranquil [GEOGRAPHIC_DATA], …"
type textarea "x"
type textarea "***needs reservation even with museum pasSet in the tranquil [GEOGRAPHIC_DATA],…"
type textarea "x"
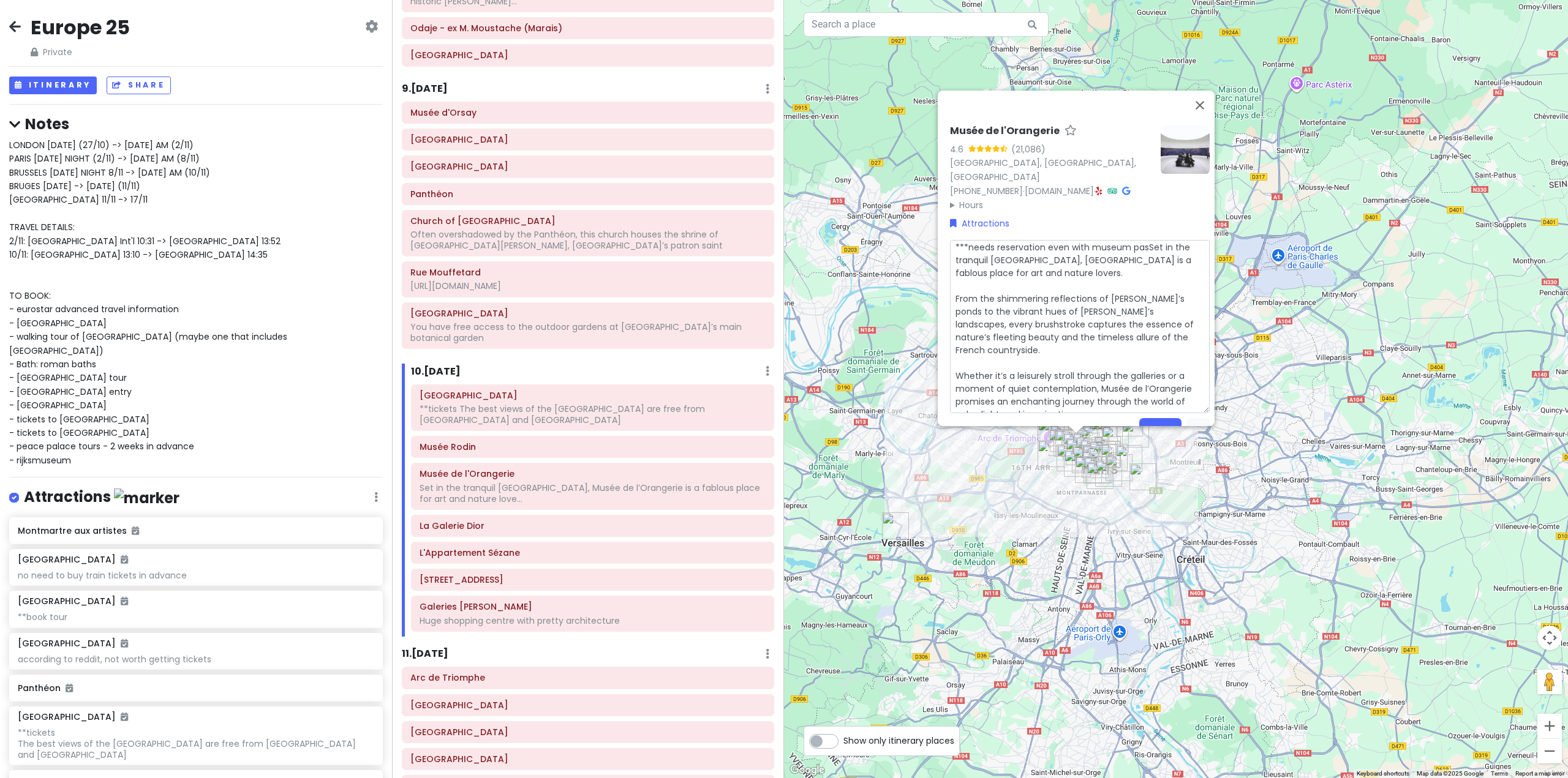
type textarea "***needs reservation even with museum passSet in the tranquil [GEOGRAPHIC_DATA]…"
type textarea "x"
type textarea "***needs reservation even with museum pass Set in the tranquil [GEOGRAPHIC_DATA…"
type textarea "x"
type textarea "***needs reservation even with museum pass Set in the tranquil [GEOGRAPHIC_DATA…"
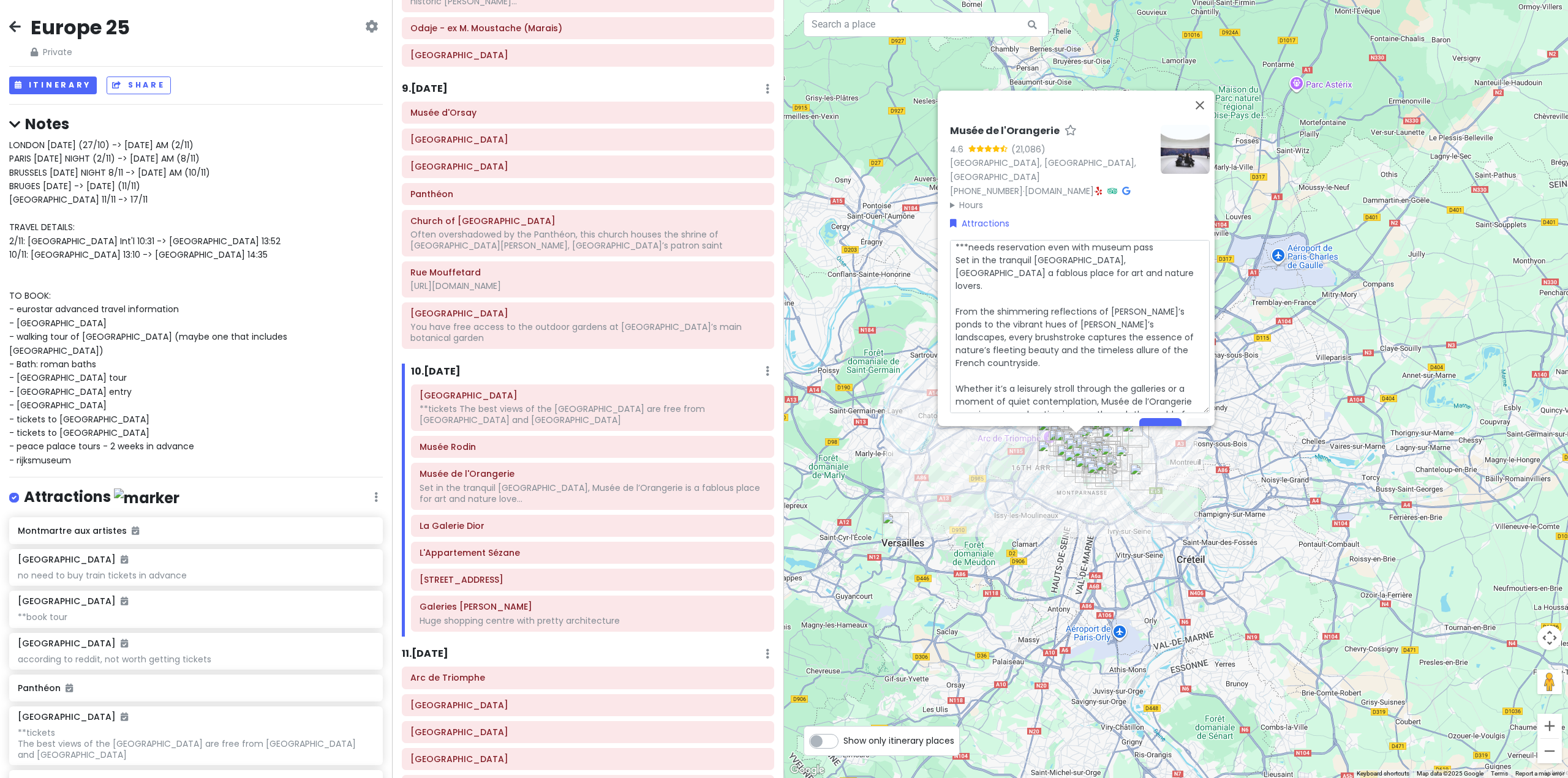
scroll to position [13, 0]
type textarea "x"
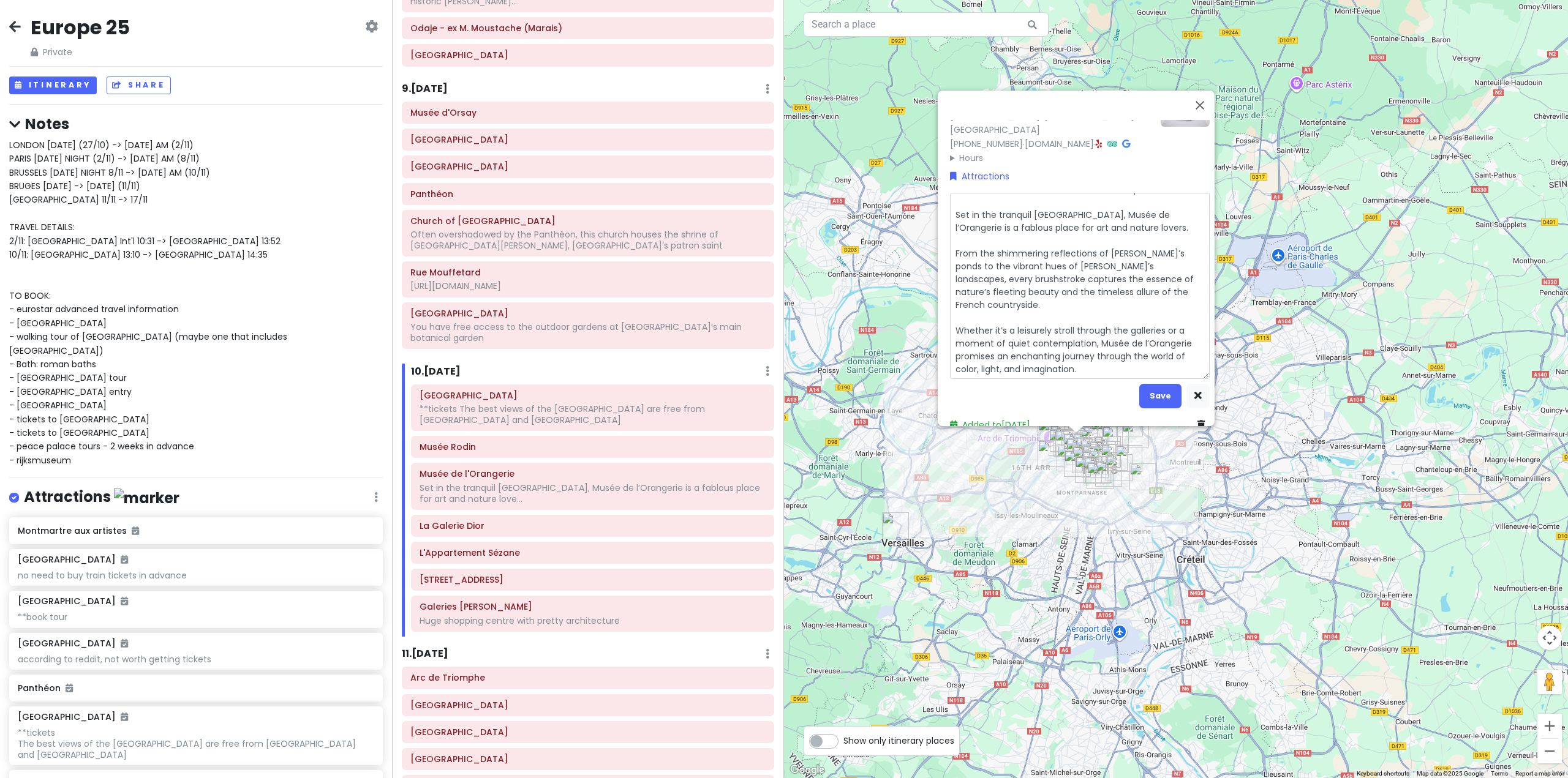
scroll to position [53, 0]
drag, startPoint x: 1082, startPoint y: 367, endPoint x: 953, endPoint y: 235, distance: 184.6
click at [953, 235] on textarea "***needs reservation even with museum pass Set in the tranquil [GEOGRAPHIC_DATA…" at bounding box center [1080, 280] width 260 height 186
click at [1069, 278] on textarea "***needs reservation even with museum pass Set in the tranquil [GEOGRAPHIC_DATA…" at bounding box center [1080, 280] width 260 height 186
click at [1083, 297] on textarea "***needs reservation even with museum pass Set in the tranquil [GEOGRAPHIC_DATA…" at bounding box center [1080, 280] width 260 height 186
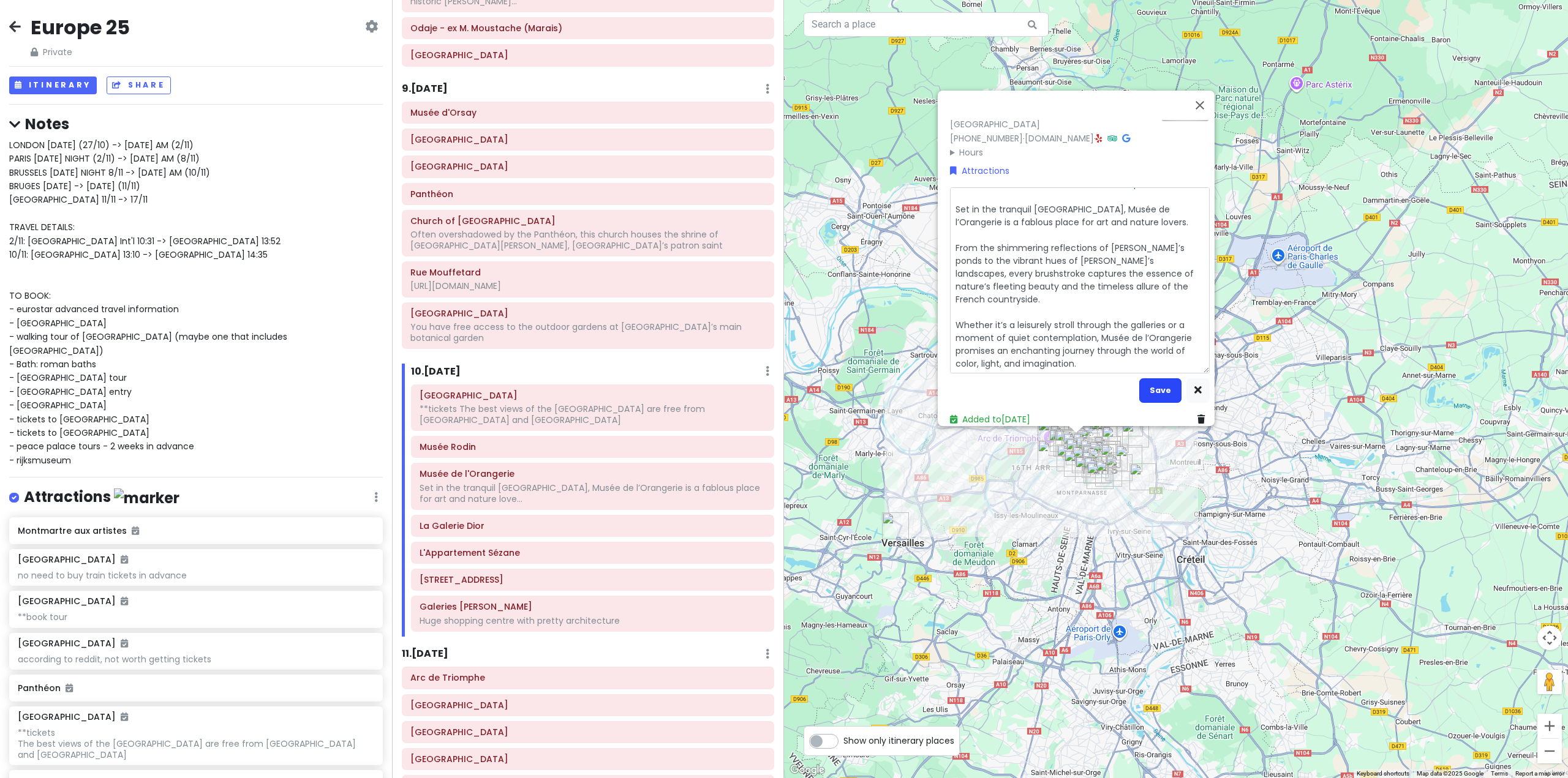
type textarea "***needs reservation even with museum pass Set in the tranquil [GEOGRAPHIC_DATA…"
click at [1152, 384] on button "Save" at bounding box center [1160, 390] width 42 height 24
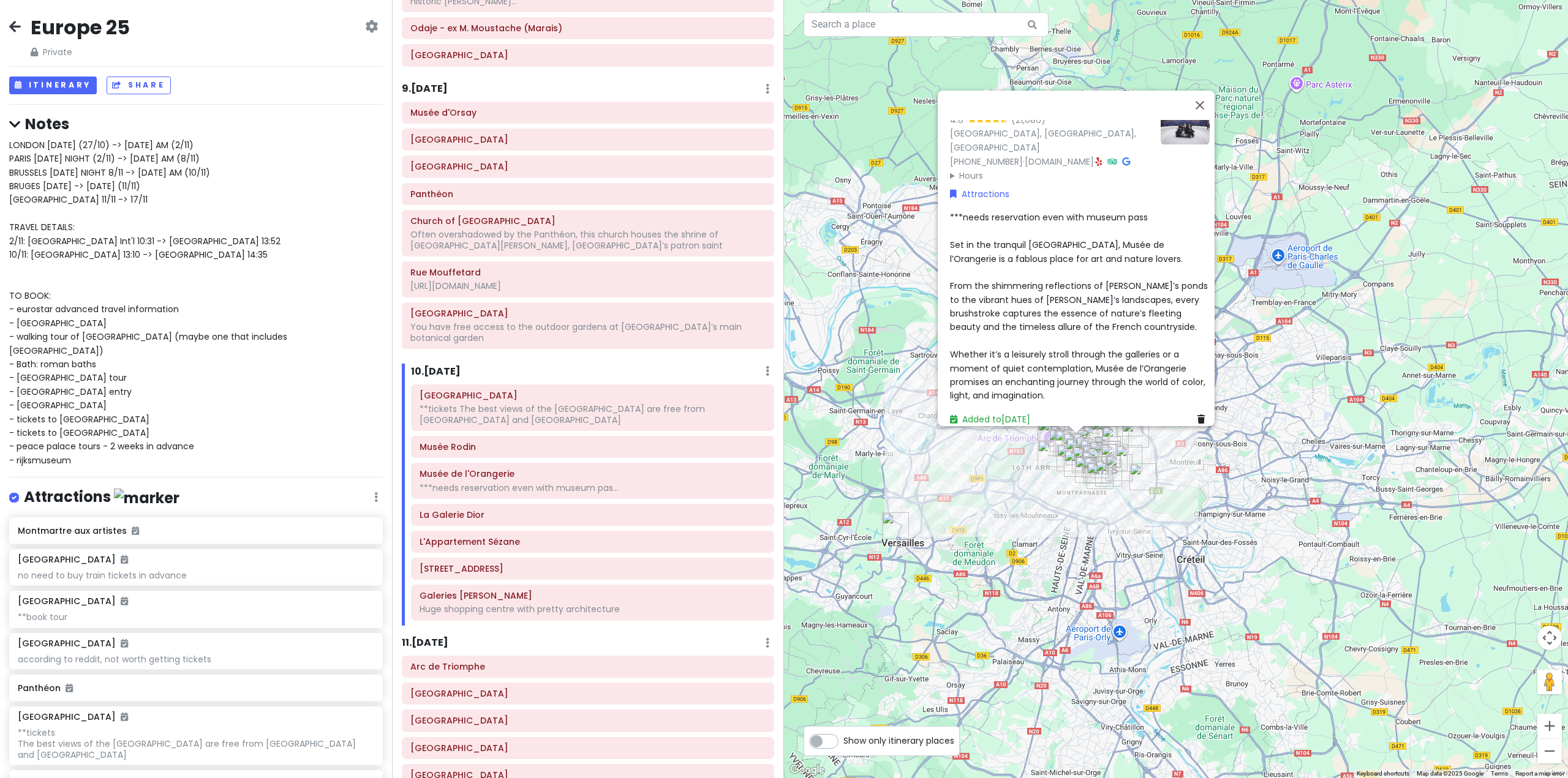
scroll to position [29, 0]
click at [1205, 98] on button "Close" at bounding box center [1199, 105] width 29 height 29
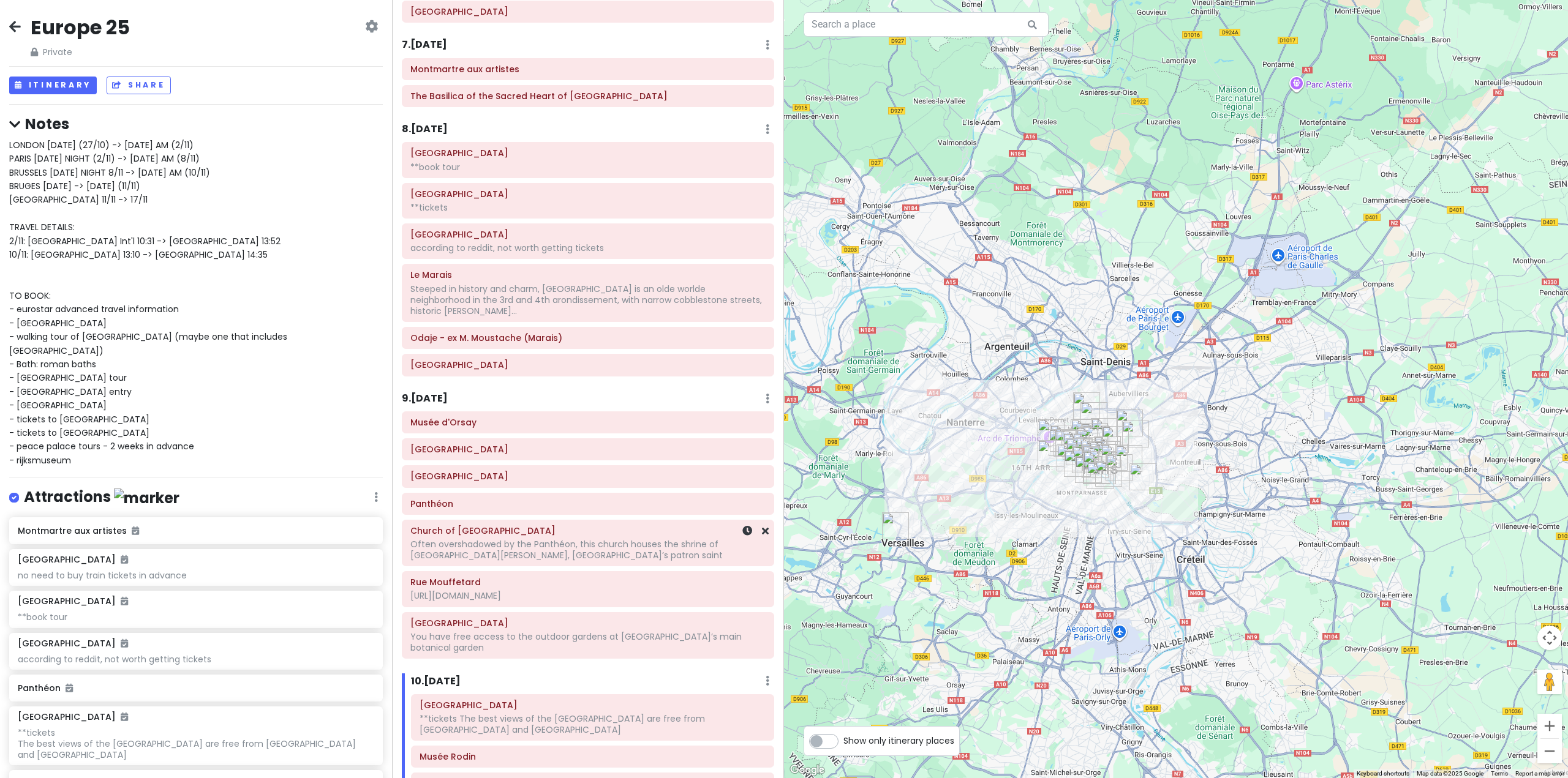
scroll to position [1183, 0]
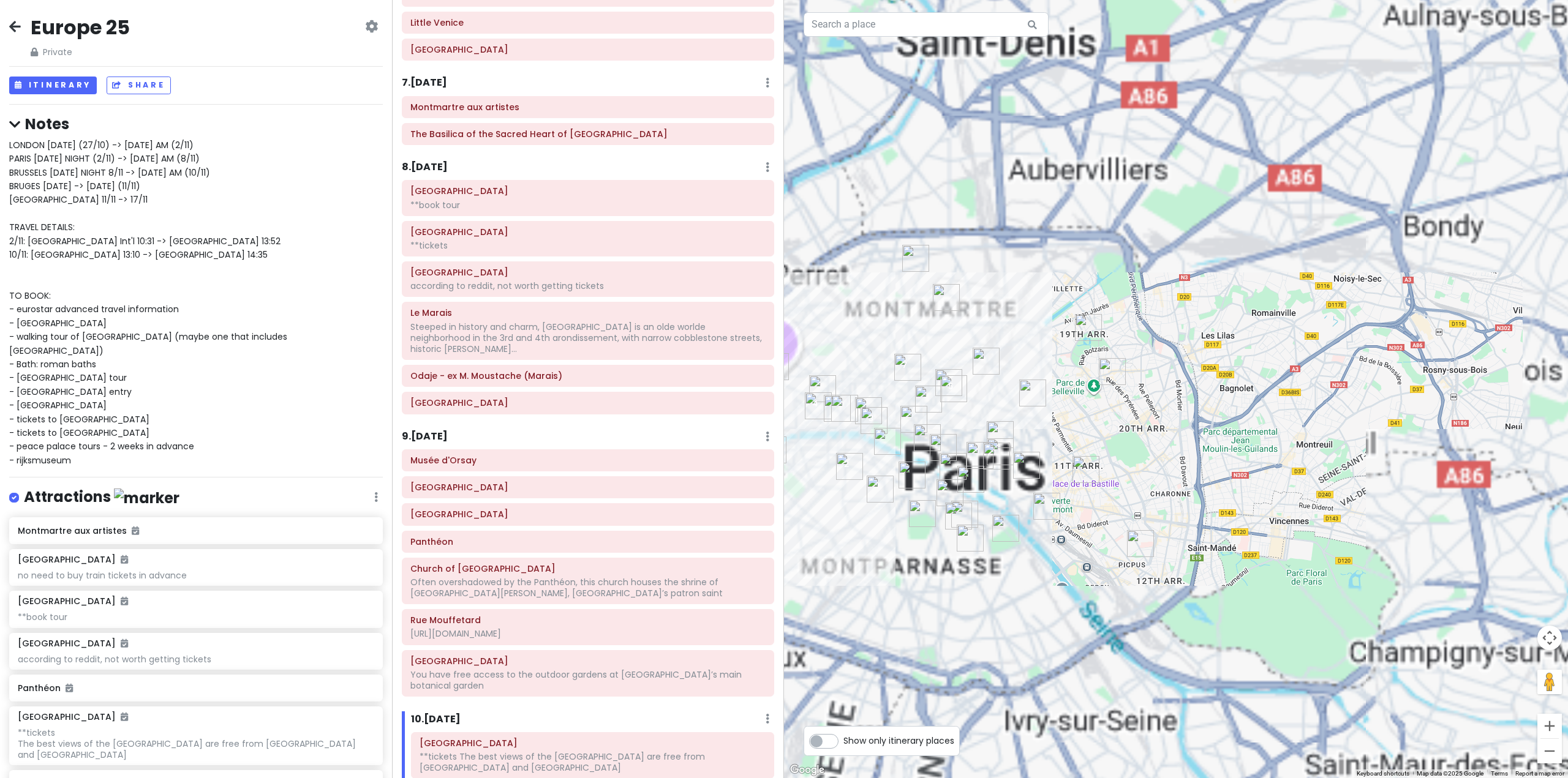
click at [438, 166] on h6 "8 . [DATE]" at bounding box center [424, 167] width 46 height 13
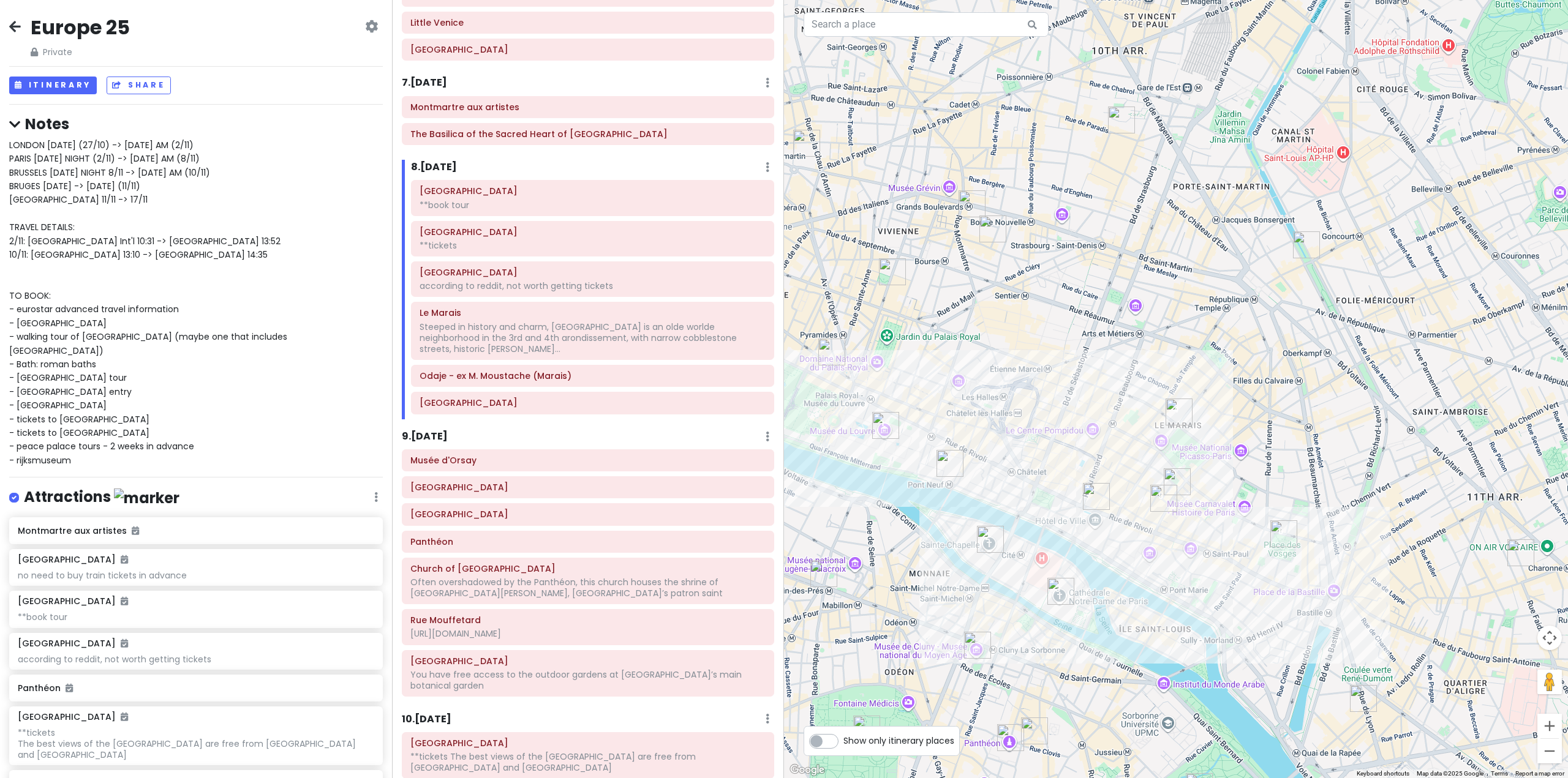
click at [1098, 417] on div at bounding box center [1175, 389] width 784 height 778
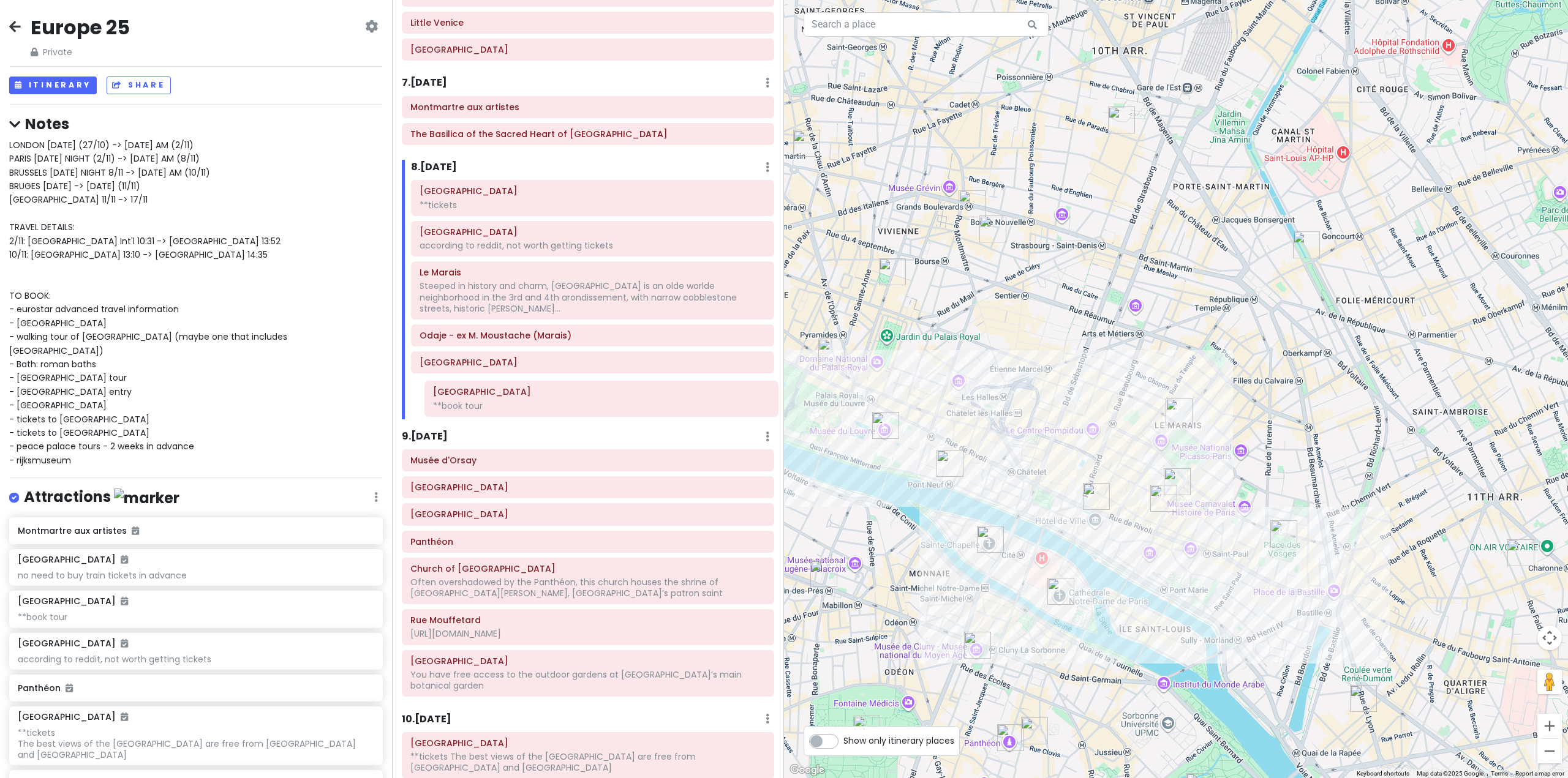
drag, startPoint x: 572, startPoint y: 206, endPoint x: 578, endPoint y: 402, distance: 196.1
click at [578, 402] on div "[GEOGRAPHIC_DATA] **book tour [GEOGRAPHIC_DATA] **tickets [GEOGRAPHIC_DATA] acc…" at bounding box center [592, 299] width 382 height 239
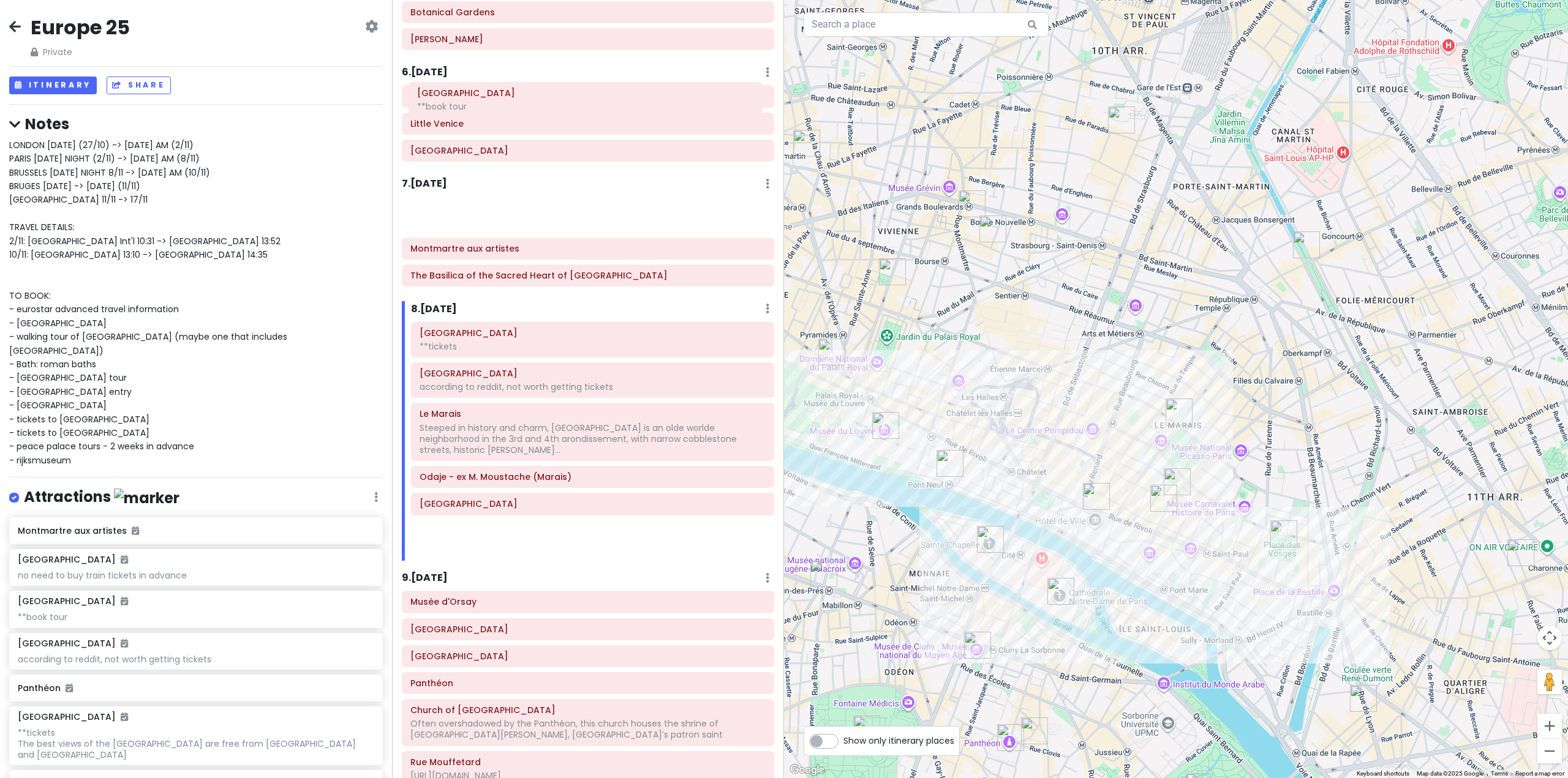
scroll to position [1071, 0]
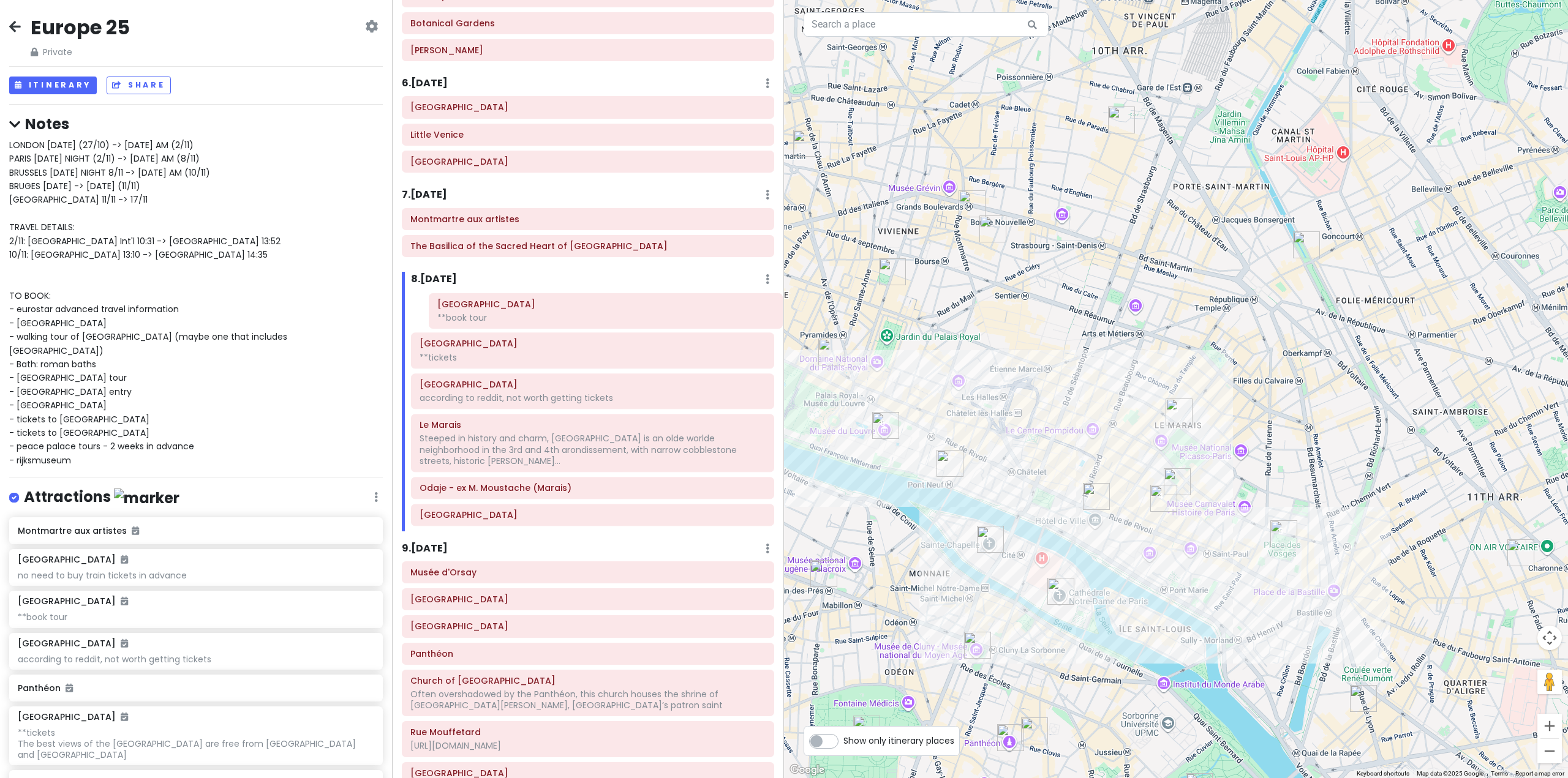
drag, startPoint x: 506, startPoint y: 332, endPoint x: 522, endPoint y: 332, distance: 16.0
click at [522, 319] on div "[GEOGRAPHIC_DATA] **tickets [GEOGRAPHIC_DATA] according to reddit, not worth ge…" at bounding box center [592, 411] width 382 height 239
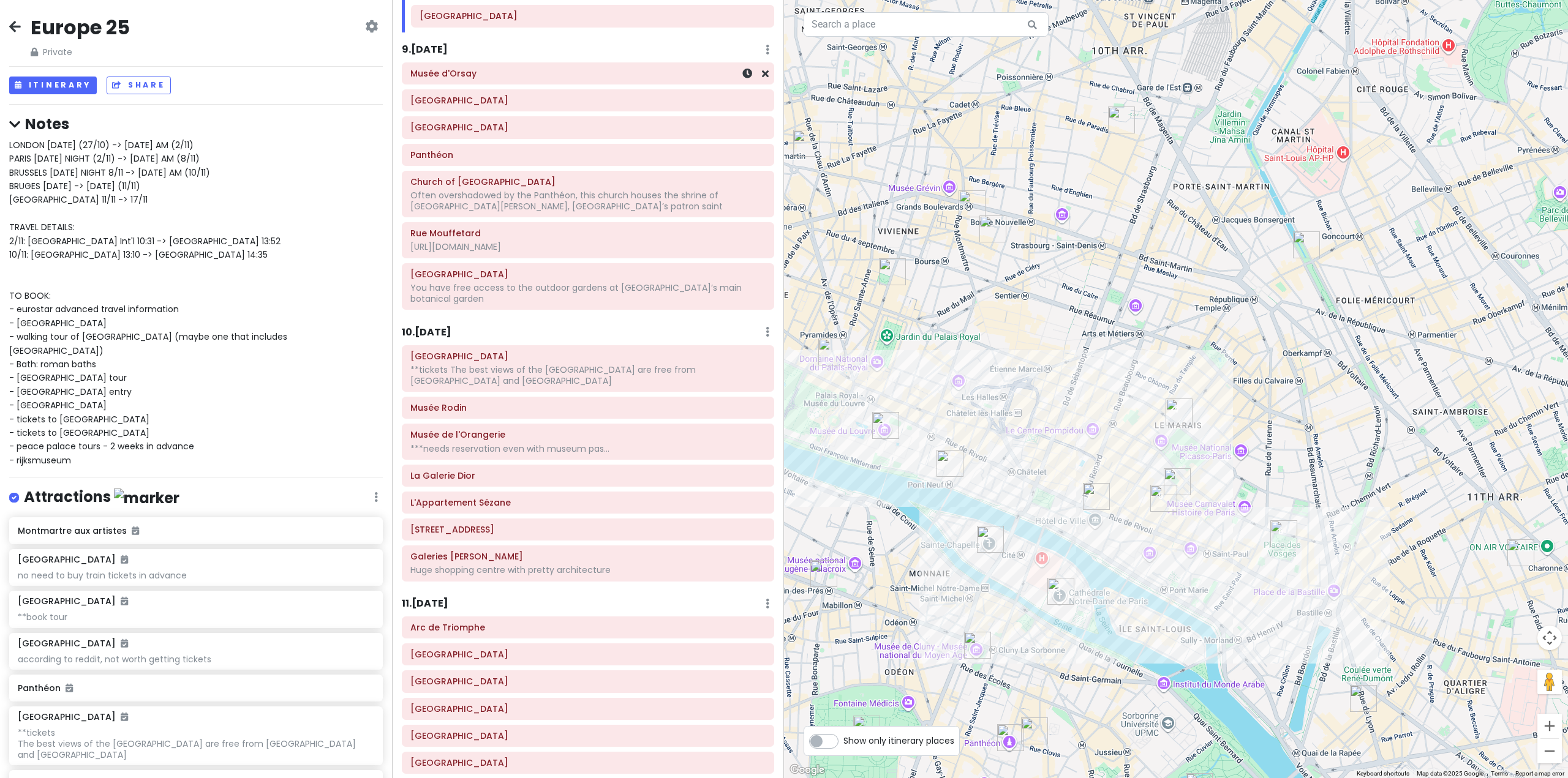
scroll to position [1622, 0]
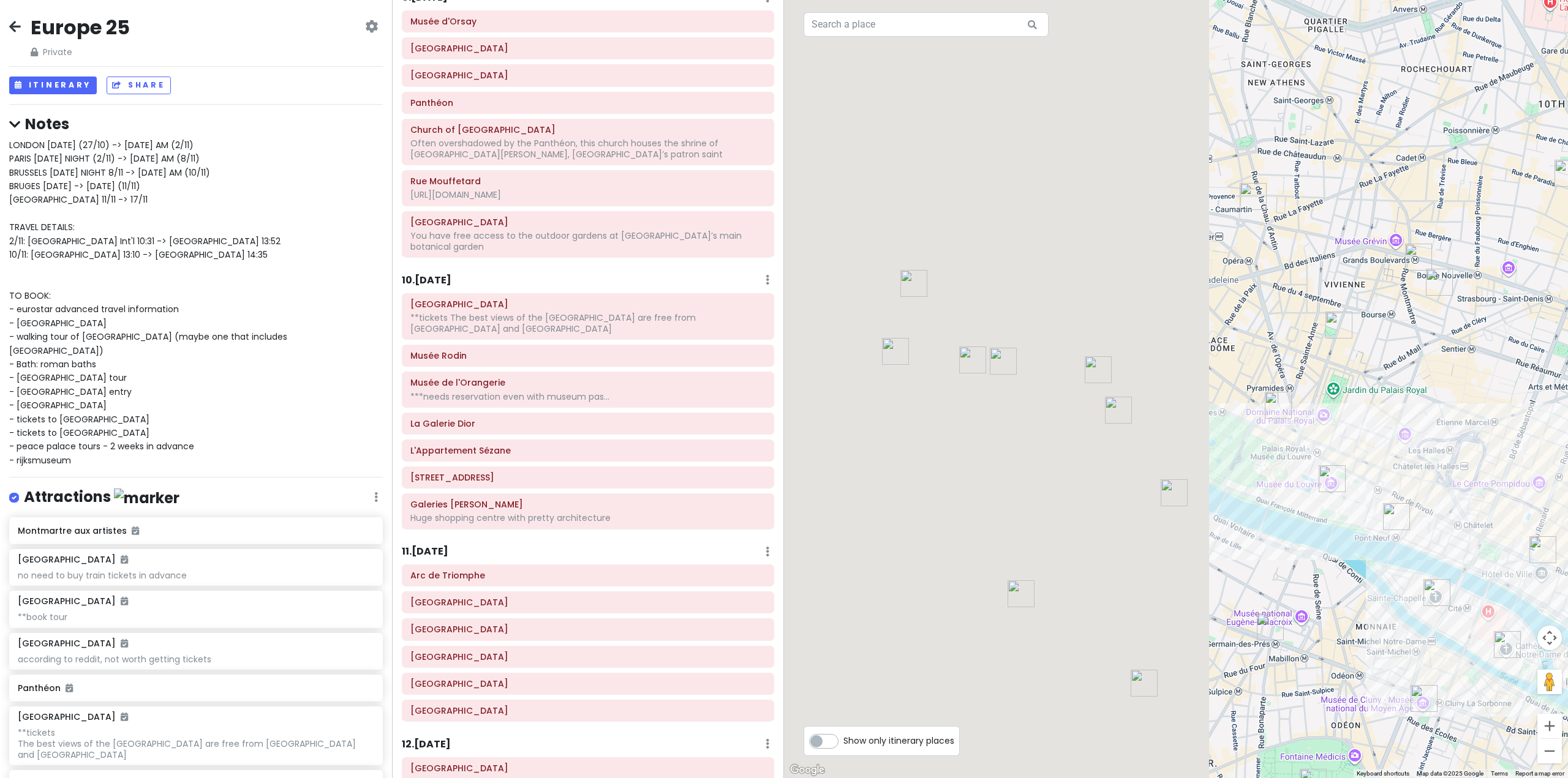
drag, startPoint x: 1038, startPoint y: 452, endPoint x: 1392, endPoint y: 509, distance: 358.6
click at [1392, 509] on div at bounding box center [1175, 389] width 784 height 778
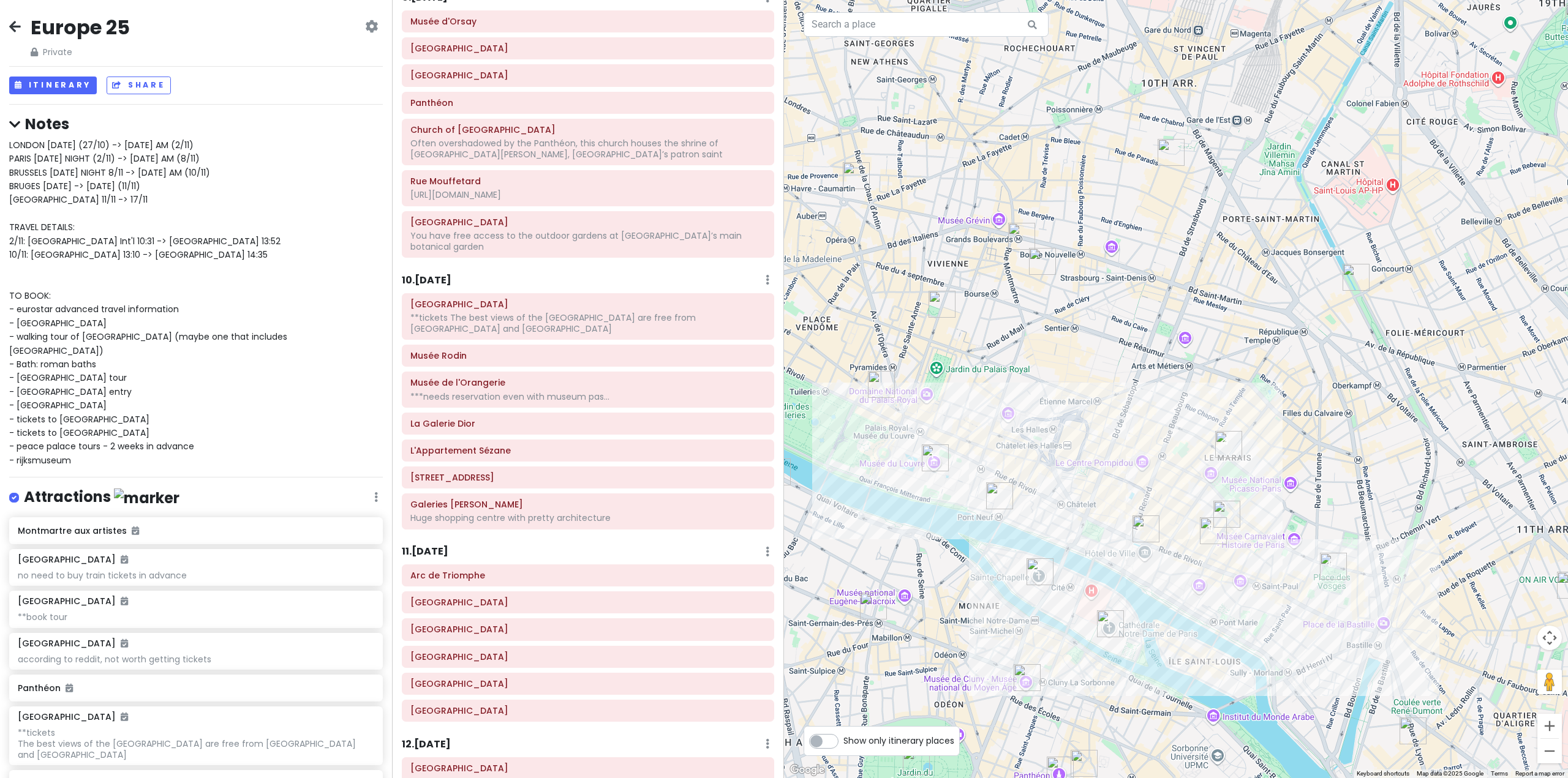
drag, startPoint x: 1334, startPoint y: 500, endPoint x: 955, endPoint y: 472, distance: 380.0
click at [967, 475] on div at bounding box center [1175, 389] width 784 height 778
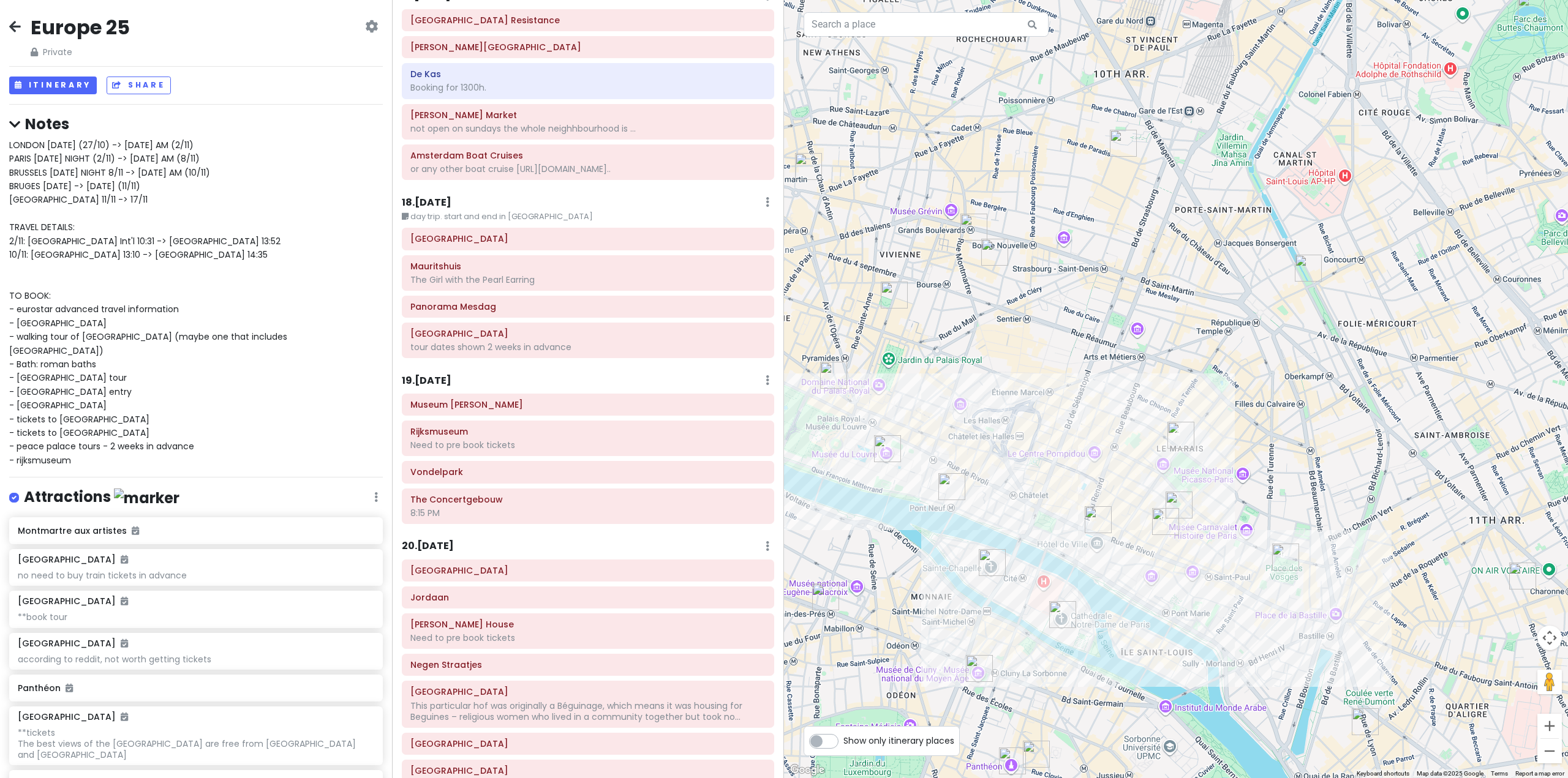
scroll to position [3581, 0]
click at [548, 191] on div "18 . [DATE] Edit Day Notes Delete Day" at bounding box center [587, 202] width 373 height 21
click at [549, 208] on small "day trip. start and end in [GEOGRAPHIC_DATA]" at bounding box center [587, 214] width 373 height 12
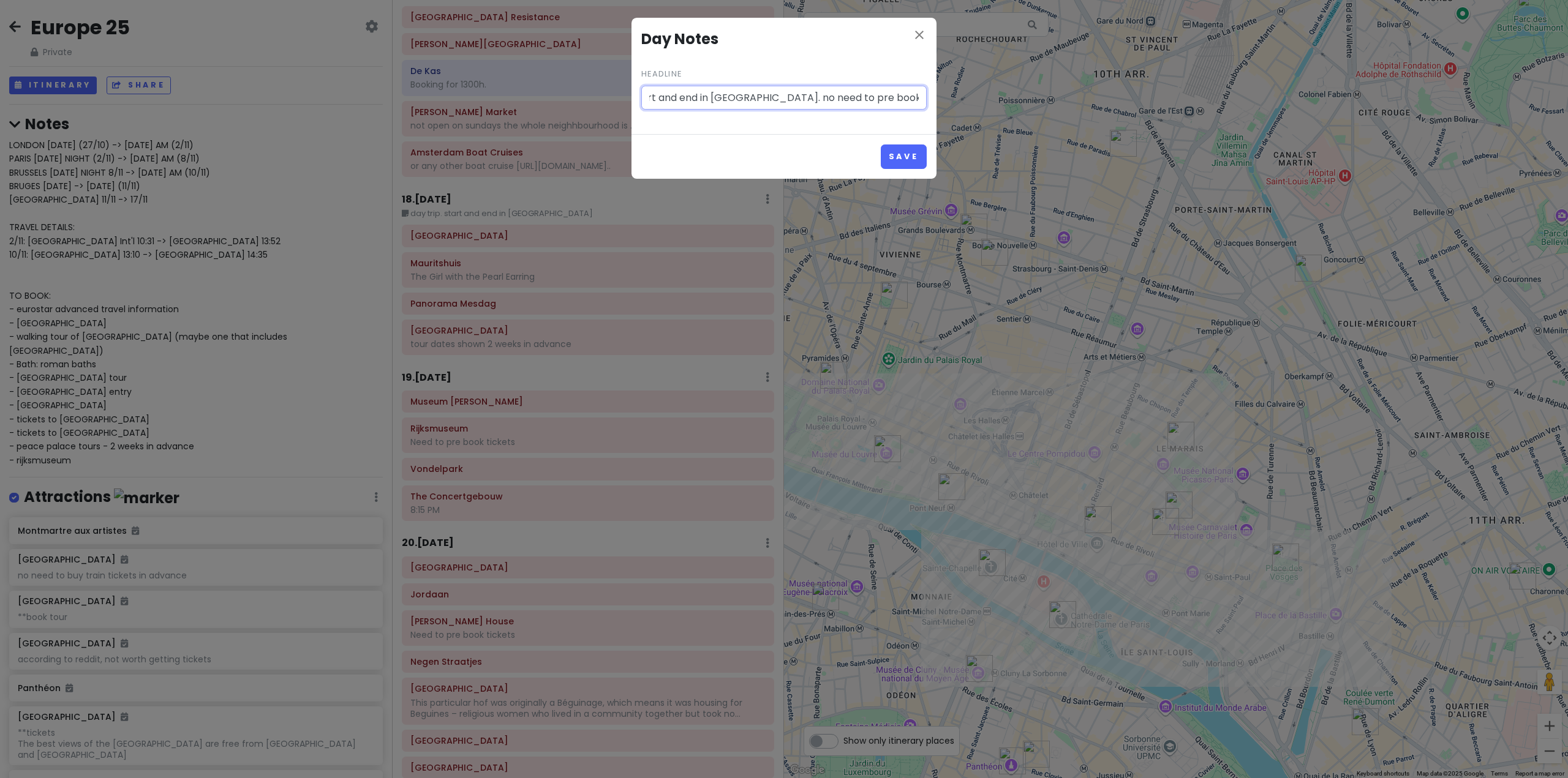
scroll to position [0, 74]
type input "day trip. start and end in [GEOGRAPHIC_DATA]. no need to pre book train tickets"
click at [912, 150] on button "Save" at bounding box center [903, 156] width 46 height 24
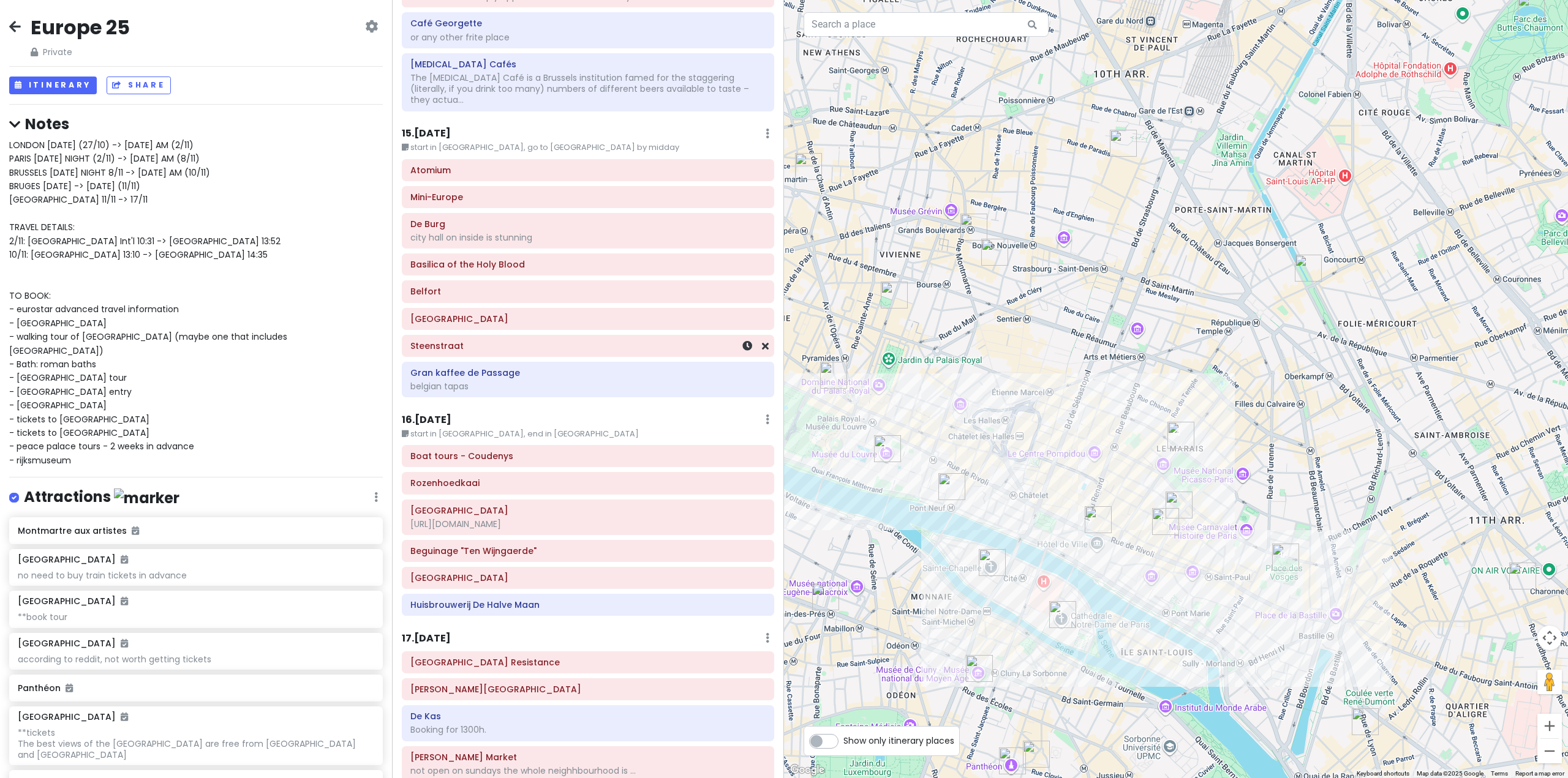
scroll to position [2938, 0]
click at [448, 412] on h6 "16 . [DATE]" at bounding box center [426, 418] width 50 height 13
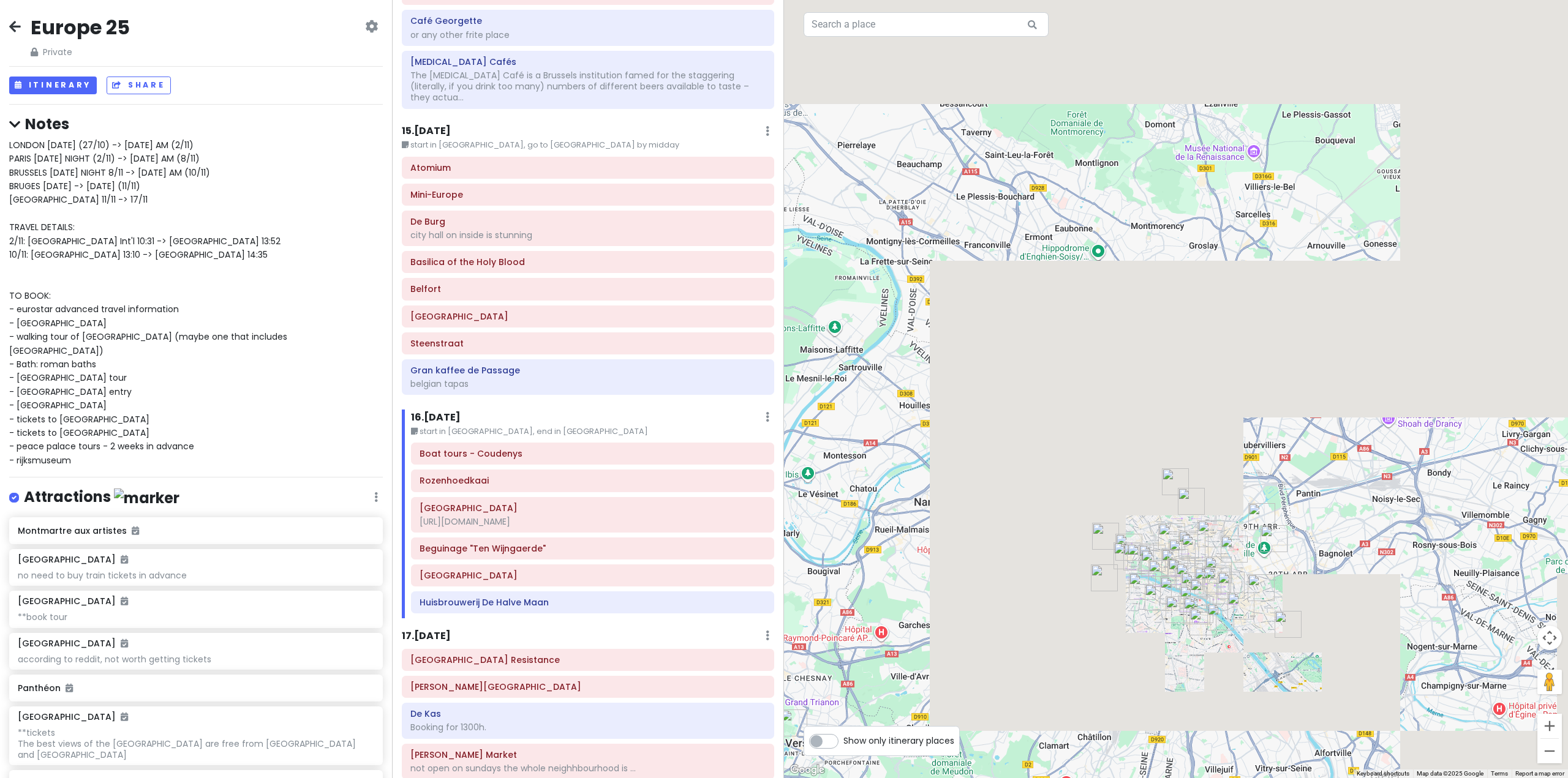
drag, startPoint x: 1230, startPoint y: 333, endPoint x: 1312, endPoint y: 648, distance: 325.5
click at [1311, 647] on div at bounding box center [1175, 389] width 784 height 778
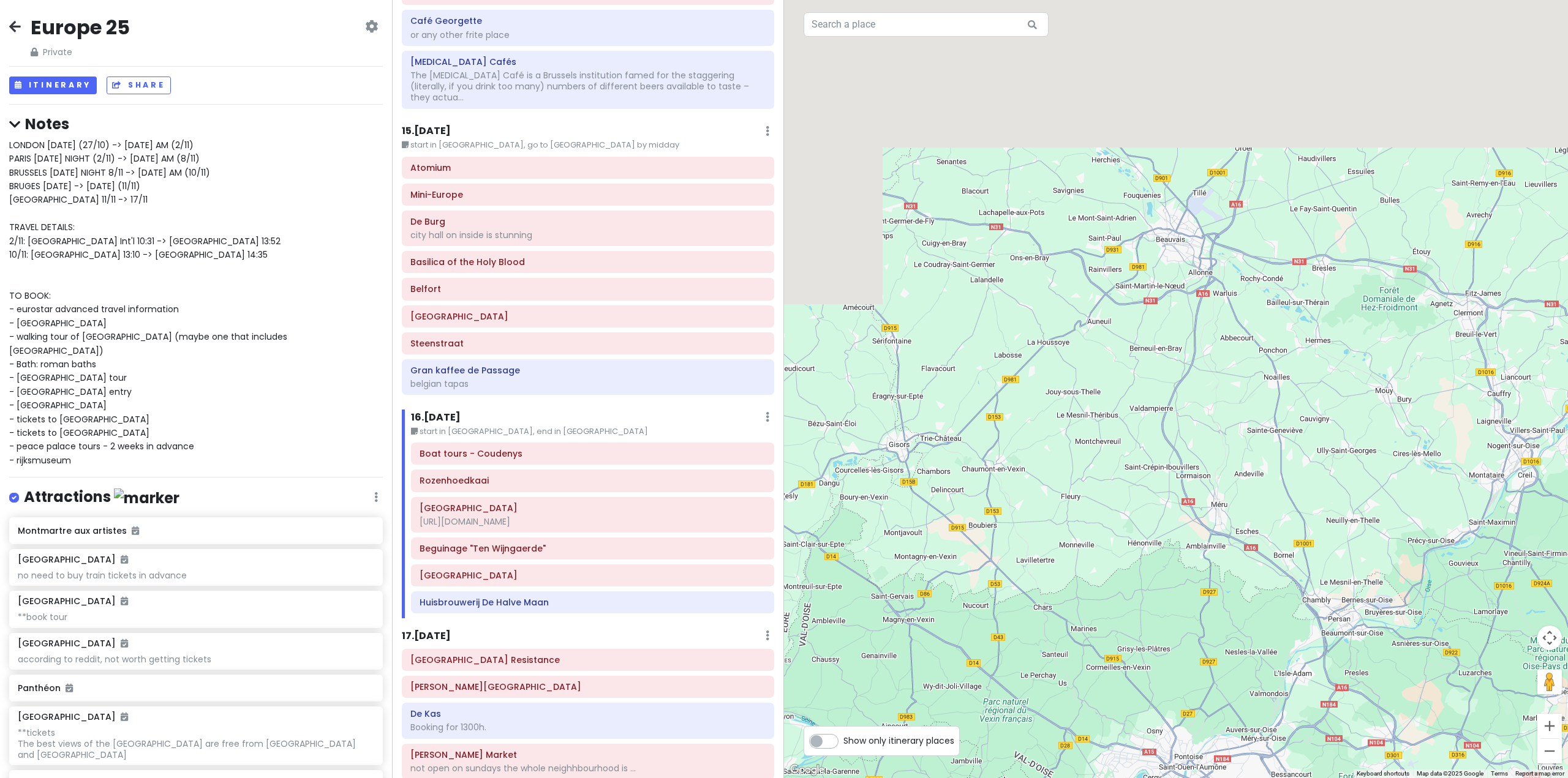
drag, startPoint x: 988, startPoint y: 299, endPoint x: 1087, endPoint y: 462, distance: 190.7
click at [1145, 545] on div at bounding box center [1175, 389] width 784 height 778
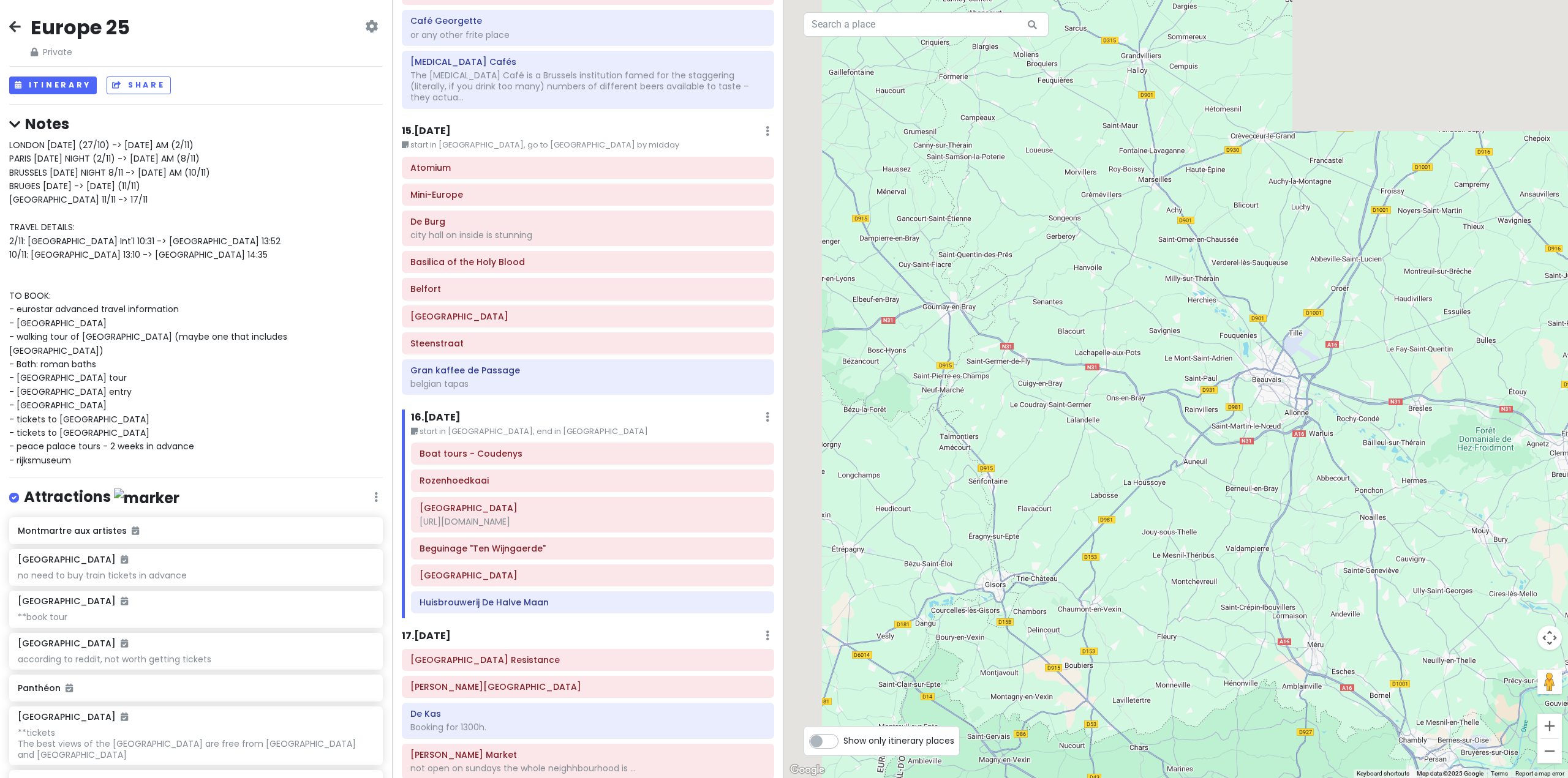
drag, startPoint x: 1009, startPoint y: 363, endPoint x: 1279, endPoint y: 554, distance: 330.7
click at [1224, 580] on div at bounding box center [1175, 389] width 784 height 778
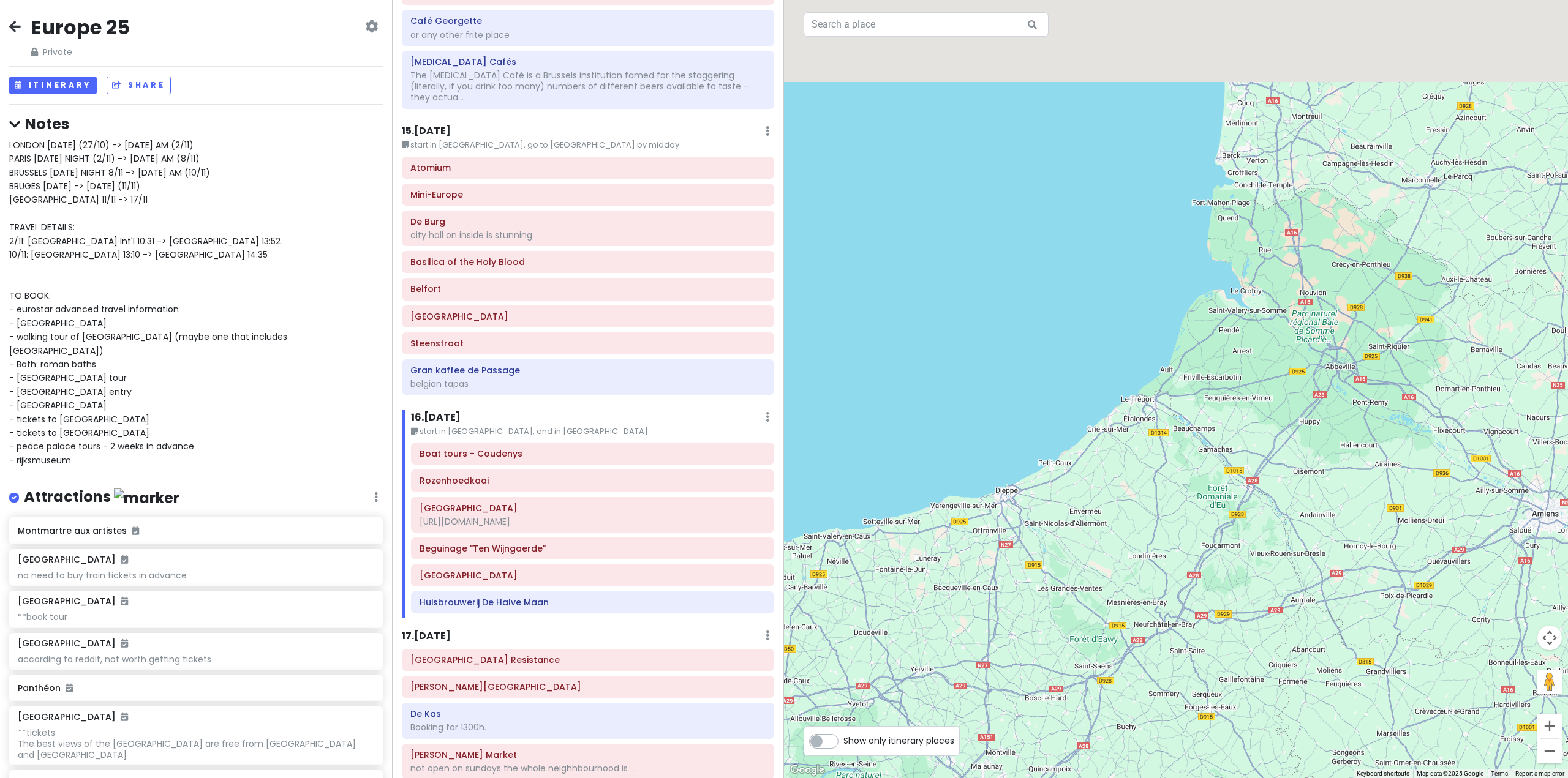
drag, startPoint x: 1290, startPoint y: 487, endPoint x: 1212, endPoint y: 600, distance: 137.3
click at [1219, 599] on div at bounding box center [1175, 389] width 784 height 778
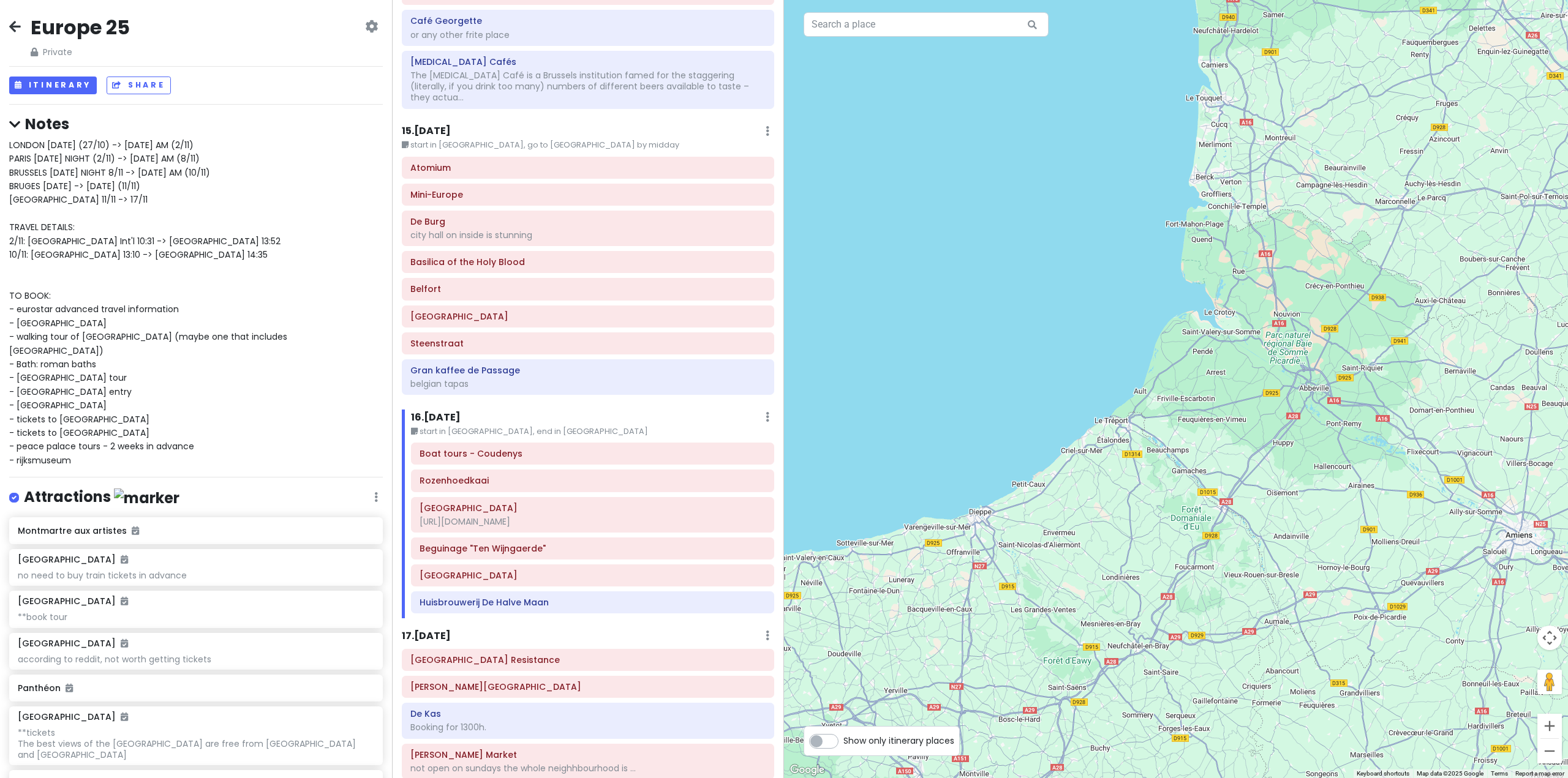
drag, startPoint x: 1229, startPoint y: 558, endPoint x: 1369, endPoint y: 403, distance: 208.9
click at [1331, 433] on div at bounding box center [1175, 389] width 784 height 778
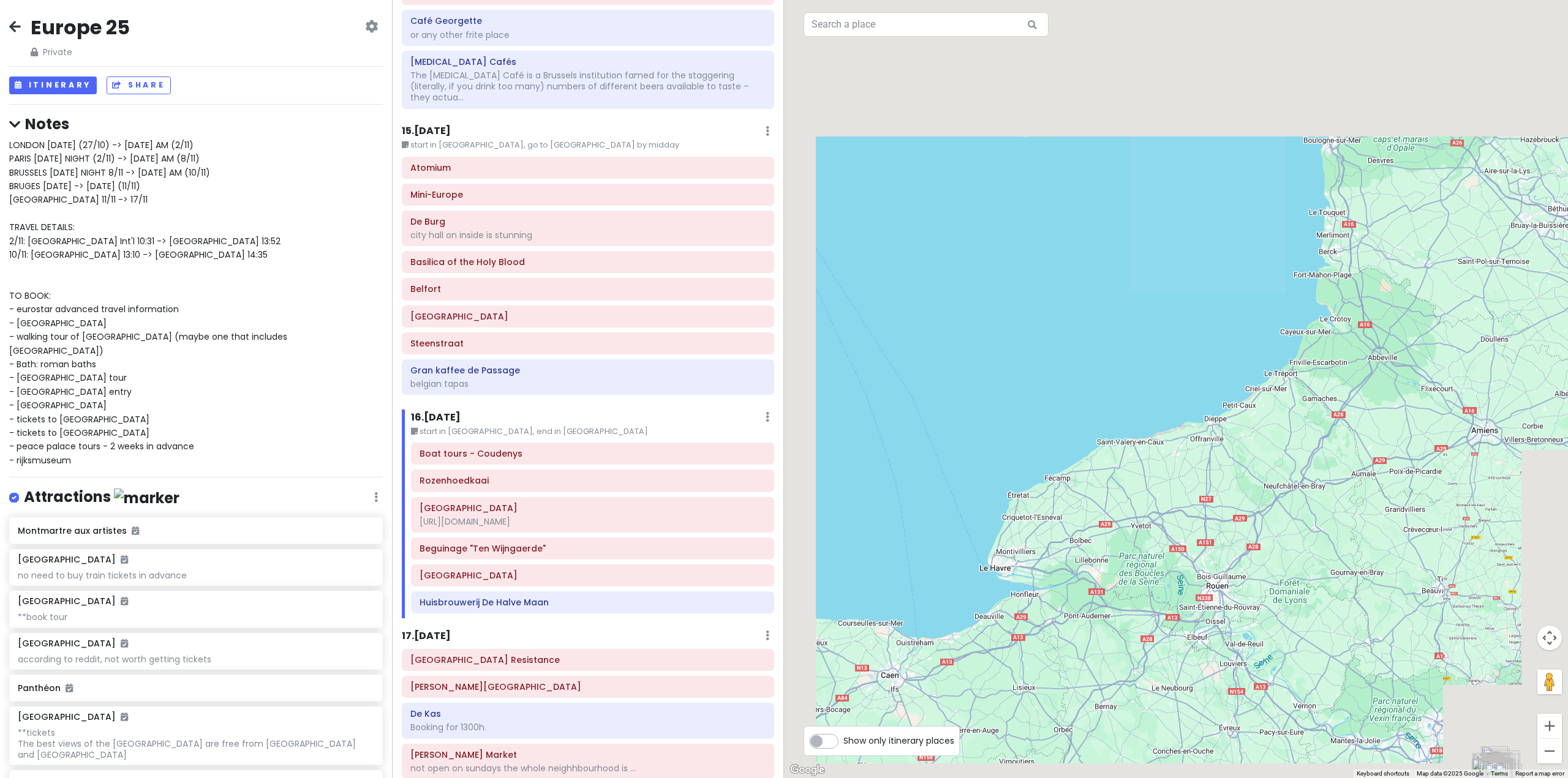
drag, startPoint x: 1346, startPoint y: 423, endPoint x: 1162, endPoint y: 526, distance: 210.9
click at [1183, 526] on div at bounding box center [1175, 389] width 784 height 778
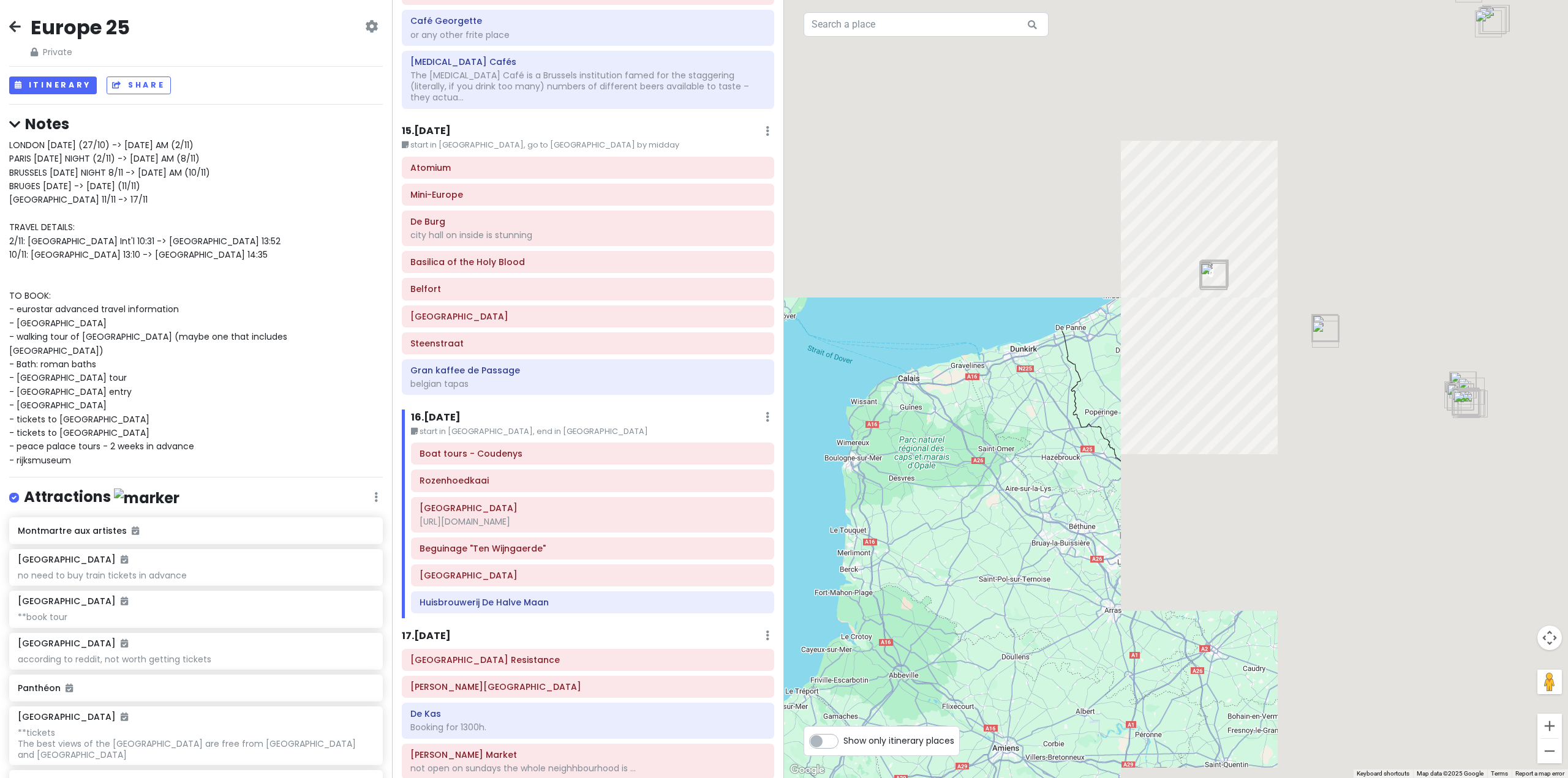
drag, startPoint x: 1225, startPoint y: 443, endPoint x: 1025, endPoint y: 591, distance: 248.8
click at [1074, 599] on div at bounding box center [1175, 389] width 784 height 778
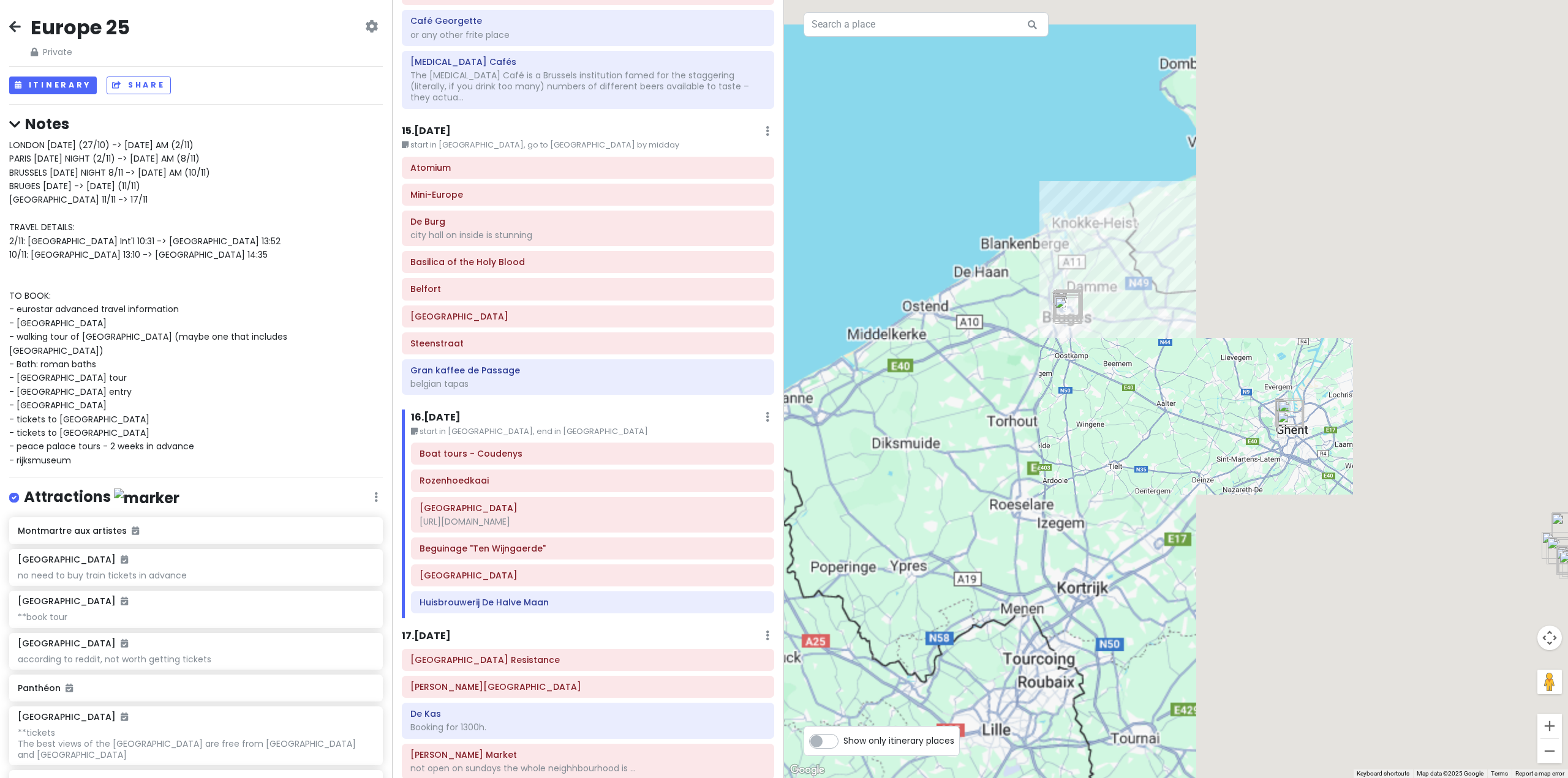
drag, startPoint x: 1111, startPoint y: 407, endPoint x: 1069, endPoint y: 507, distance: 108.5
click at [1069, 507] on div at bounding box center [1175, 389] width 784 height 778
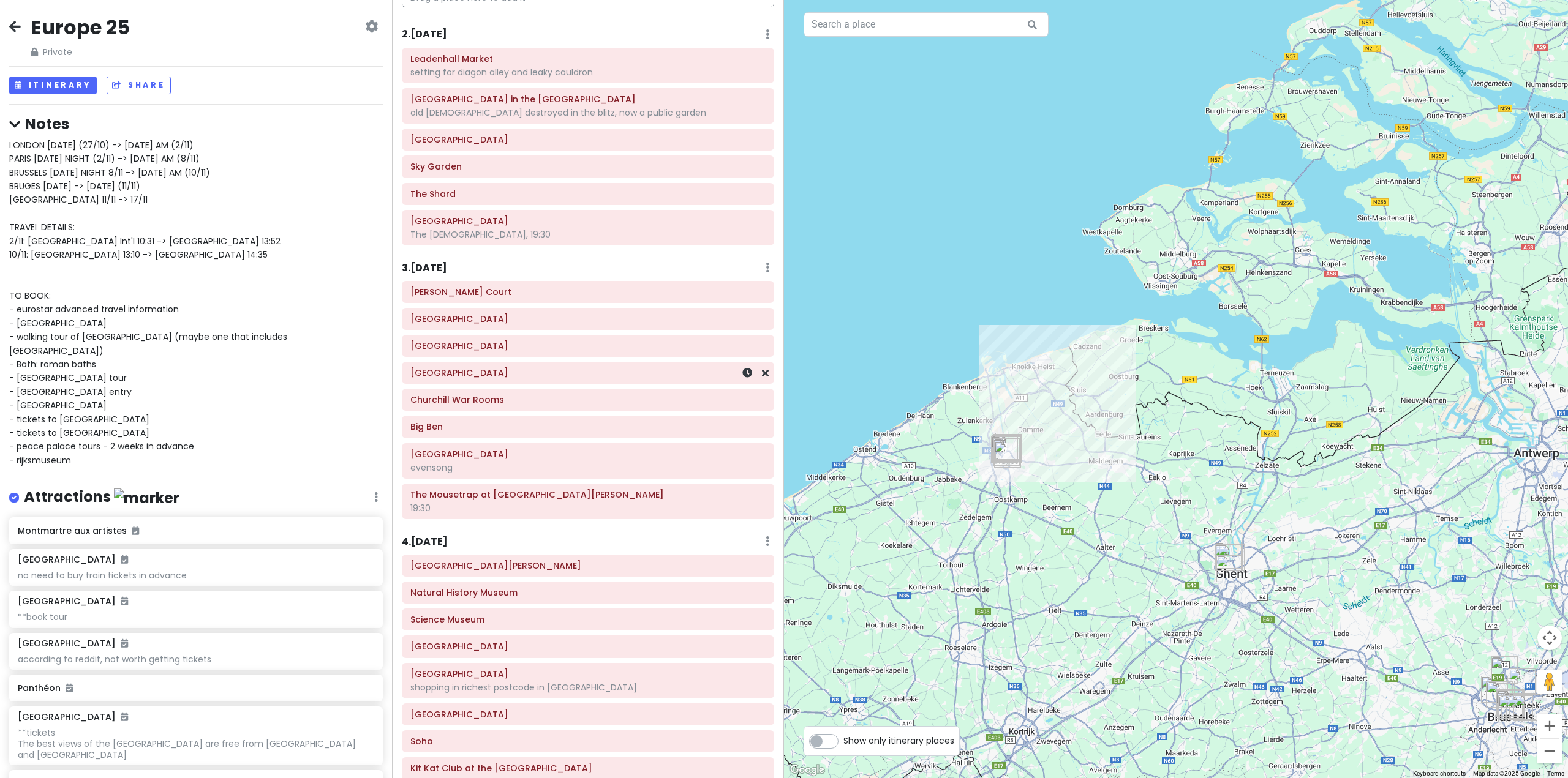
scroll to position [122, 0]
